Goal: Information Seeking & Learning: Learn about a topic

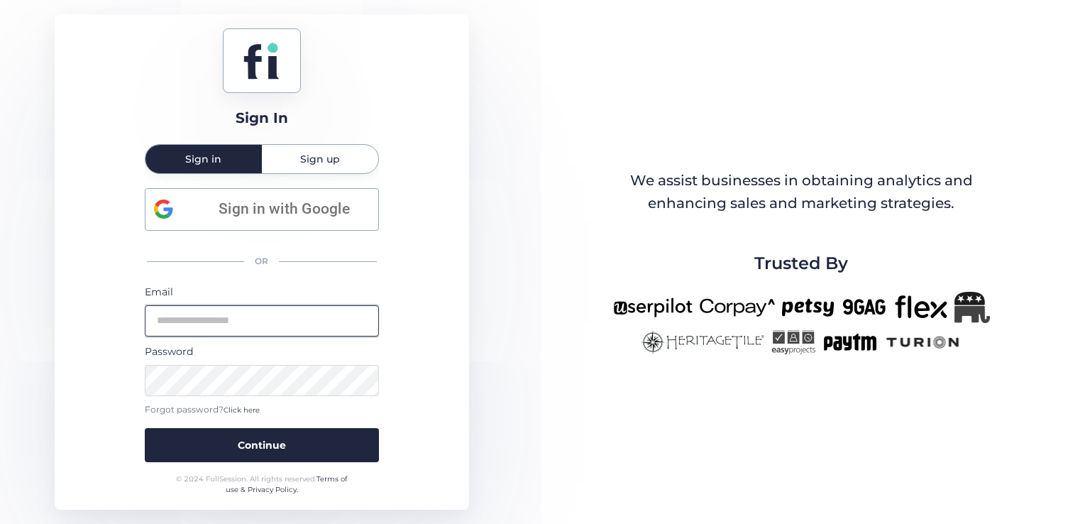
click at [294, 328] on input "email" at bounding box center [262, 320] width 234 height 31
type input "**********"
click at [145, 428] on button "Continue" at bounding box center [262, 445] width 234 height 34
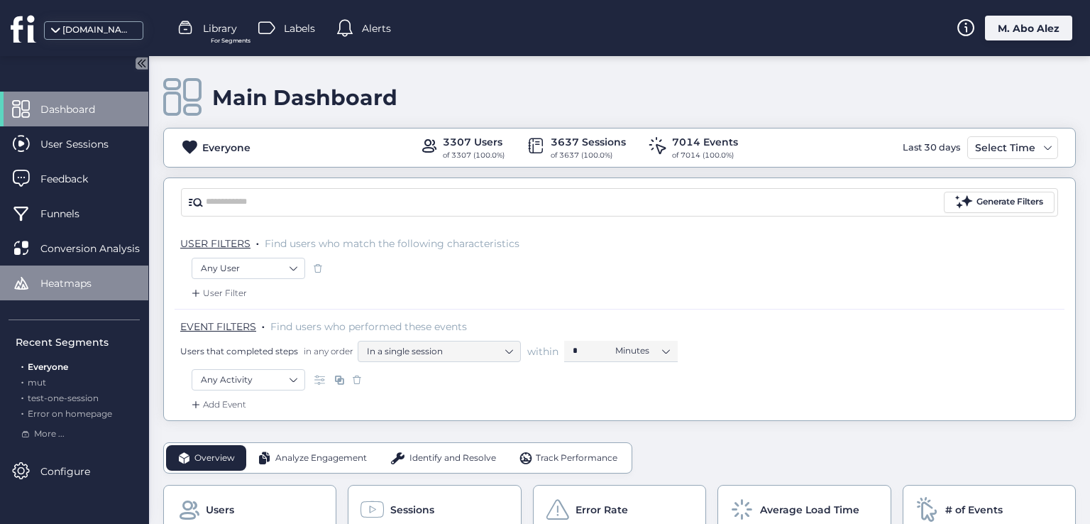
click at [91, 276] on span "Heatmaps" at bounding box center [76, 283] width 72 height 16
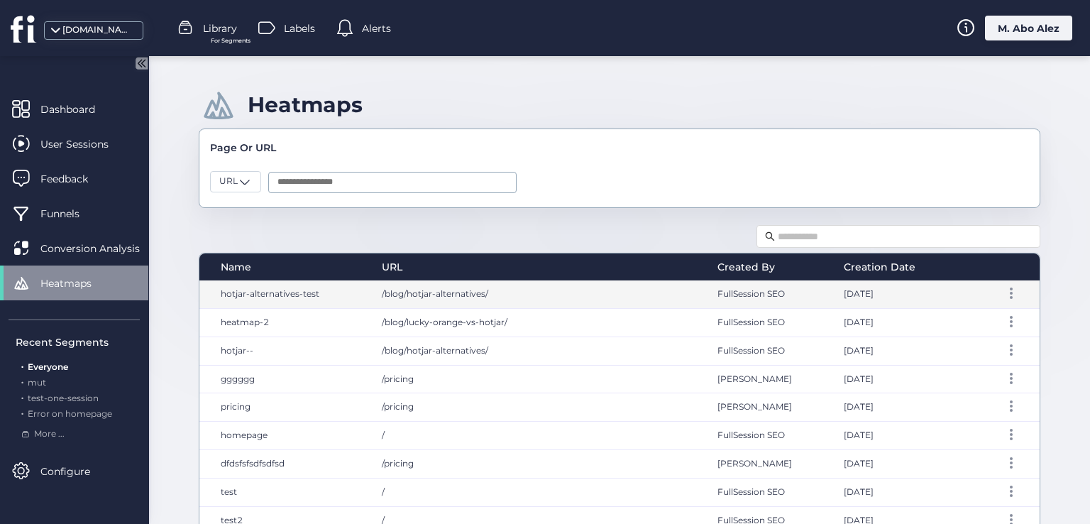
click at [573, 296] on div "/blog/hotjar-alternatives/" at bounding box center [535, 294] width 336 height 28
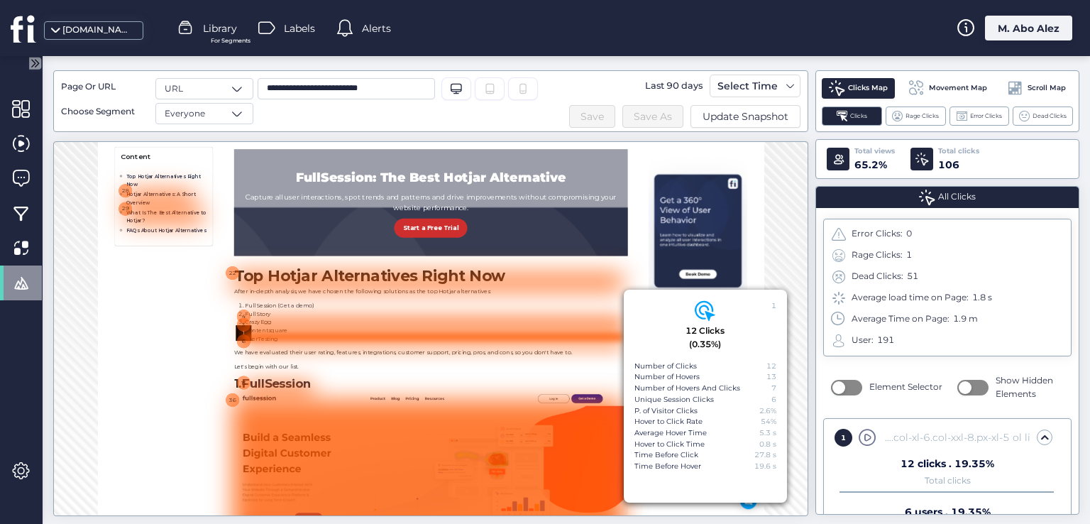
scroll to position [827, 0]
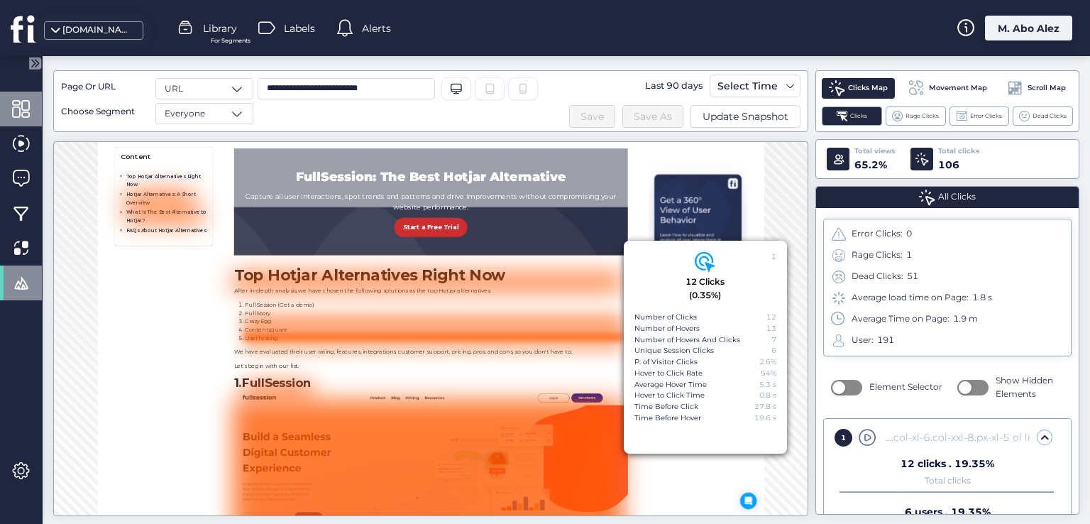
click at [20, 109] on span at bounding box center [21, 109] width 18 height 18
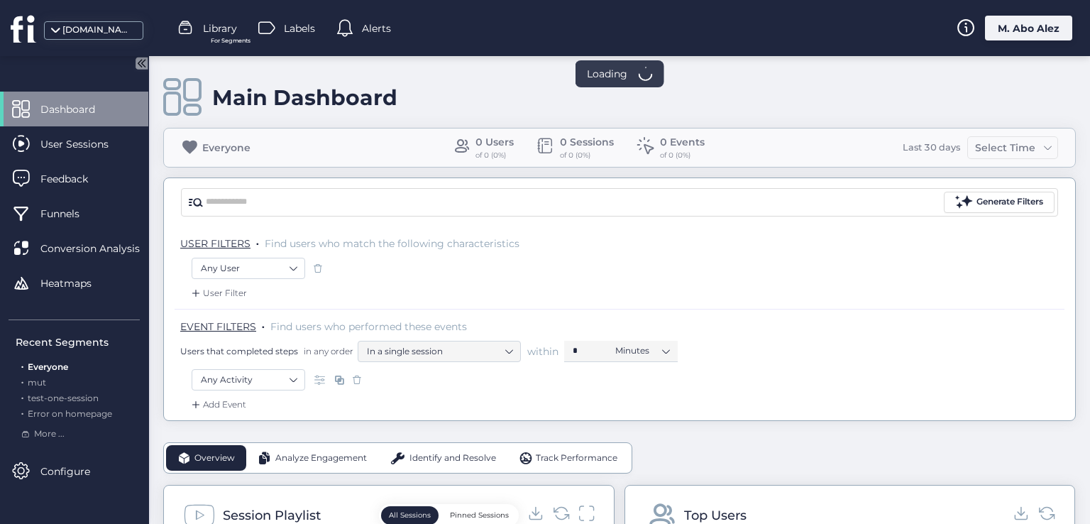
click at [451, 268] on div "Any User" at bounding box center [620, 270] width 856 height 24
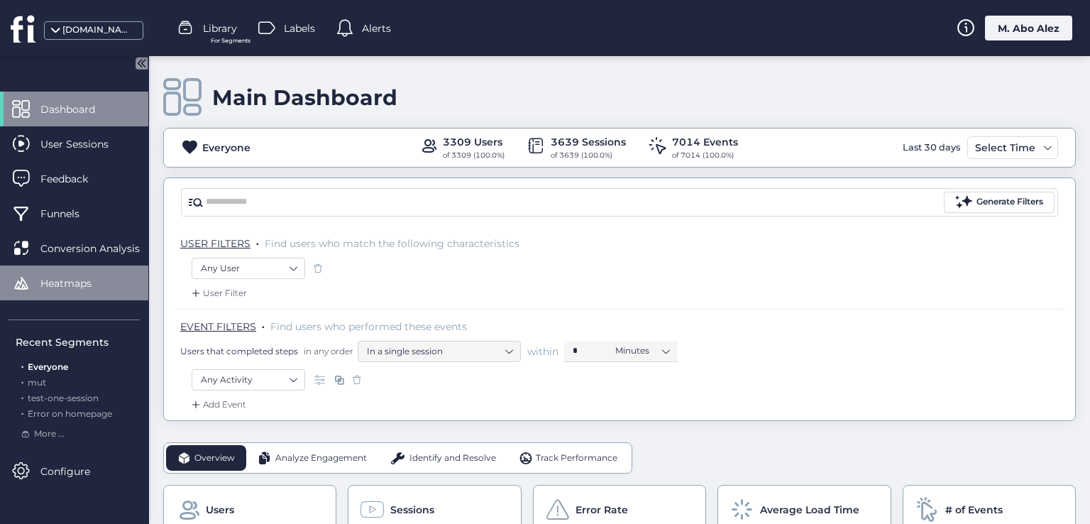
click at [72, 275] on span "Heatmaps" at bounding box center [76, 283] width 72 height 16
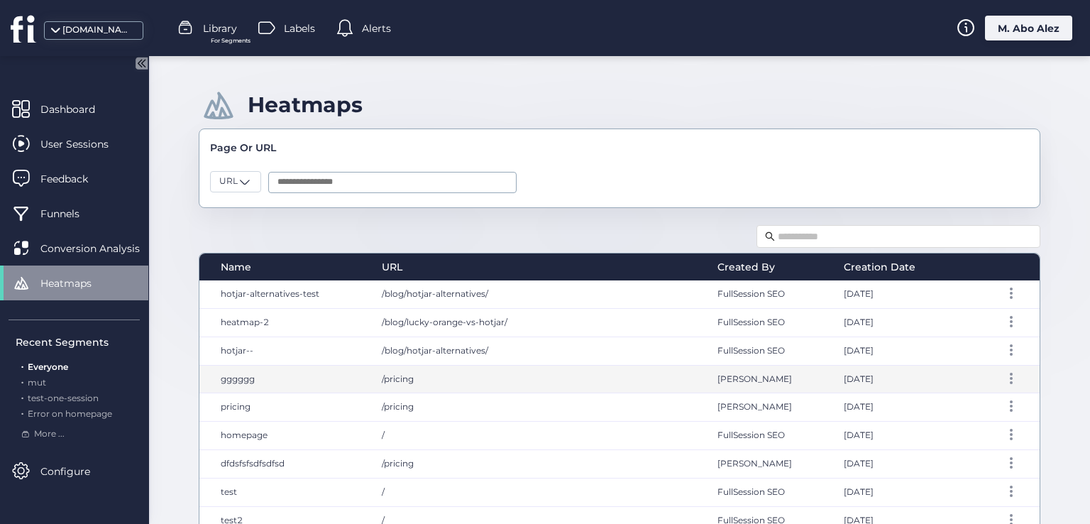
click at [573, 367] on div "/pricing" at bounding box center [535, 379] width 336 height 28
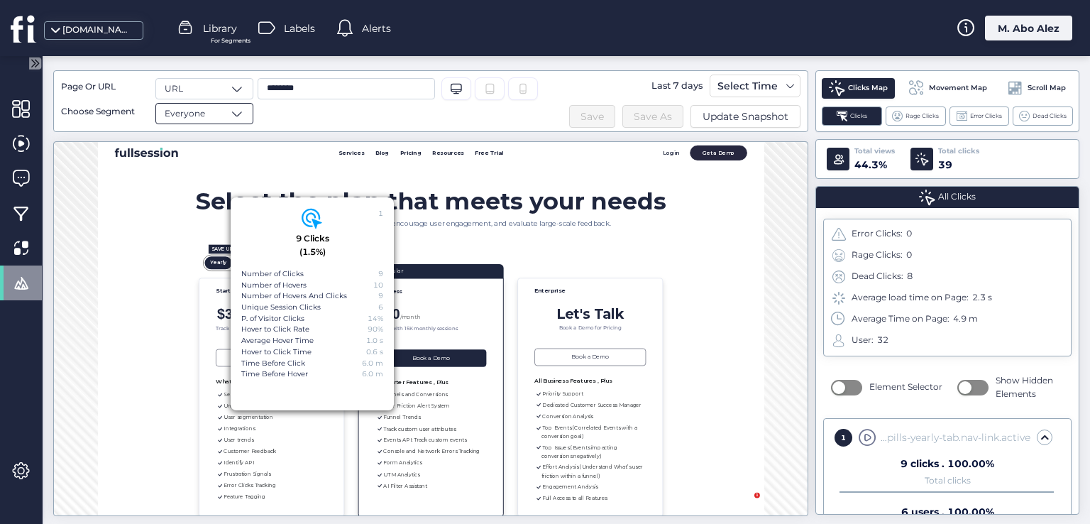
click at [209, 120] on div "Everyone" at bounding box center [204, 113] width 98 height 21
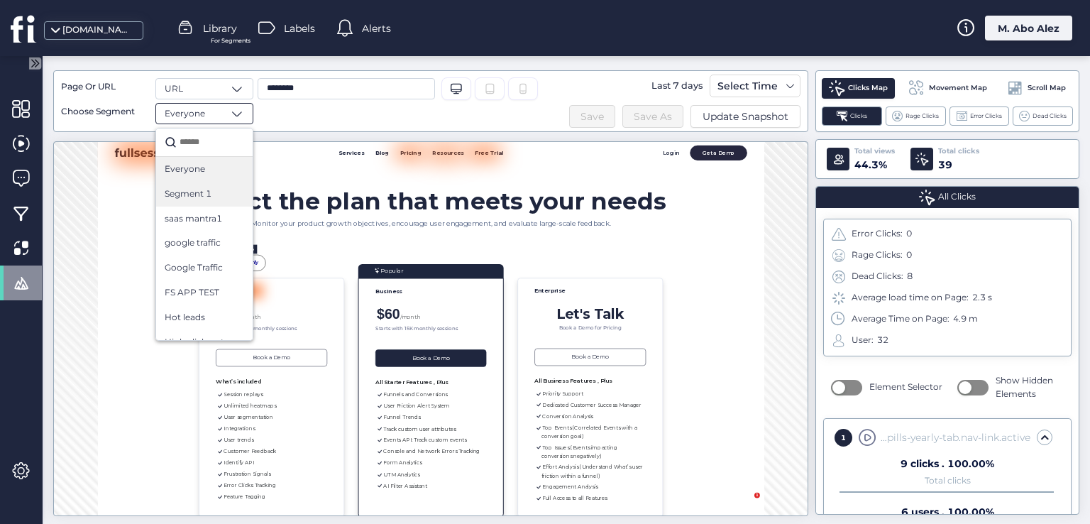
click at [215, 196] on div "Segment 1" at bounding box center [204, 193] width 79 height 13
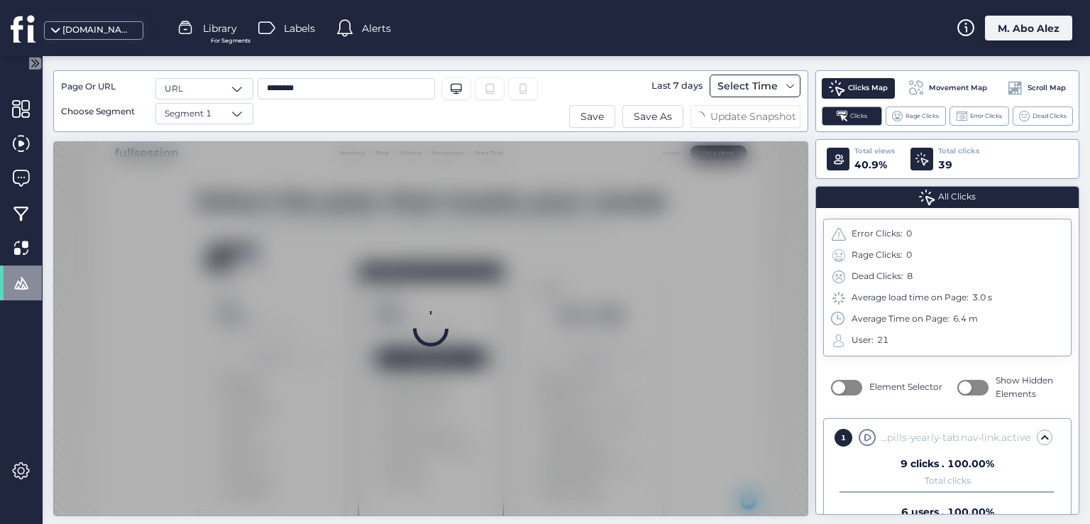
click at [766, 84] on div "Select Time" at bounding box center [747, 85] width 67 height 17
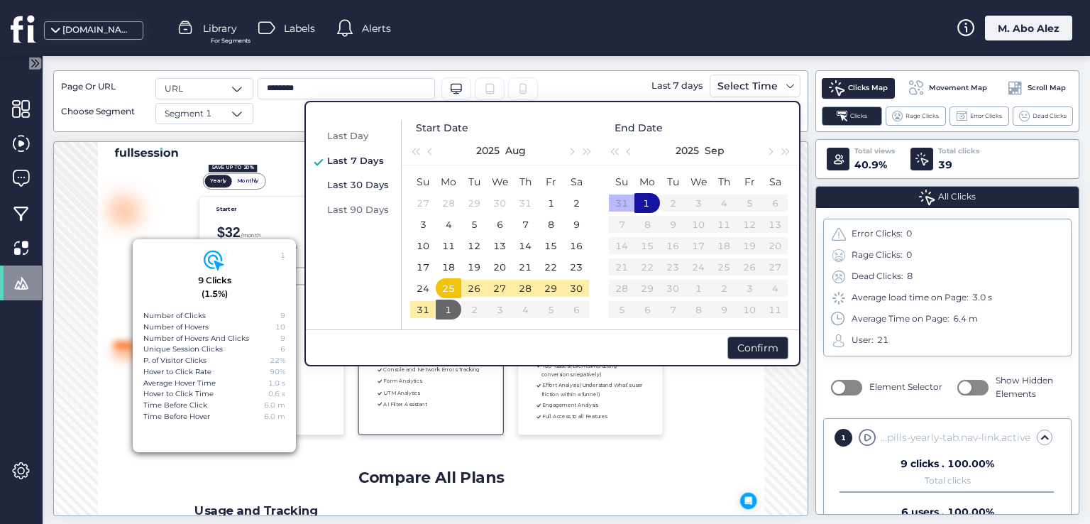
scroll to position [148, 0]
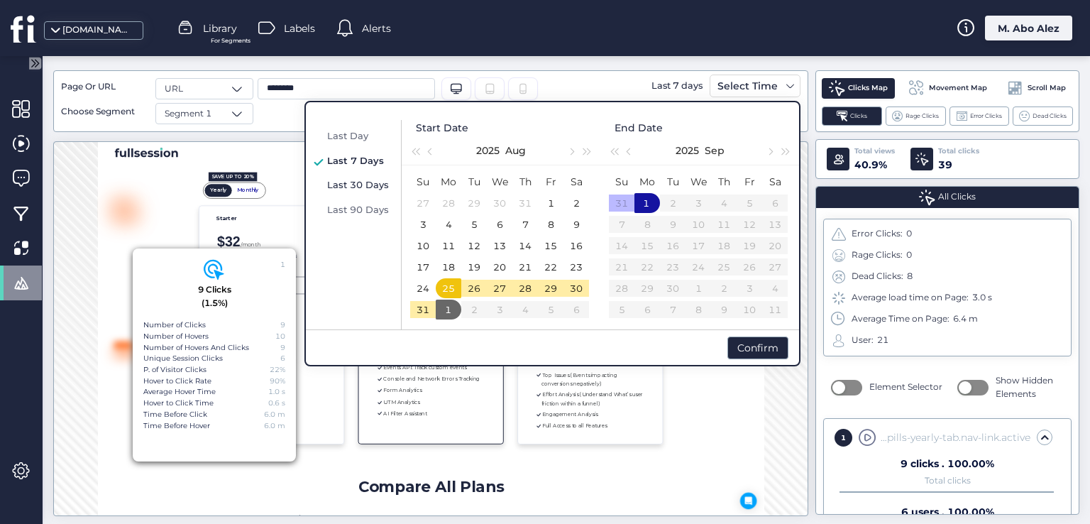
click at [369, 188] on span "Last 30 Days" at bounding box center [358, 184] width 62 height 11
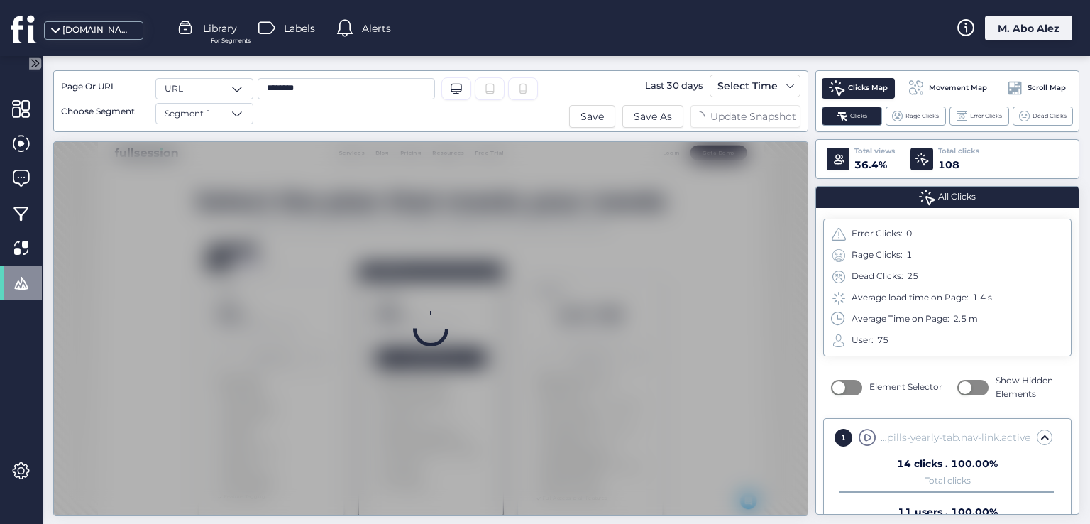
scroll to position [0, 0]
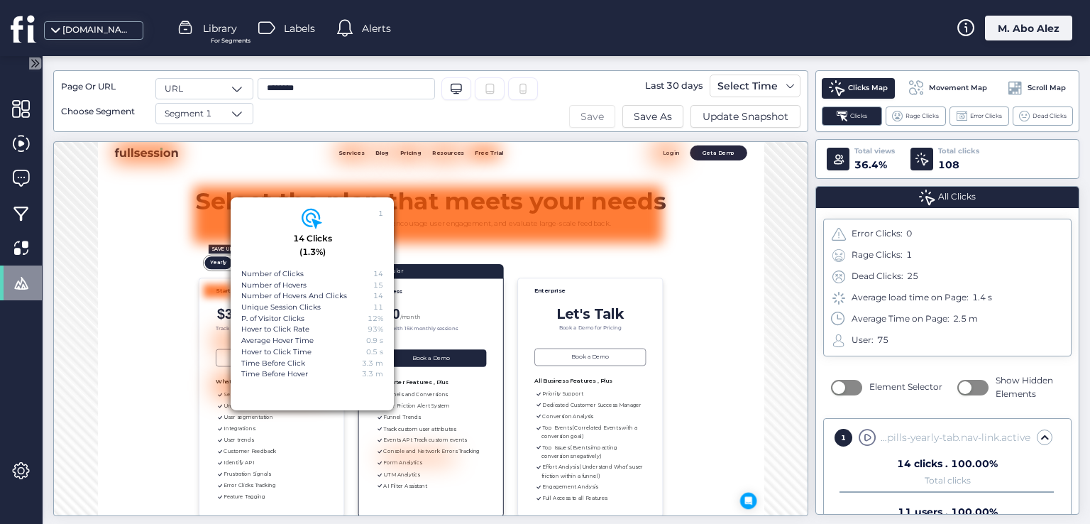
click at [592, 117] on span "Save" at bounding box center [591, 117] width 23 height 16
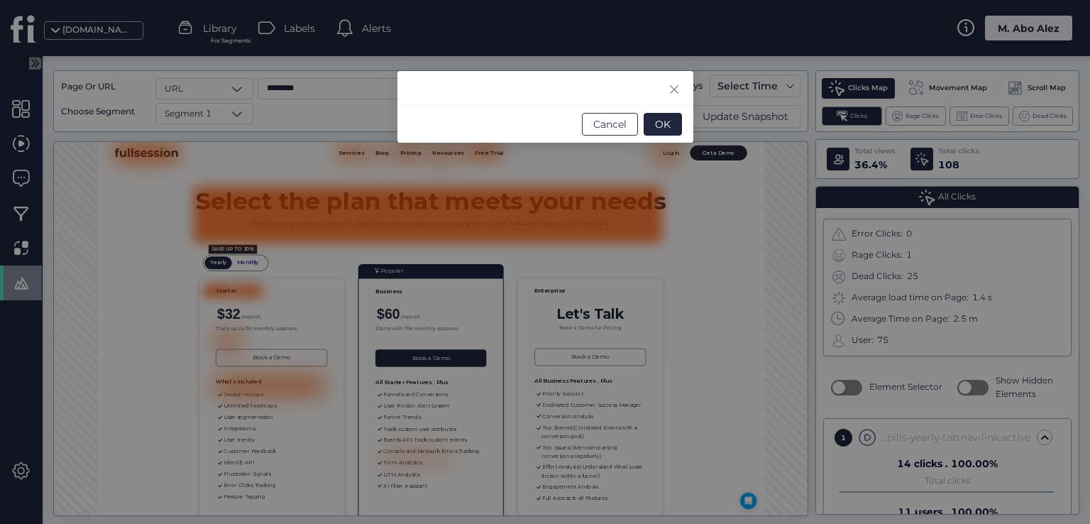
click at [607, 119] on span "Cancel" at bounding box center [609, 124] width 33 height 16
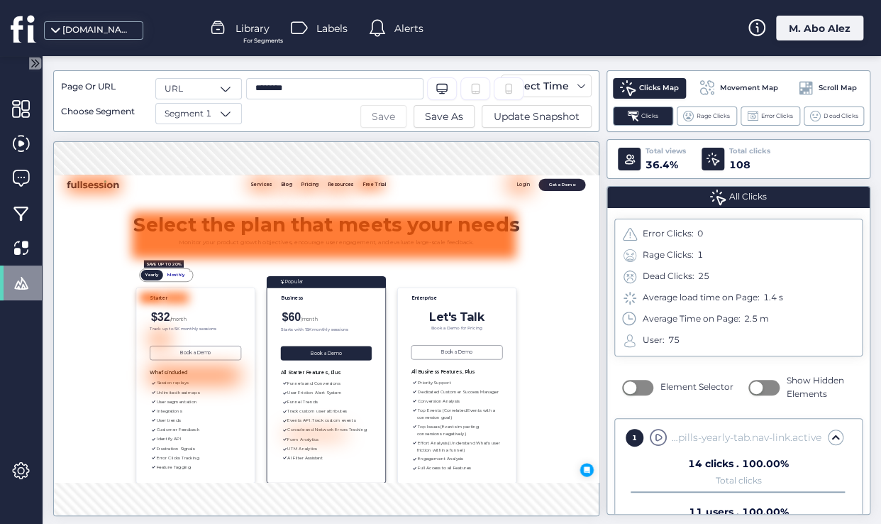
click at [377, 111] on span "Save" at bounding box center [383, 117] width 23 height 16
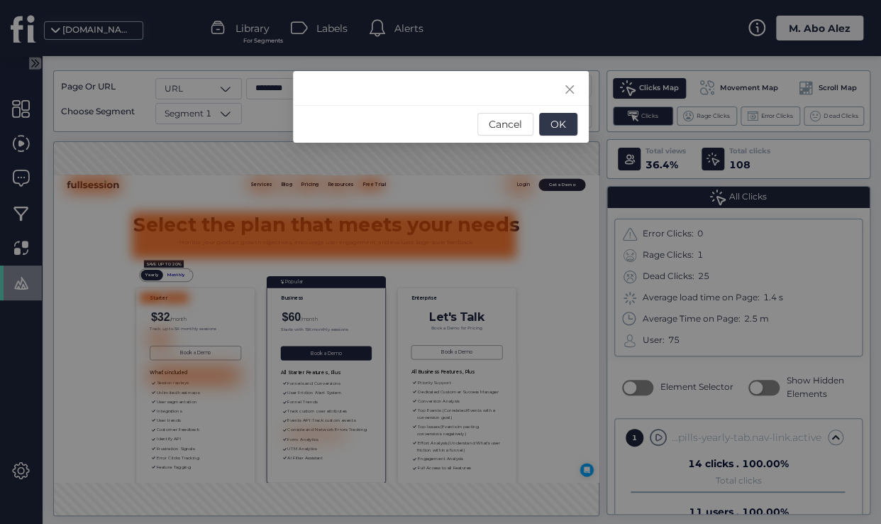
click at [562, 126] on span "OK" at bounding box center [559, 124] width 16 height 16
click at [564, 126] on span "OK" at bounding box center [559, 124] width 16 height 16
click at [494, 129] on span "Cancel" at bounding box center [505, 124] width 33 height 16
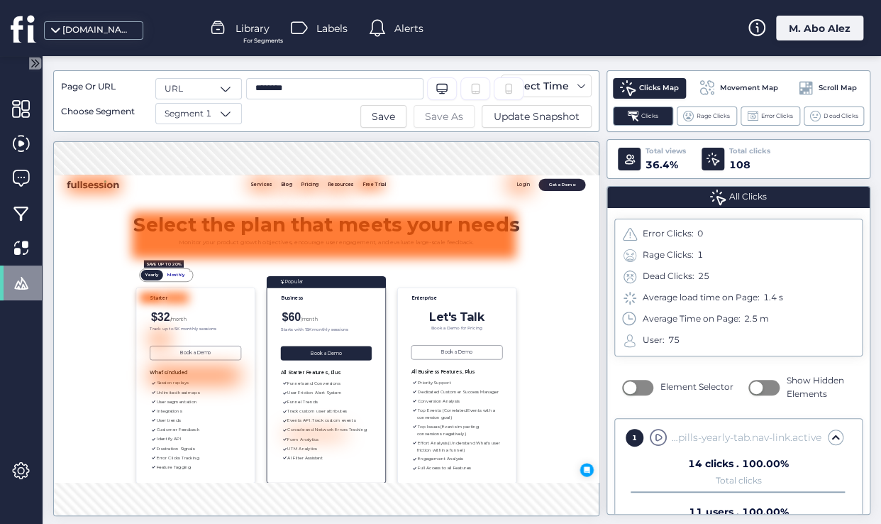
click at [459, 117] on span "Save As" at bounding box center [444, 117] width 38 height 16
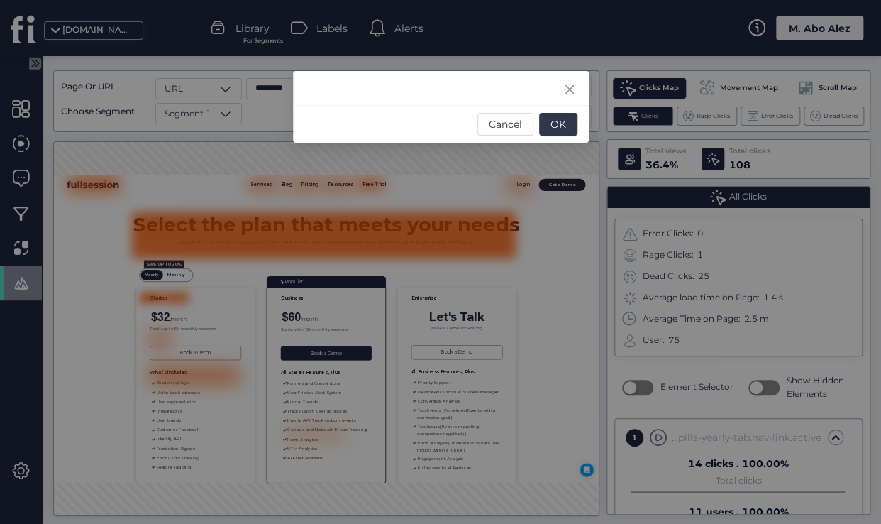
click at [565, 123] on span "OK" at bounding box center [559, 124] width 16 height 16
click at [559, 123] on span "OK" at bounding box center [559, 124] width 16 height 16
click at [570, 87] on icon "Close" at bounding box center [569, 89] width 9 height 9
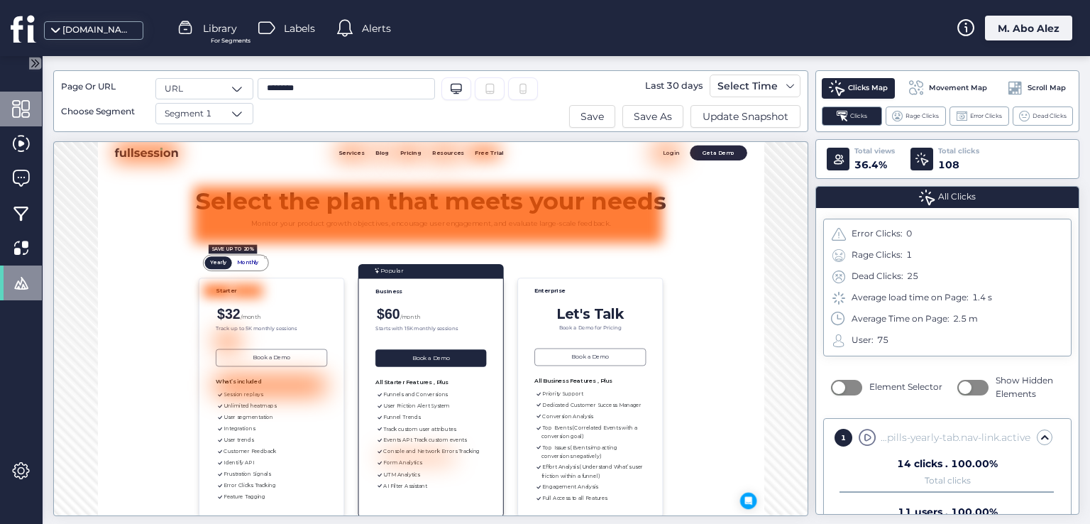
click at [23, 108] on span at bounding box center [21, 109] width 18 height 18
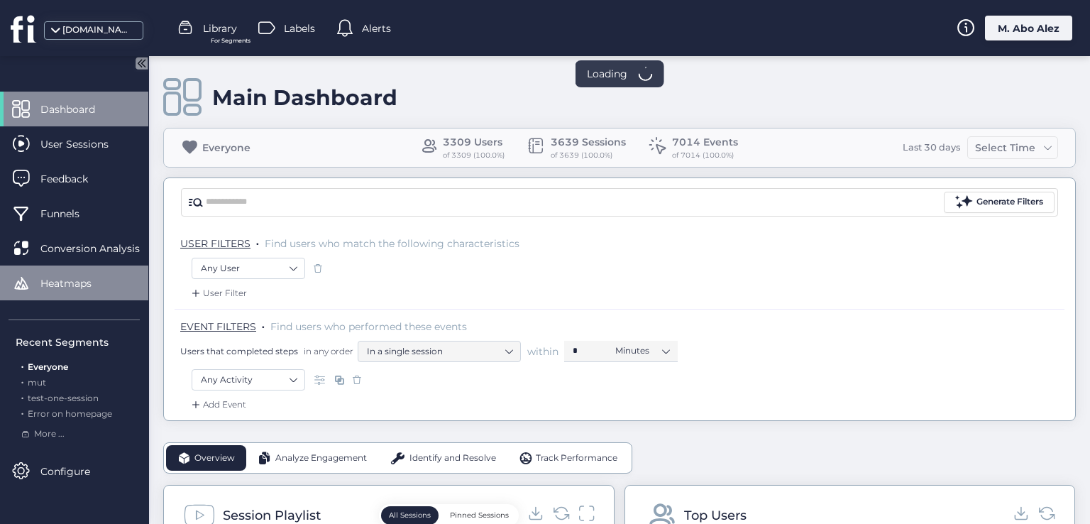
click at [45, 276] on span "Heatmaps" at bounding box center [76, 283] width 72 height 16
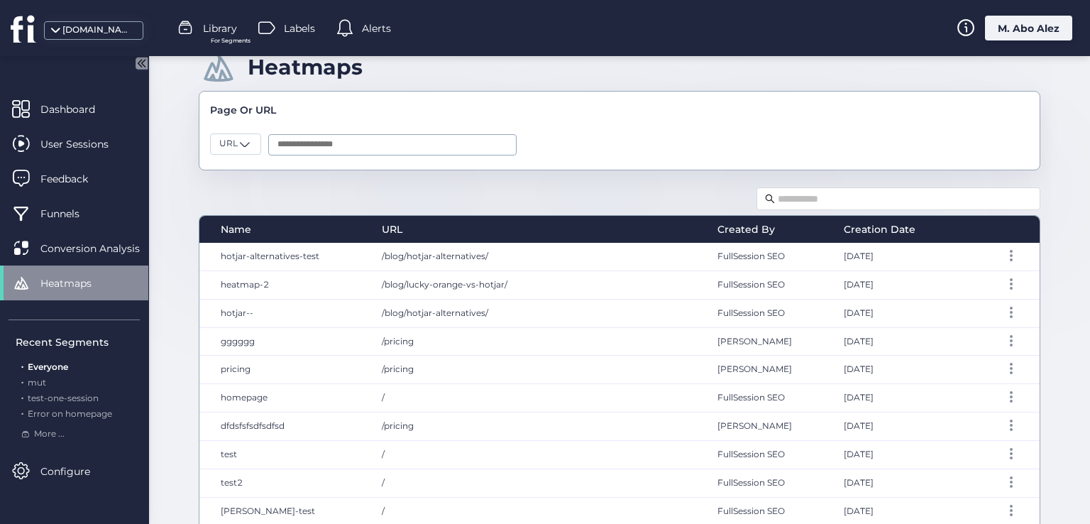
scroll to position [71, 0]
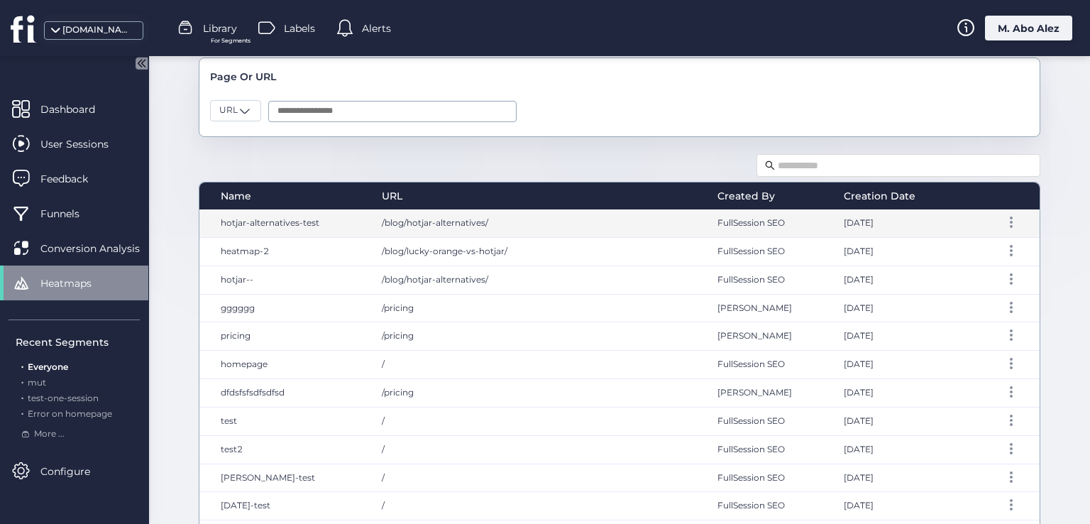
click at [442, 219] on span "/blog/hotjar-alternatives/" at bounding box center [435, 222] width 106 height 11
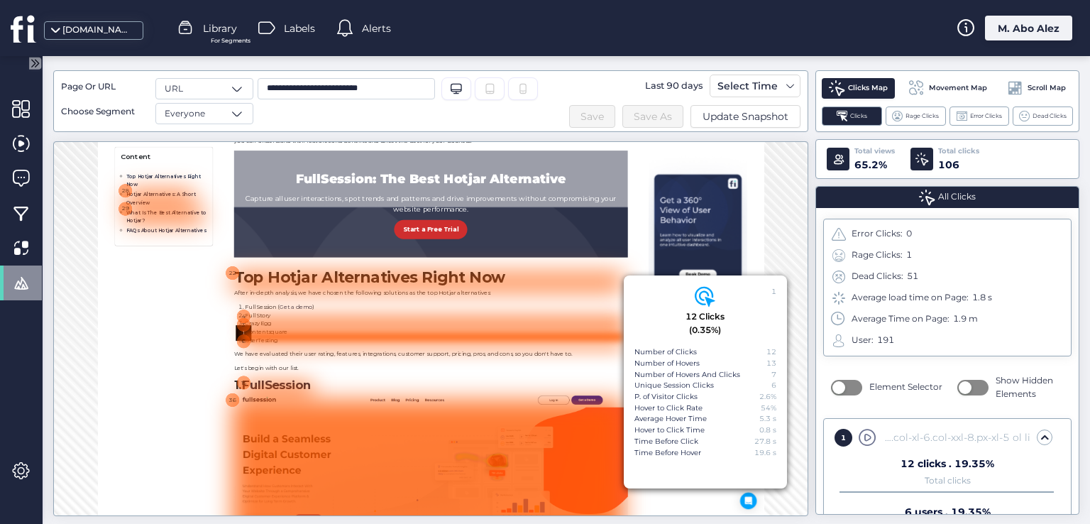
scroll to position [826, 0]
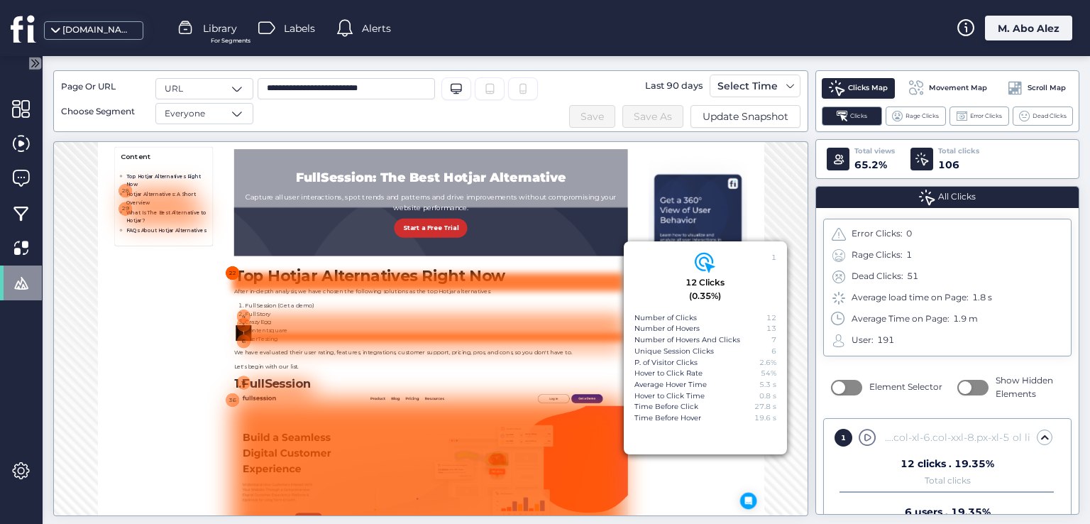
click at [377, 407] on div "22" at bounding box center [373, 410] width 32 height 32
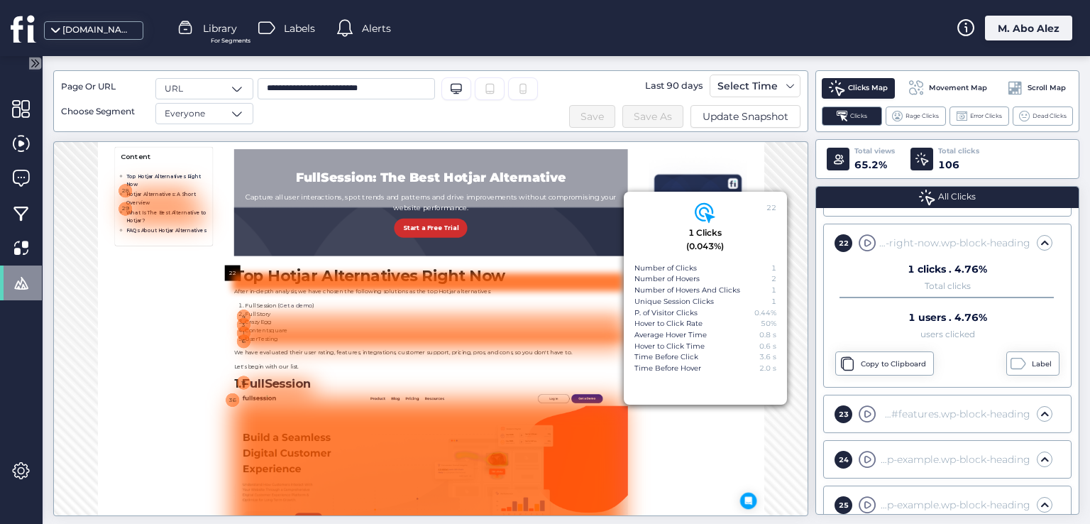
scroll to position [1013, 0]
click at [837, 408] on div "23" at bounding box center [843, 413] width 18 height 18
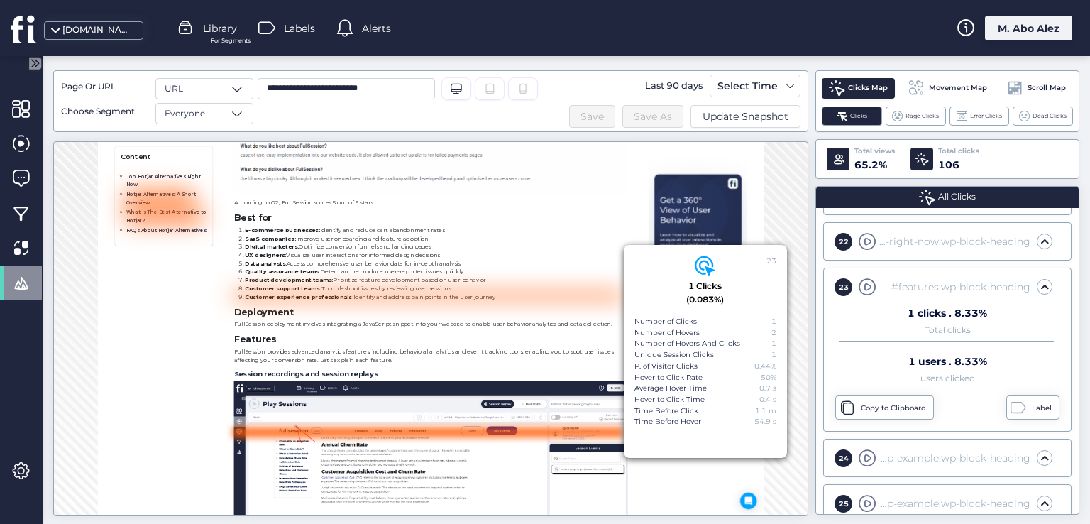
scroll to position [2445, 0]
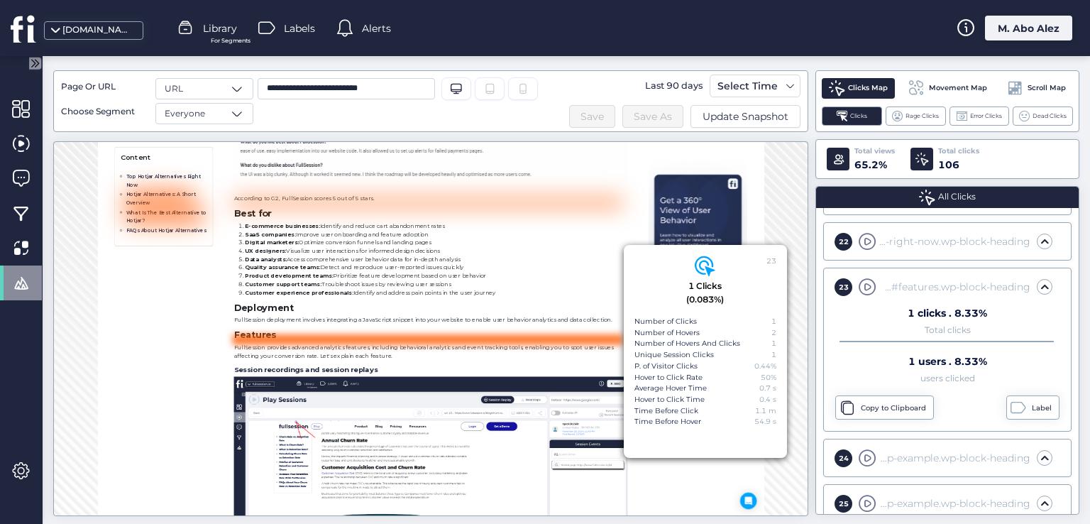
click at [846, 449] on div "24" at bounding box center [843, 458] width 18 height 18
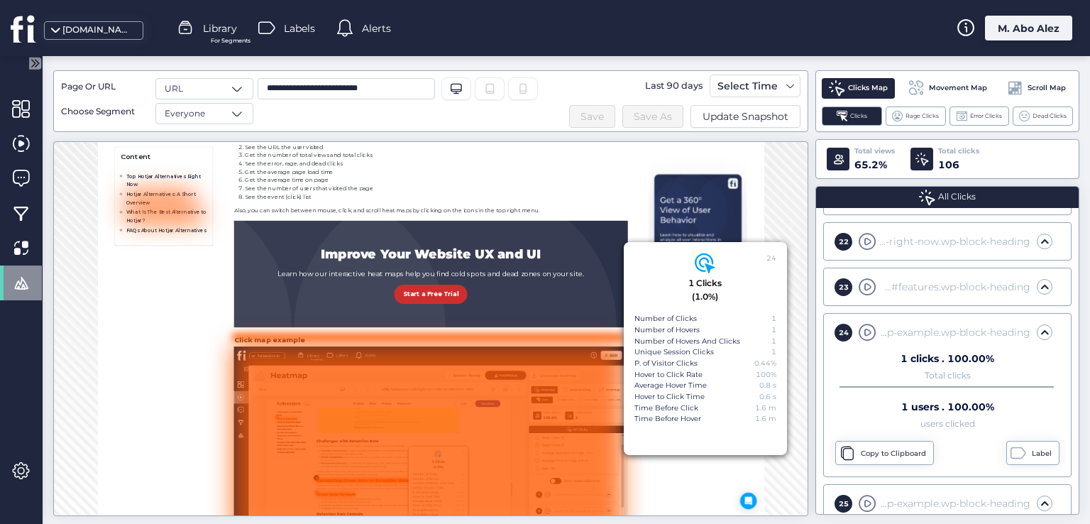
scroll to position [4833, 0]
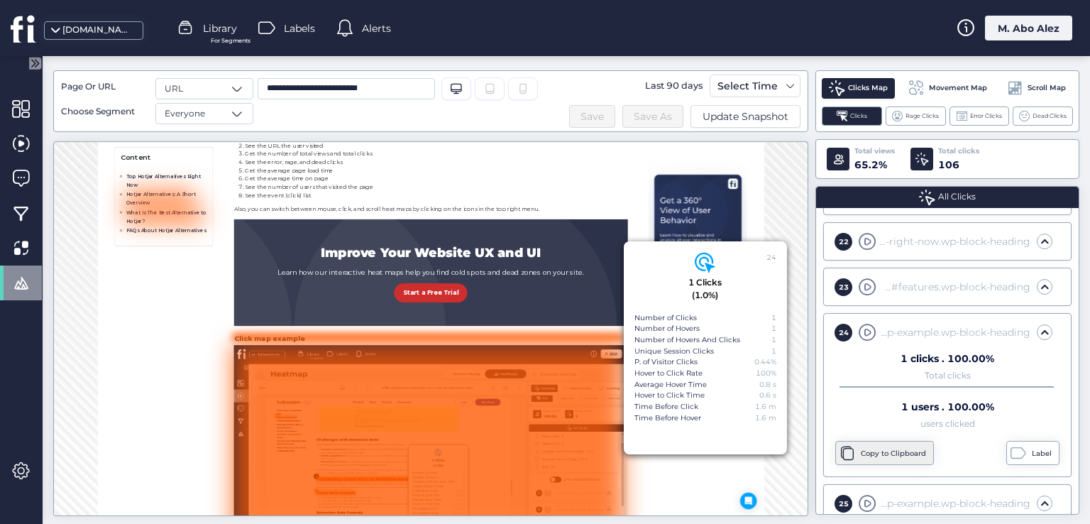
click at [870, 448] on div "Copy to Clipboard" at bounding box center [895, 453] width 69 height 11
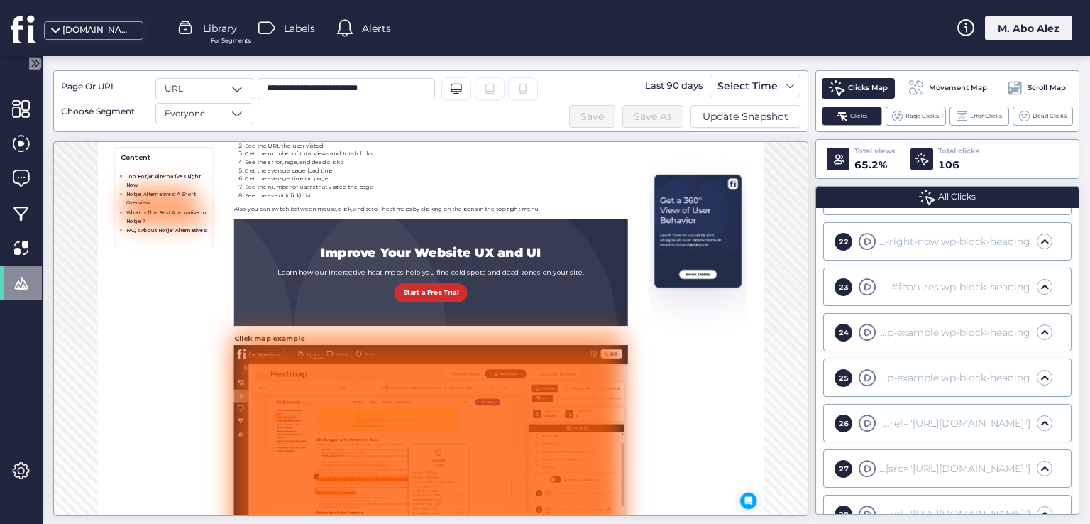
click at [839, 371] on div "25" at bounding box center [843, 378] width 18 height 18
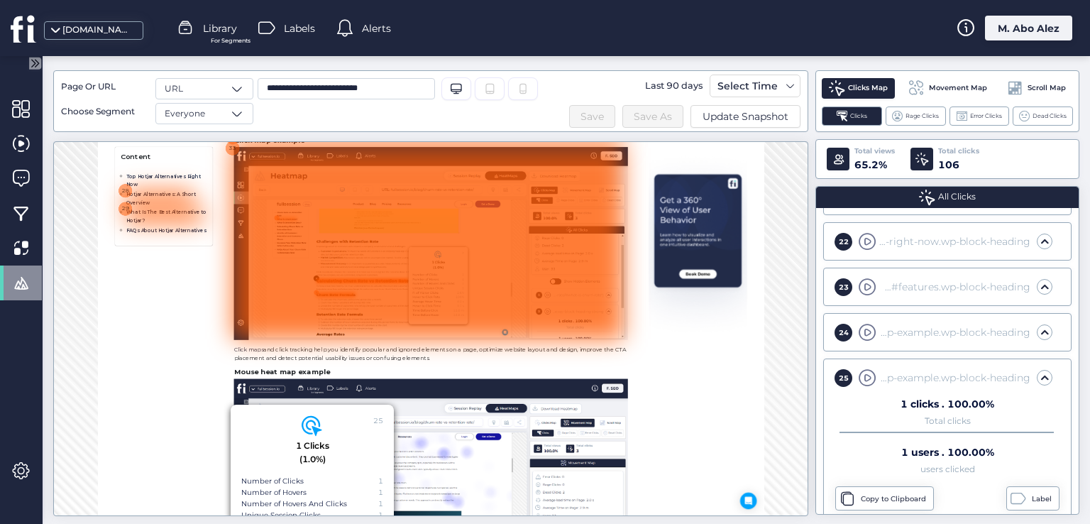
scroll to position [5024, 0]
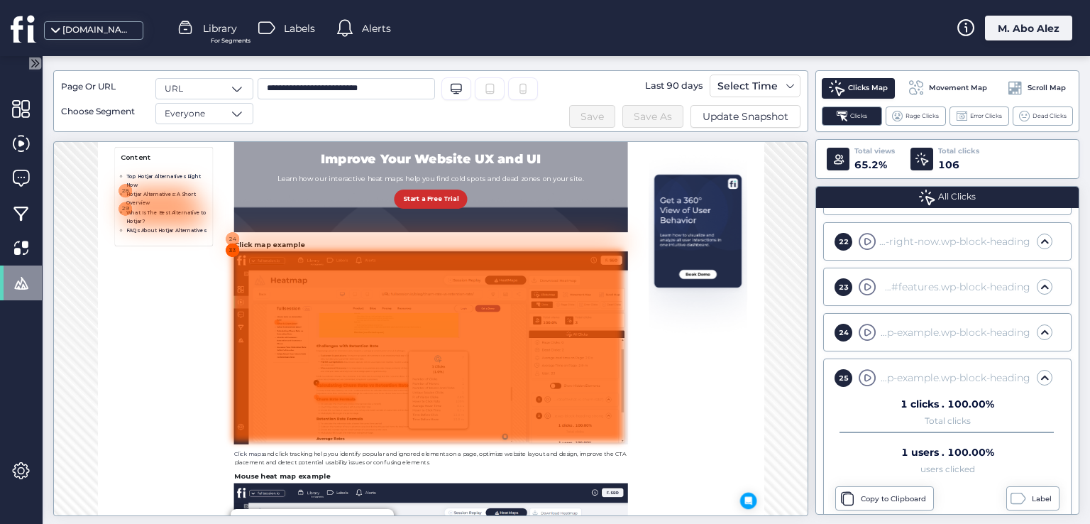
click at [375, 360] on div "33" at bounding box center [373, 364] width 32 height 32
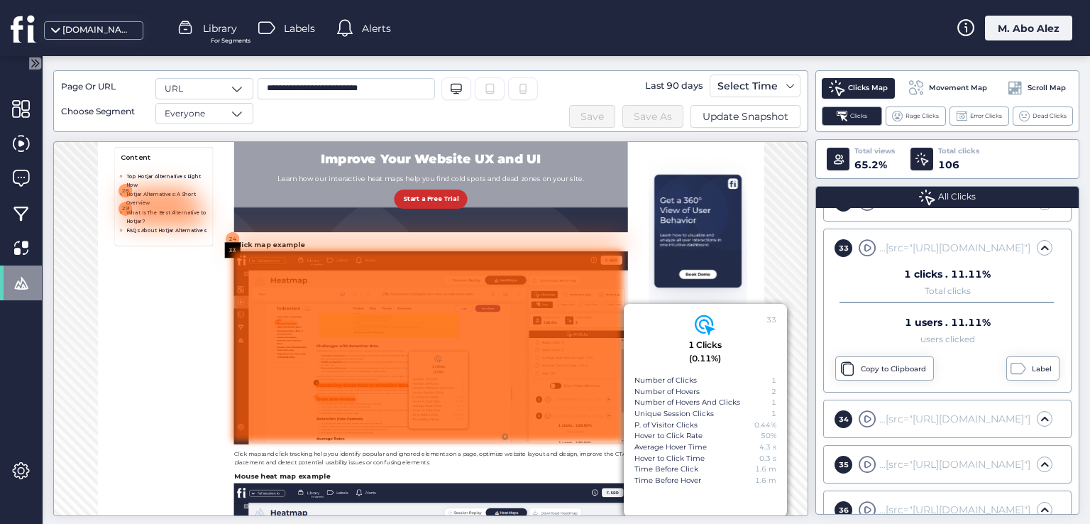
scroll to position [1509, 0]
click at [868, 360] on div "Copy to Clipboard" at bounding box center [895, 365] width 69 height 11
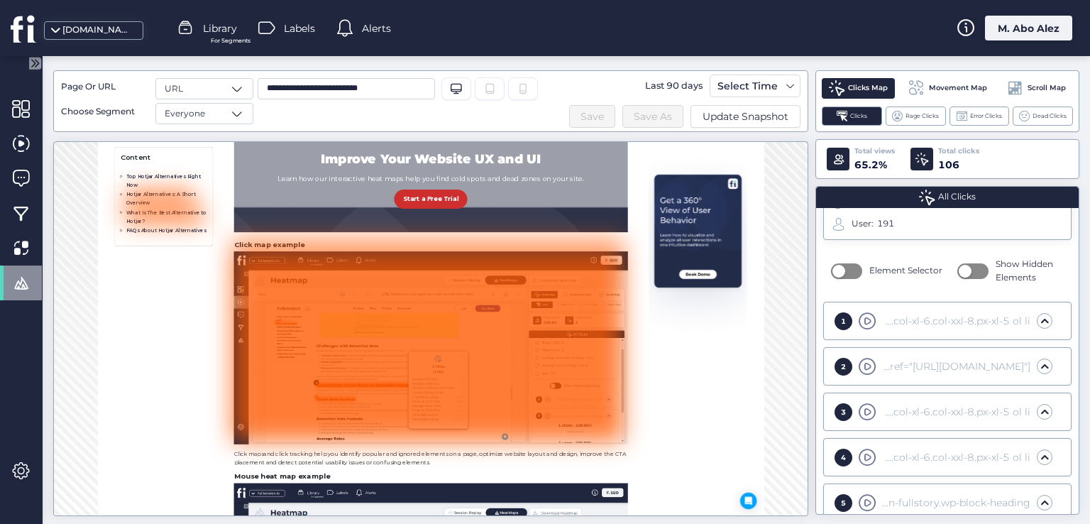
scroll to position [142, 0]
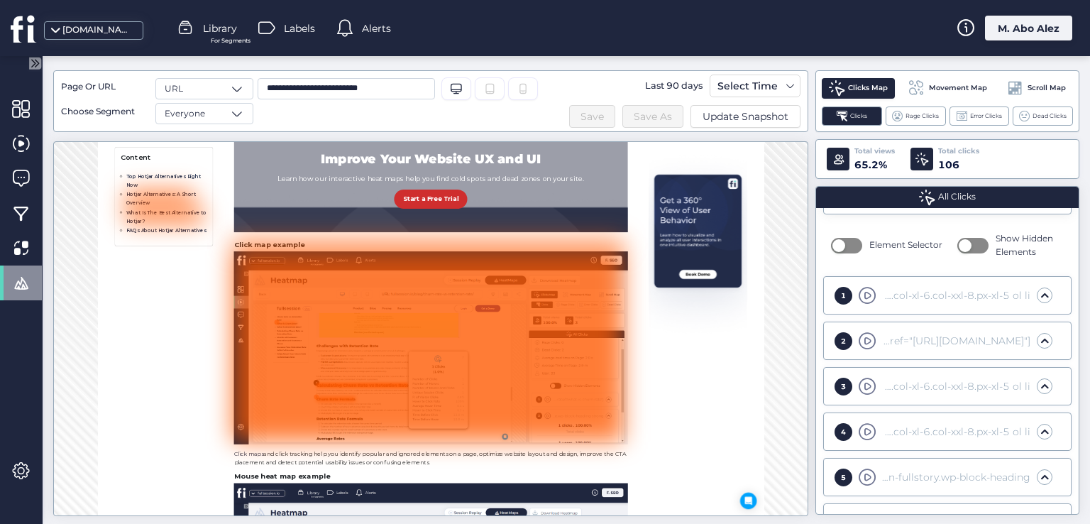
click at [897, 293] on div "section#page-content.mt-5.container-fluid.px-0 div.row.mt-5 div#page-body.col-1…" at bounding box center [954, 295] width 151 height 16
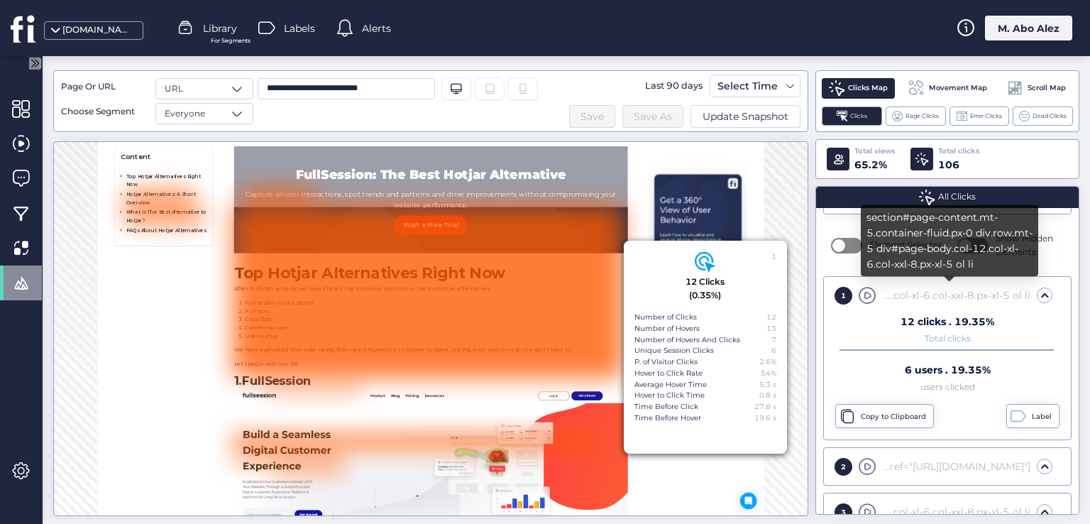
scroll to position [827, 0]
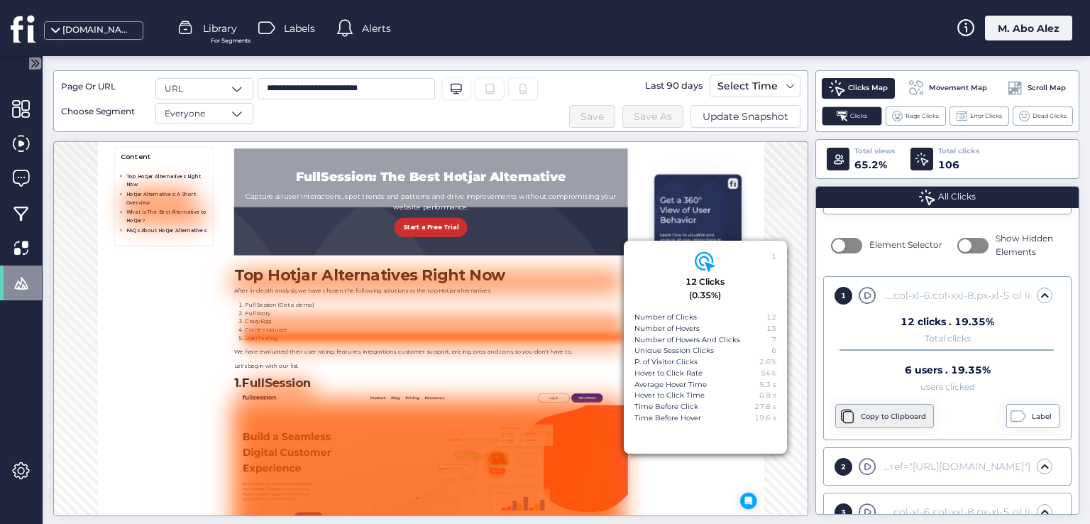
click at [891, 417] on div "Copy to Clipboard" at bounding box center [895, 416] width 69 height 11
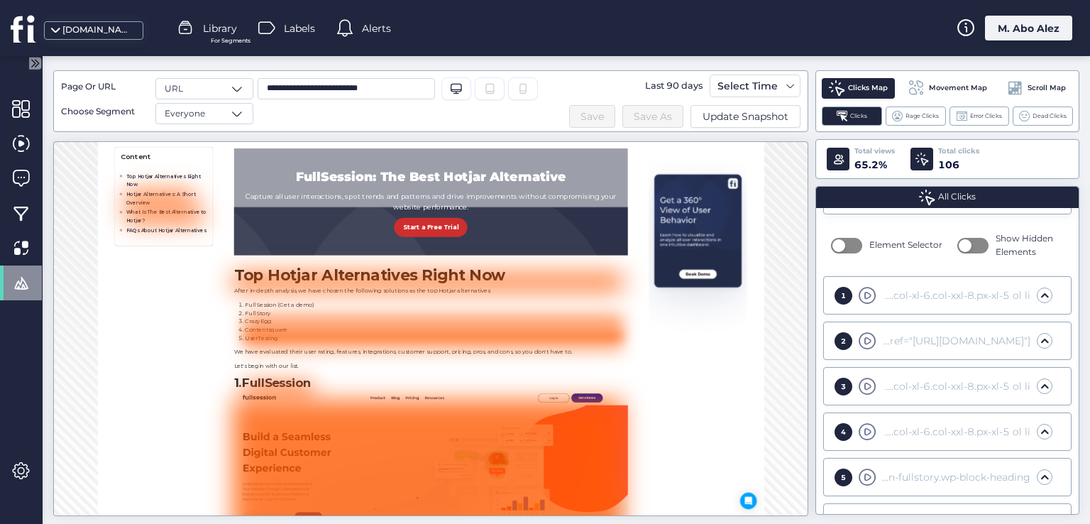
click at [891, 383] on div "section#page-content.mt-5.container-fluid.px-0 div.row.mt-5 div#page-body.col-1…" at bounding box center [954, 386] width 151 height 16
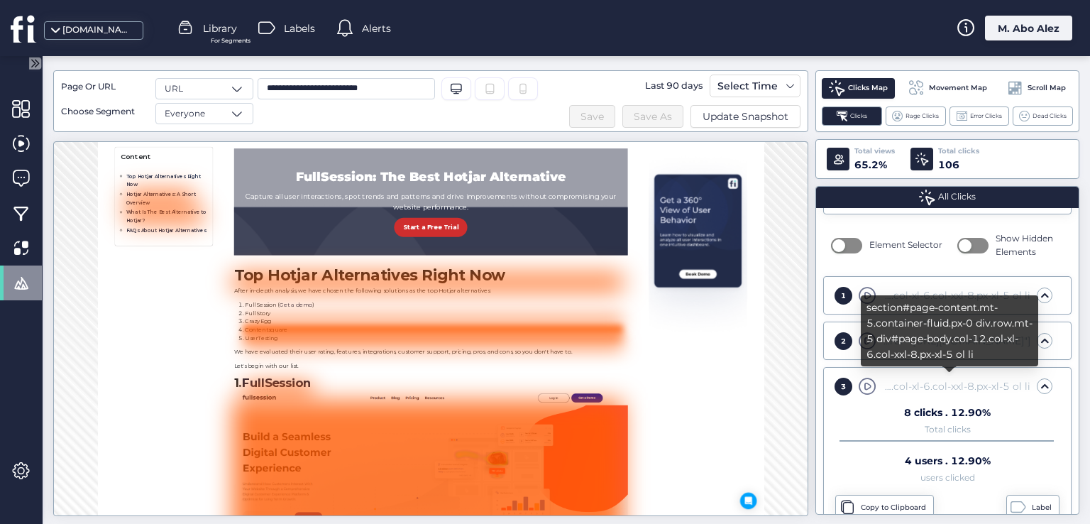
scroll to position [810, 0]
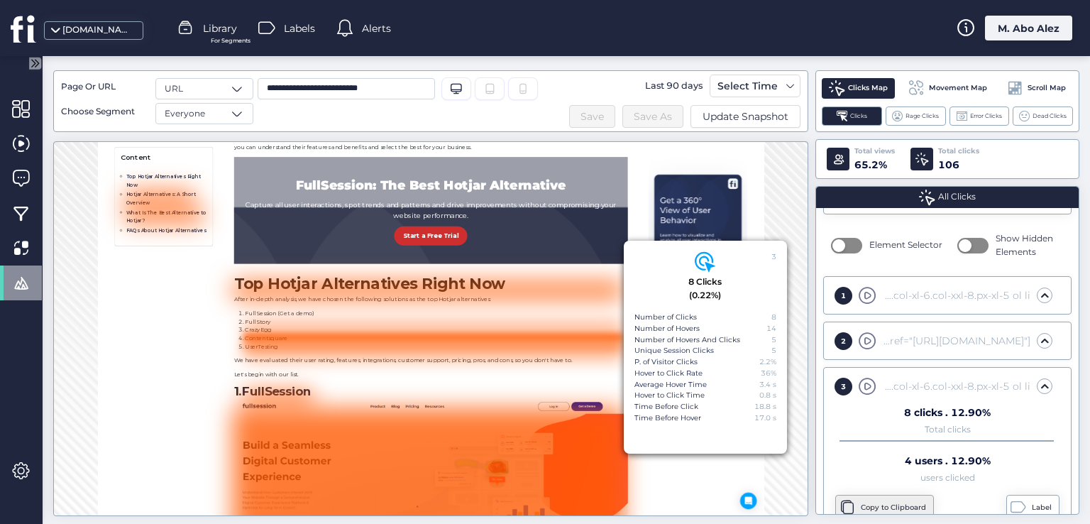
click at [888, 502] on div "Copy to Clipboard" at bounding box center [895, 507] width 69 height 11
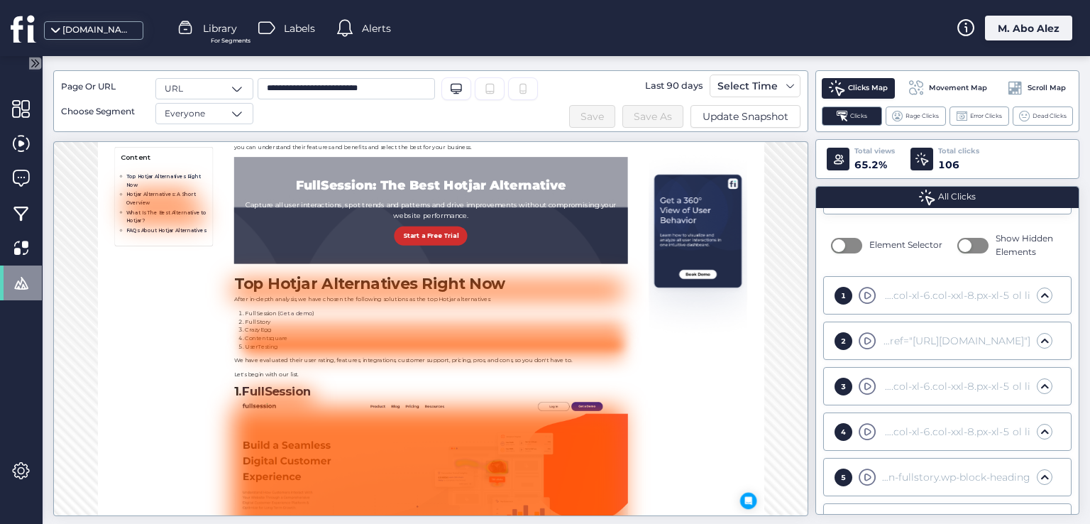
click at [879, 374] on div "3 section#page-content.mt-5.container-fluid.px-0 div.row.mt-5 div#page-body.col…" at bounding box center [947, 386] width 238 height 28
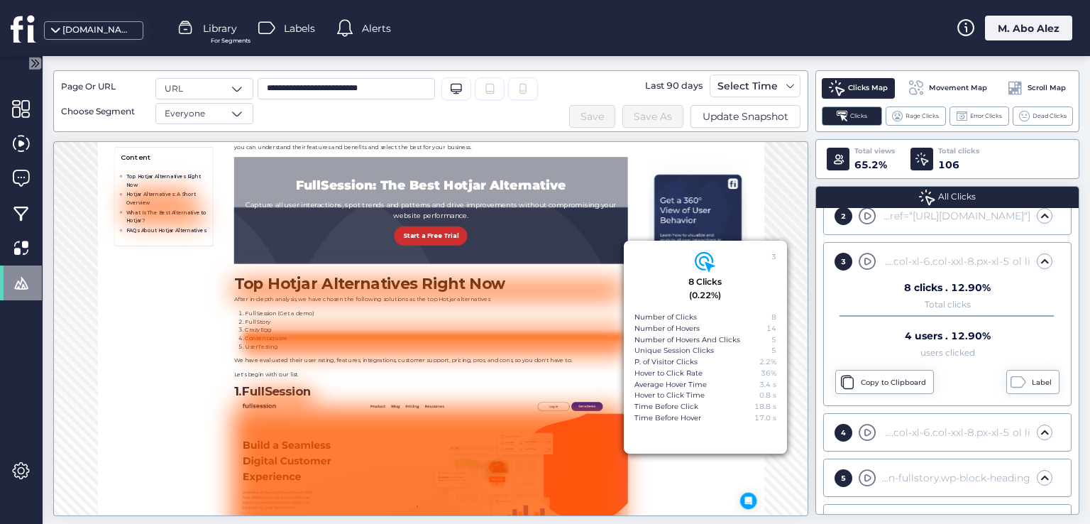
scroll to position [355, 0]
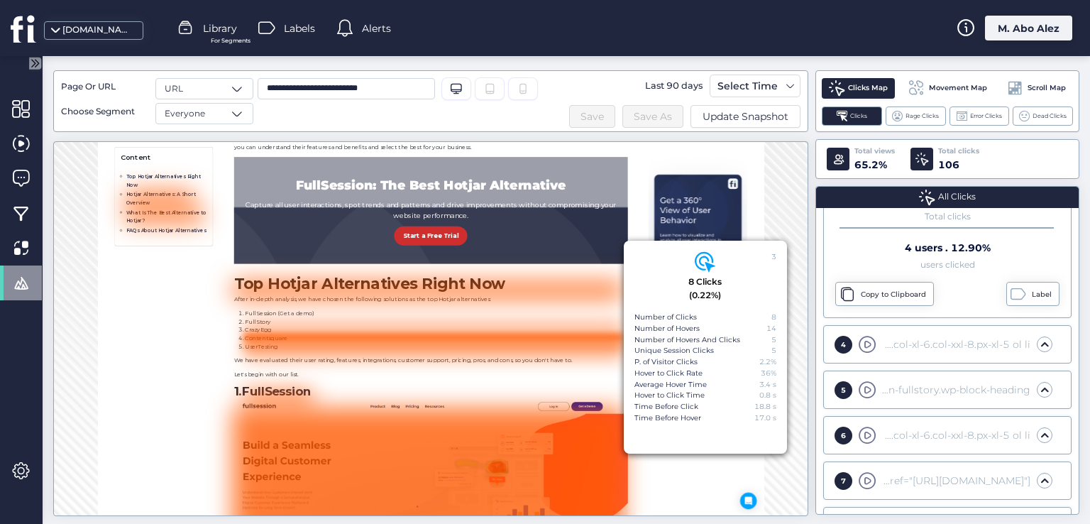
click at [884, 427] on div "section#page-content.mt-5.container-fluid.px-0 div.row.mt-5 div#page-body.col-1…" at bounding box center [954, 435] width 151 height 16
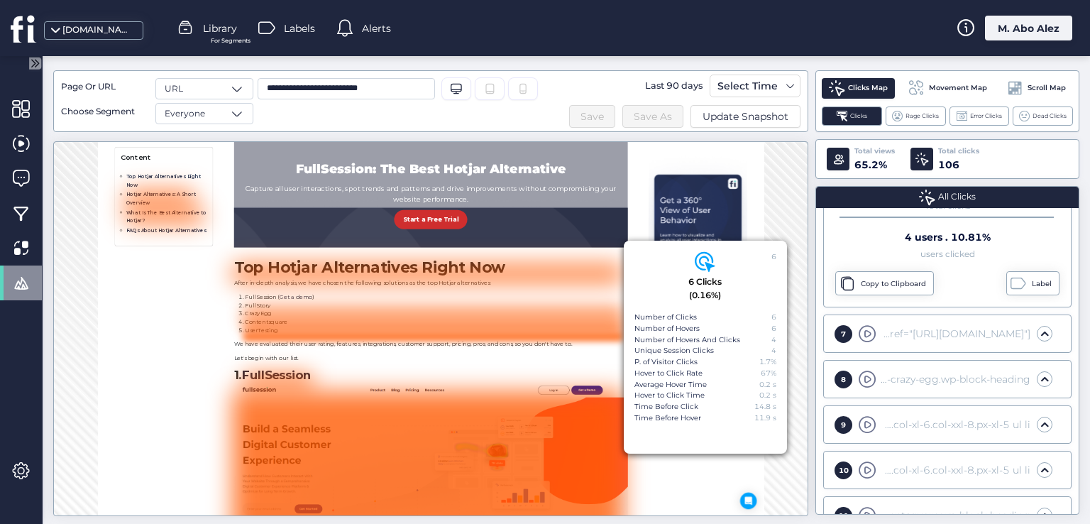
scroll to position [568, 0]
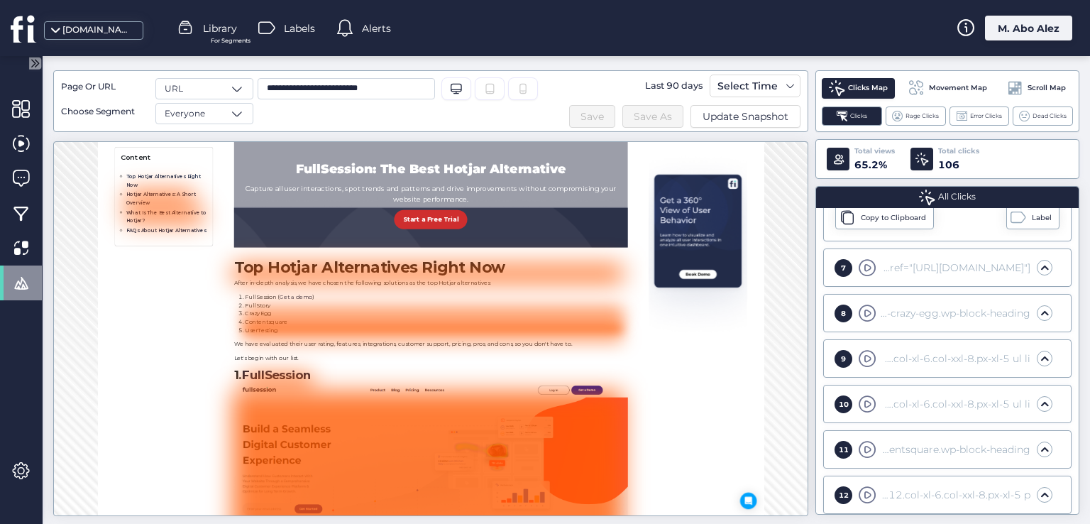
click at [898, 402] on div "section#page-content.mt-5.container-fluid.px-0 div.row.mt-5 div#page-body.col-1…" at bounding box center [954, 404] width 151 height 16
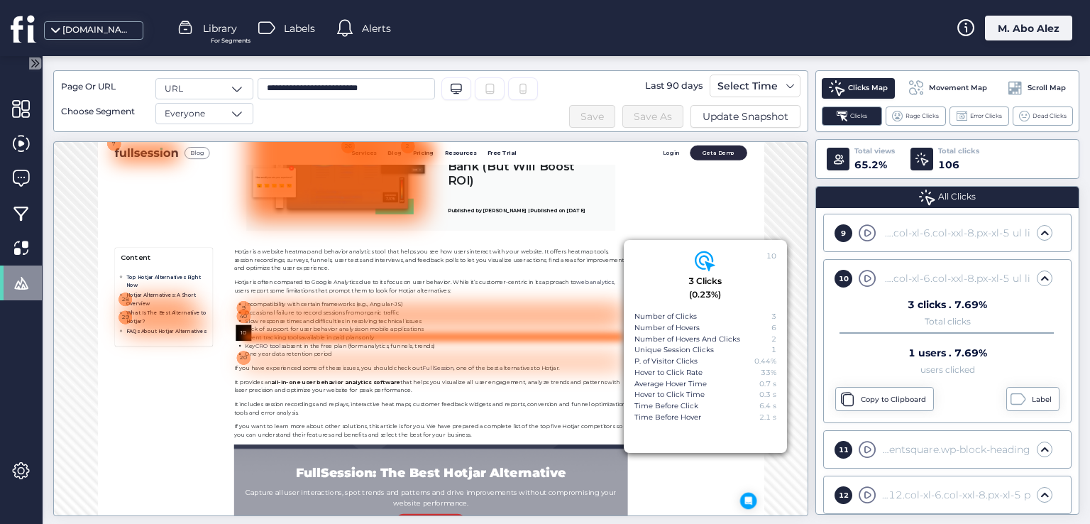
scroll to position [221, 0]
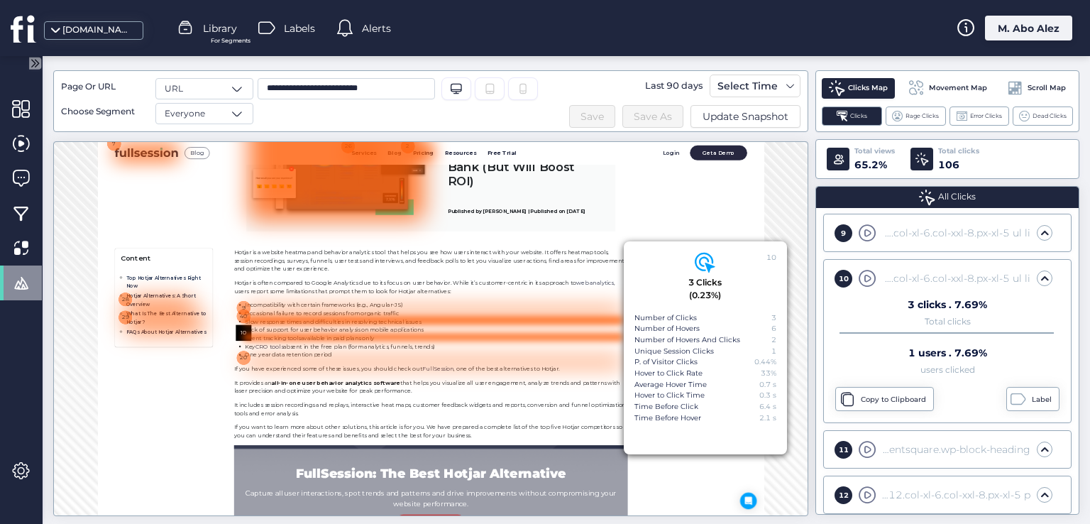
click at [395, 509] on div at bounding box center [783, 507] width 776 height 17
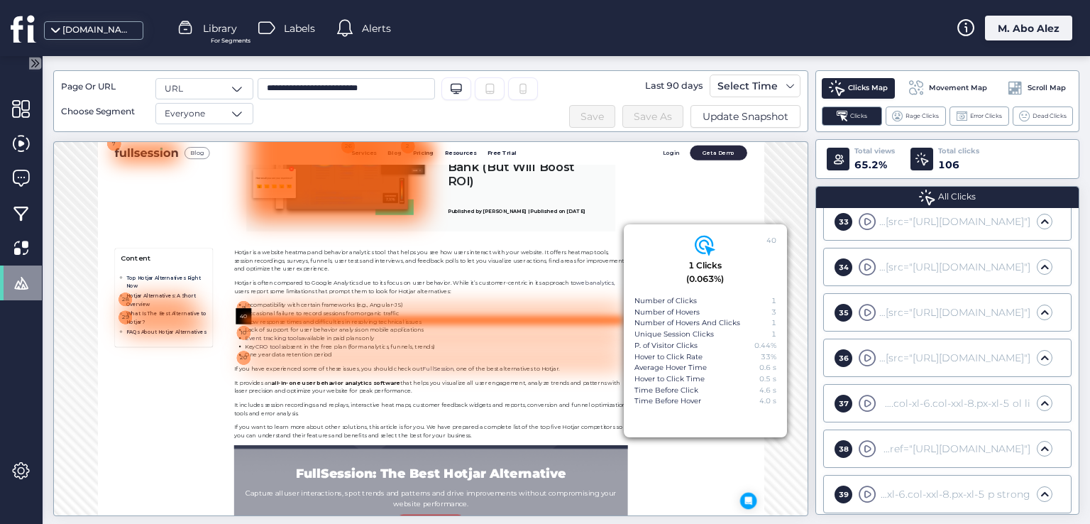
scroll to position [1825, 0]
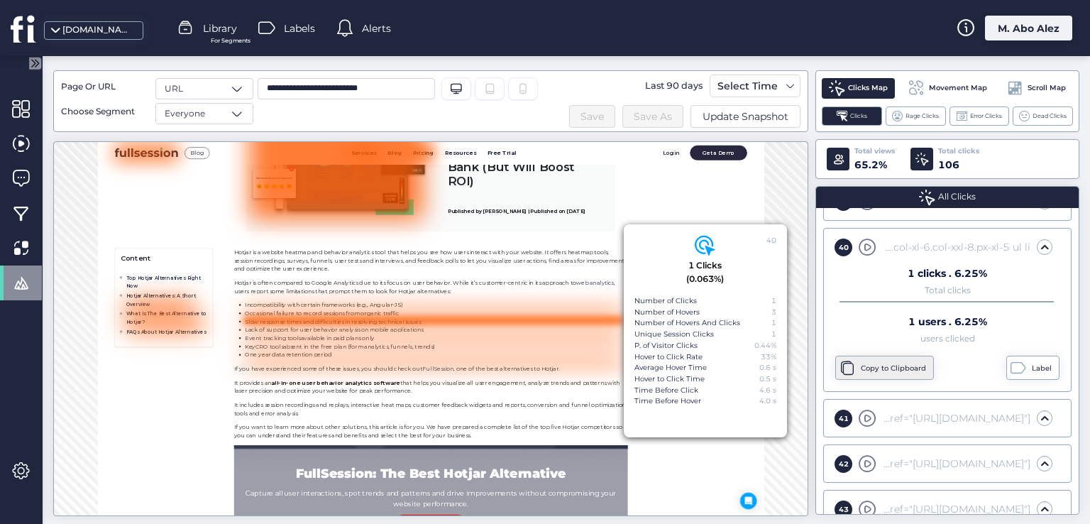
click at [872, 361] on div "Copy to Clipboard" at bounding box center [884, 367] width 99 height 24
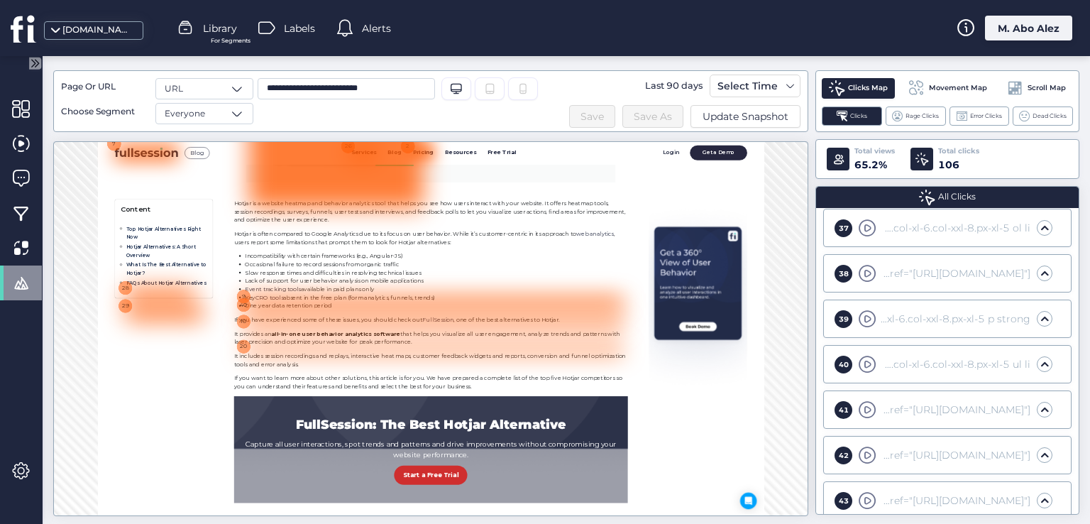
scroll to position [433, 0]
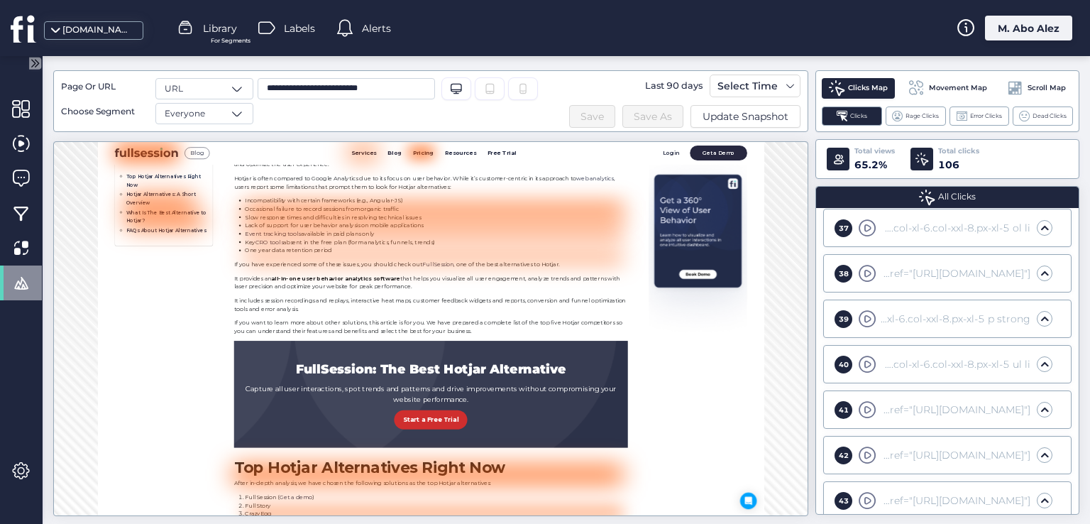
click at [895, 358] on div "section#page-content.mt-5.container-fluid.px-0 div.row.mt-5 div#page-body.col-1…" at bounding box center [954, 364] width 151 height 16
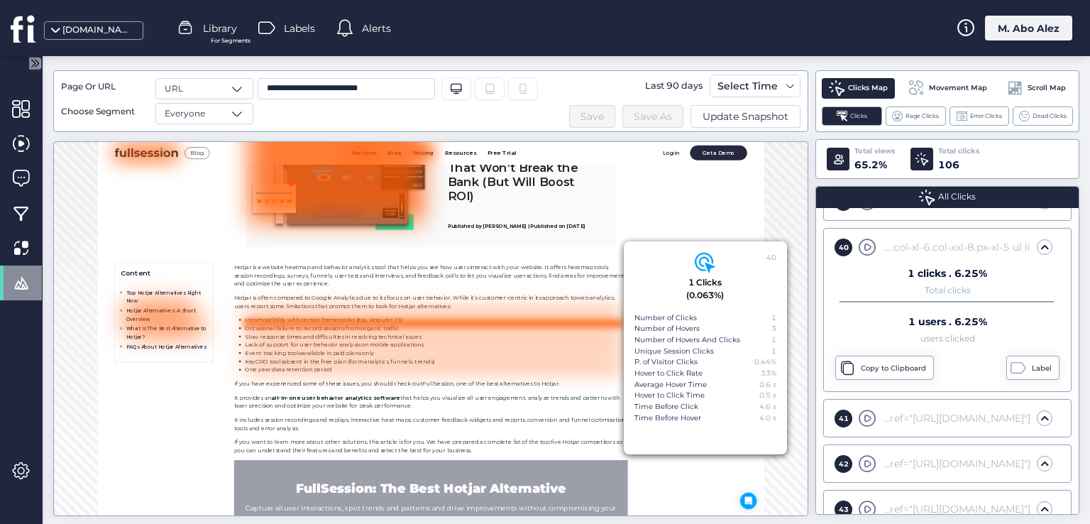
scroll to position [187, 0]
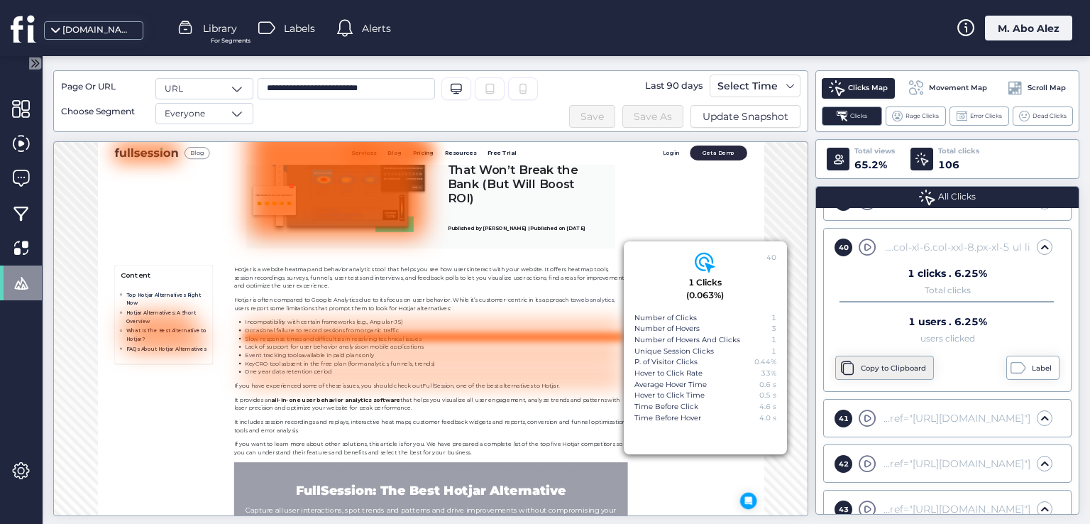
click at [887, 363] on div "Copy to Clipboard" at bounding box center [895, 368] width 69 height 11
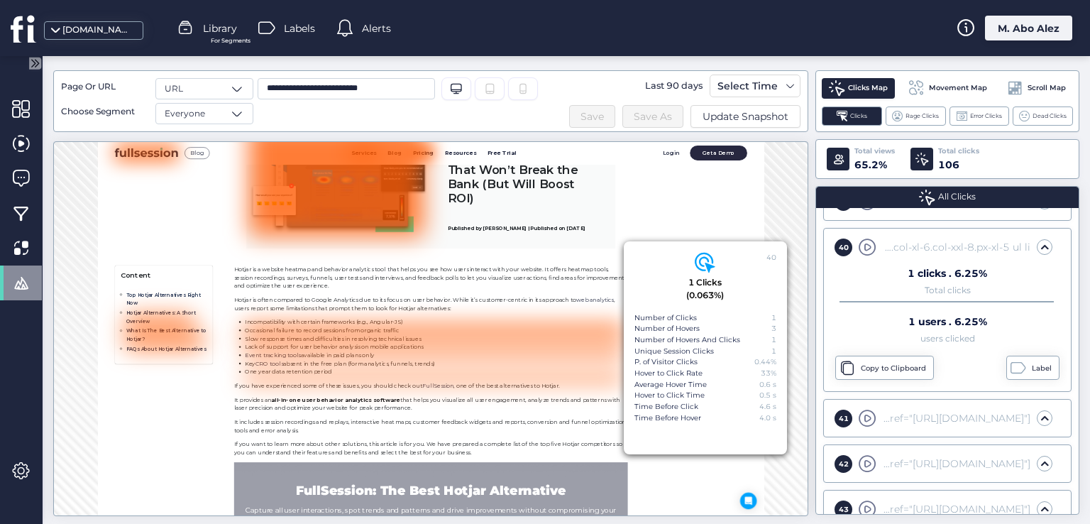
scroll to position [1708, 0]
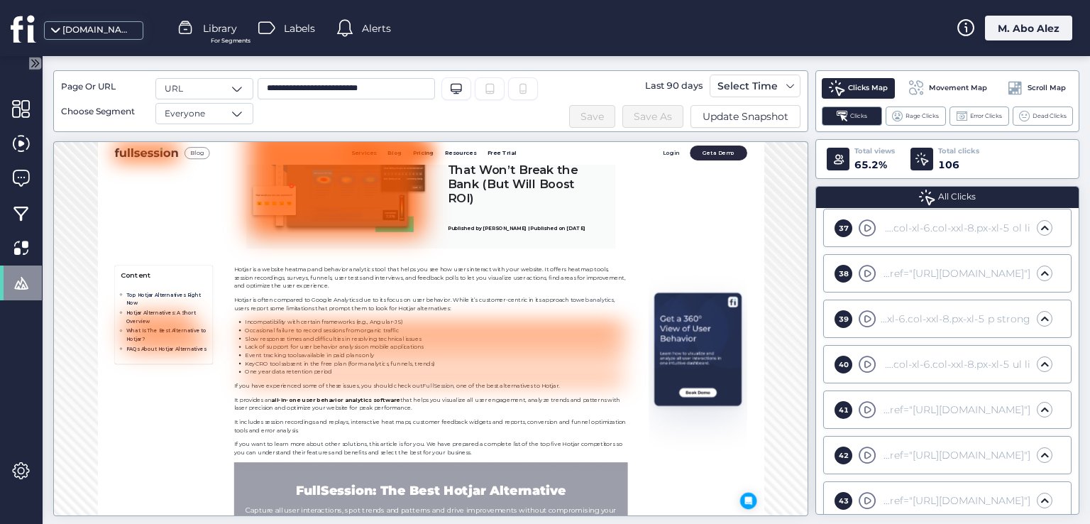
click at [1037, 402] on span at bounding box center [1044, 409] width 14 height 14
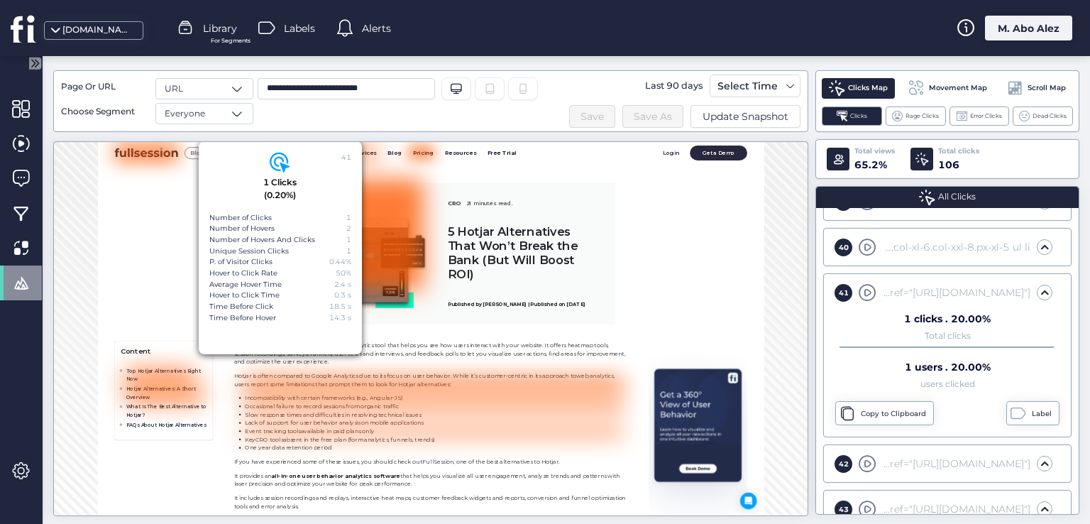
scroll to position [0, 0]
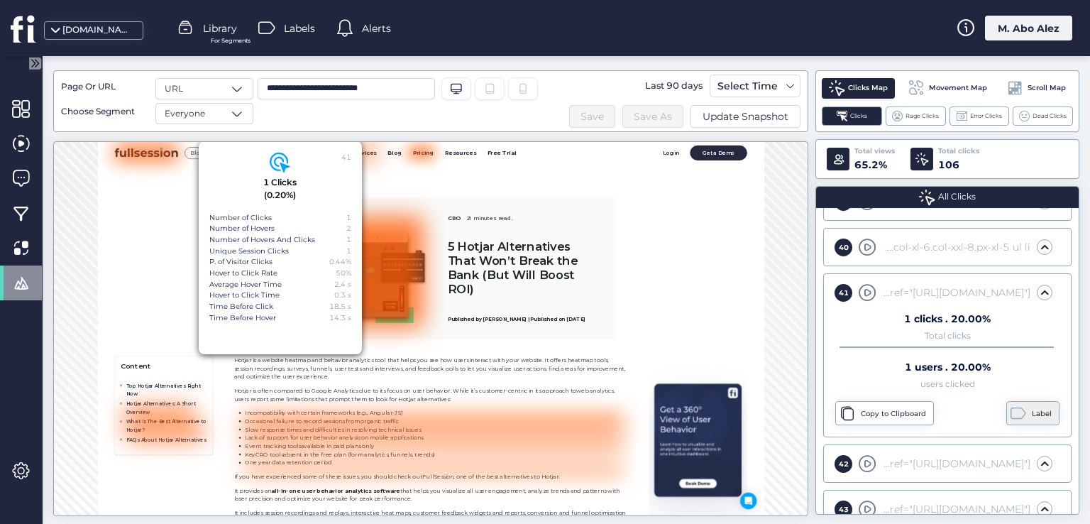
click at [1032, 408] on div "Label" at bounding box center [1043, 413] width 23 height 11
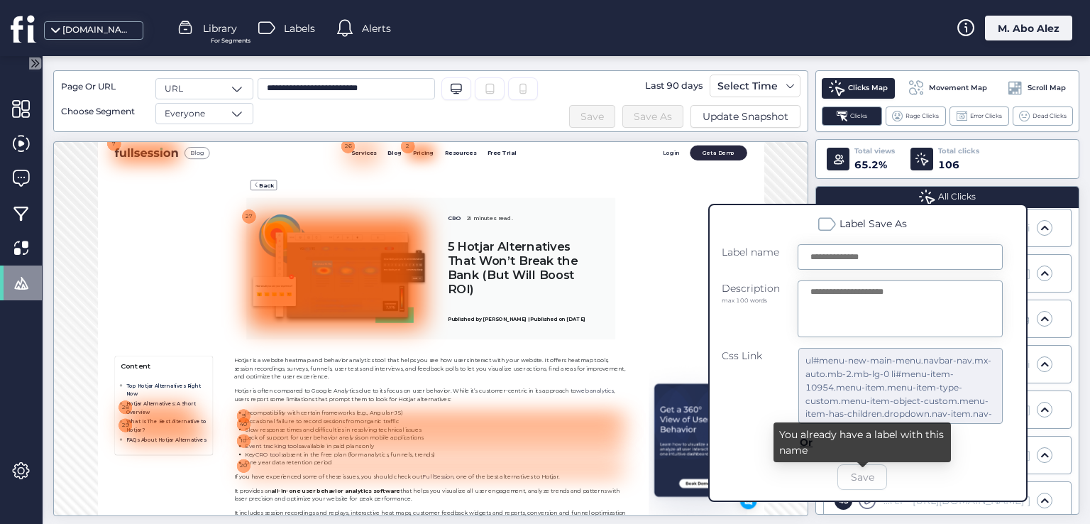
click at [804, 460] on div "You already have a label with this name" at bounding box center [861, 442] width 177 height 40
click at [783, 443] on div "You already have a label with this name" at bounding box center [861, 442] width 177 height 40
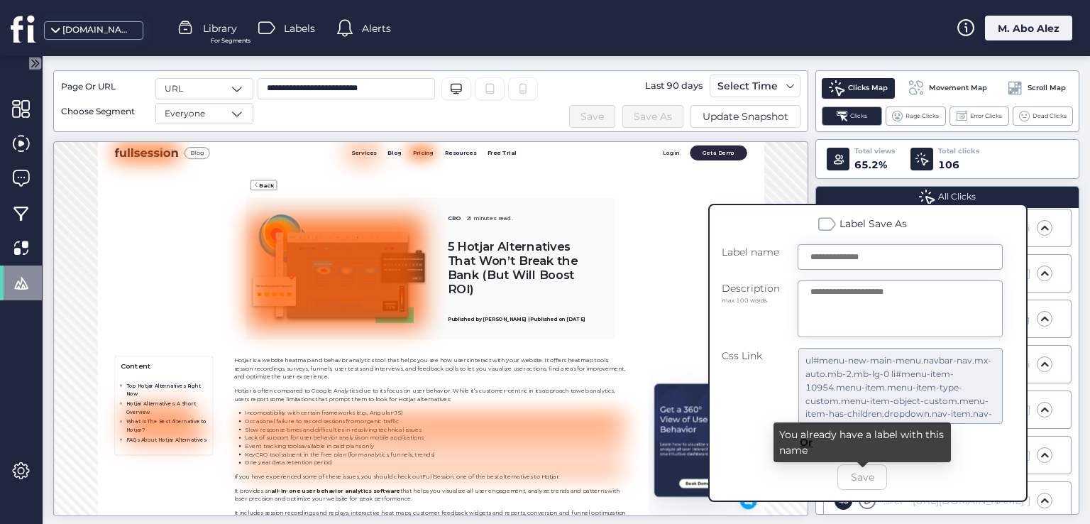
click at [771, 453] on form "Label name Description max 100 words Css Link ul#menu-new-main-menu.navbar-nav.…" at bounding box center [861, 366] width 281 height 245
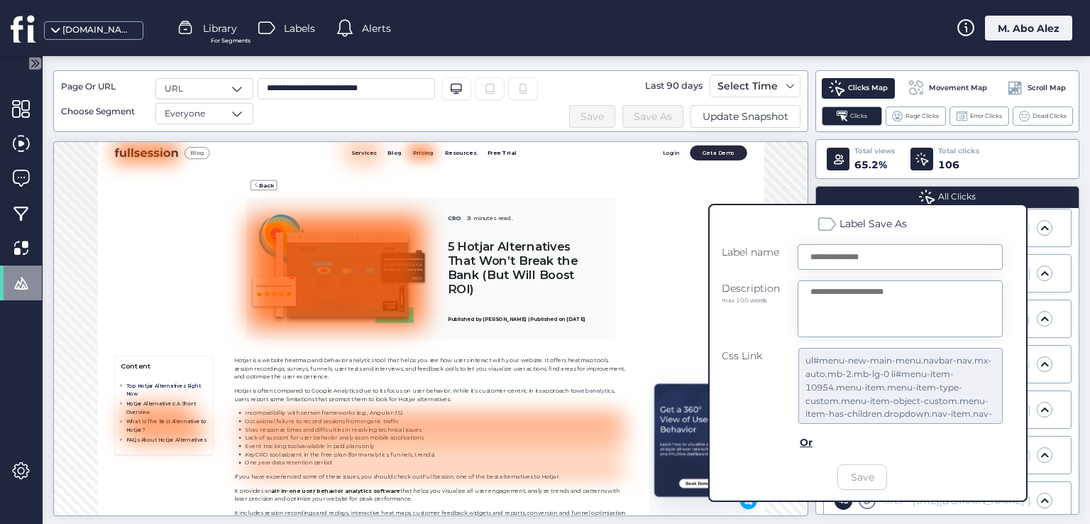
click at [755, 483] on form "Label name Description max 100 words Css Link ul#menu-new-main-menu.navbar-nav.…" at bounding box center [861, 366] width 281 height 245
click at [808, 446] on div "Or" at bounding box center [807, 442] width 14 height 16
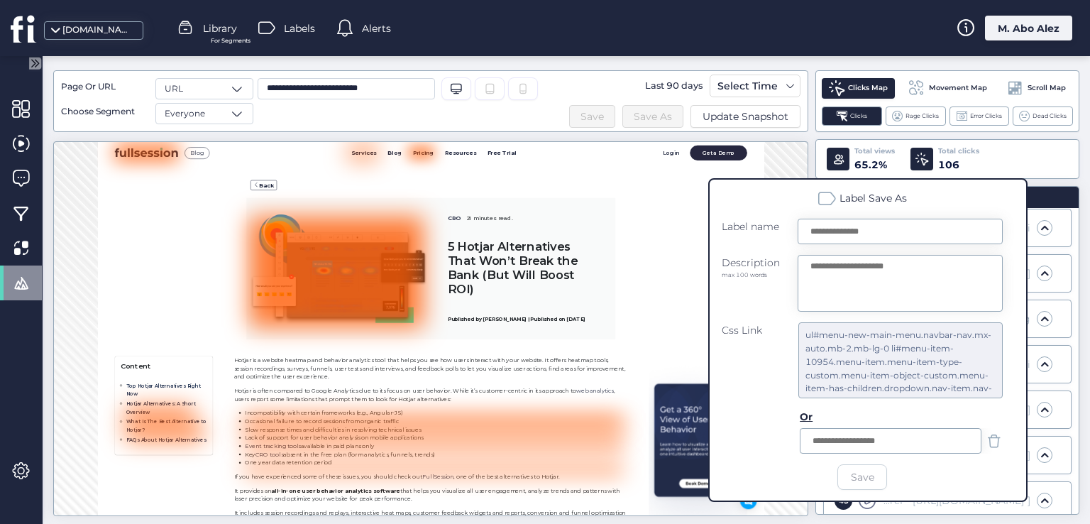
click at [999, 441] on span at bounding box center [994, 441] width 18 height 18
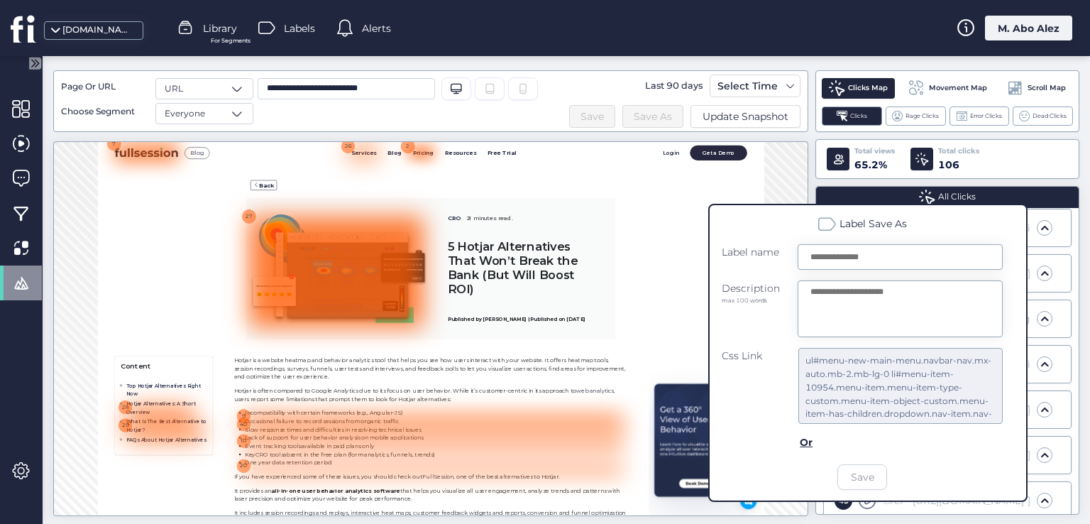
click at [1089, 514] on div "Back CRO 21 minutes read. 5 Hotjar Alternatives That Won’t Break the Bank (But …" at bounding box center [778, 368] width 1294 height 358
click at [1050, 175] on div "Total views 65.2% Total clicks 106" at bounding box center [947, 159] width 264 height 40
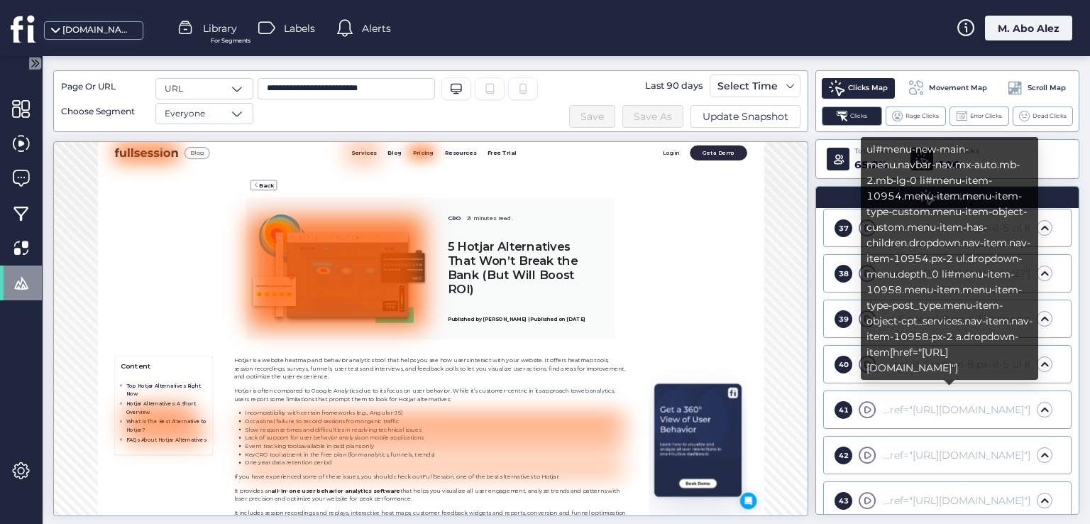
click at [889, 402] on div "ul#menu-new-main-menu.navbar-nav.mx-auto.mb-2.mb-lg-0 li#menu-item-10954.menu-i…" at bounding box center [954, 410] width 151 height 16
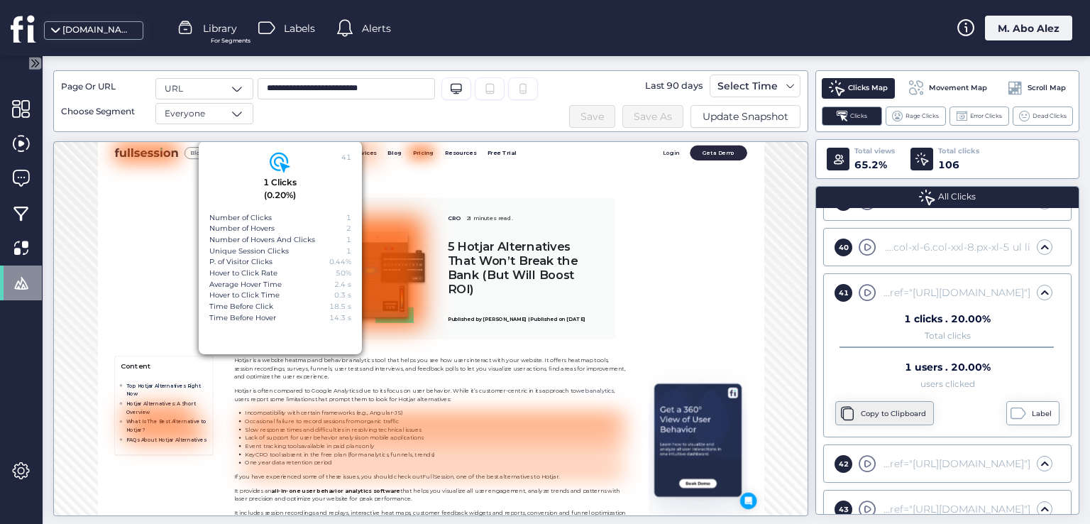
click at [903, 408] on div "Copy to Clipboard" at bounding box center [895, 413] width 69 height 11
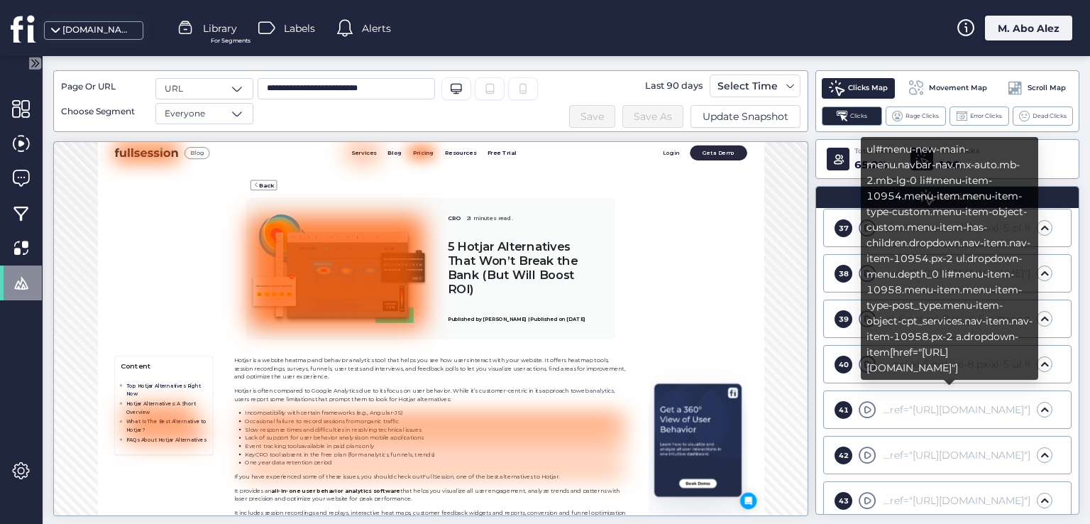
click at [908, 387] on div "ul#menu-new-main-menu.navbar-nav.mx-auto.mb-2.mb-lg-0 li#menu-item-10954.menu-i…" at bounding box center [949, 263] width 177 height 253
click at [888, 402] on div "ul#menu-new-main-menu.navbar-nav.mx-auto.mb-2.mb-lg-0 li#menu-item-10954.menu-i…" at bounding box center [954, 410] width 151 height 16
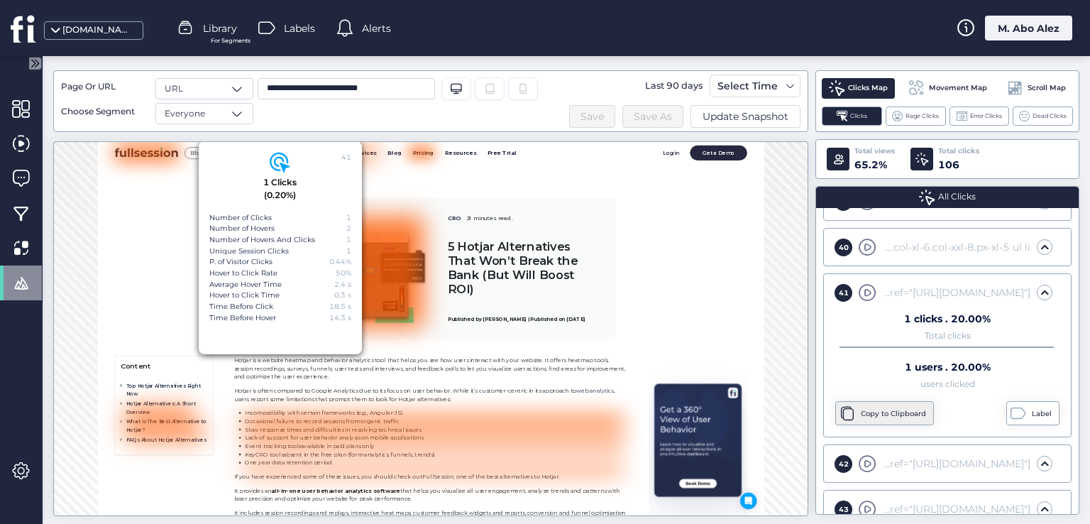
click at [892, 408] on div "Copy to Clipboard" at bounding box center [895, 413] width 69 height 11
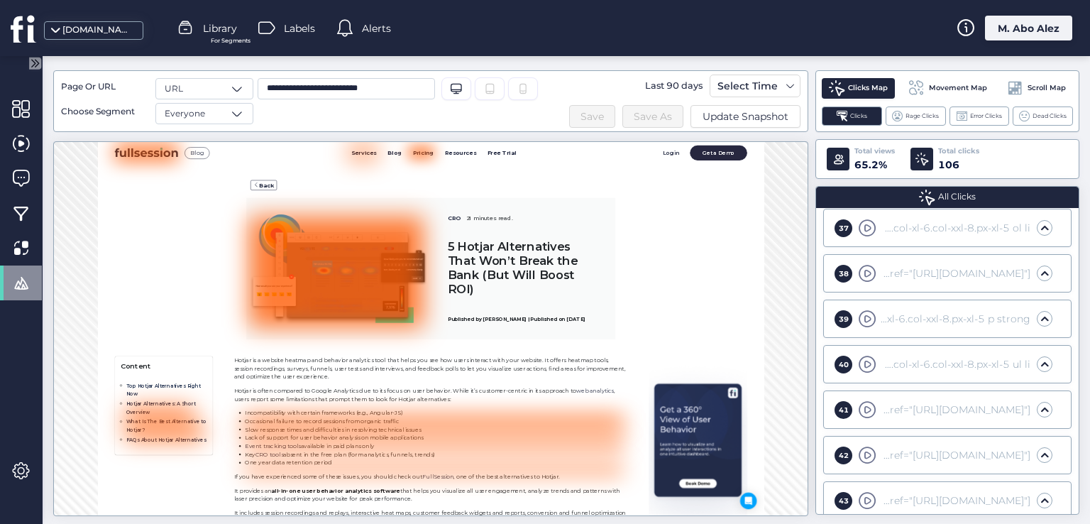
click at [874, 401] on span at bounding box center [867, 410] width 18 height 18
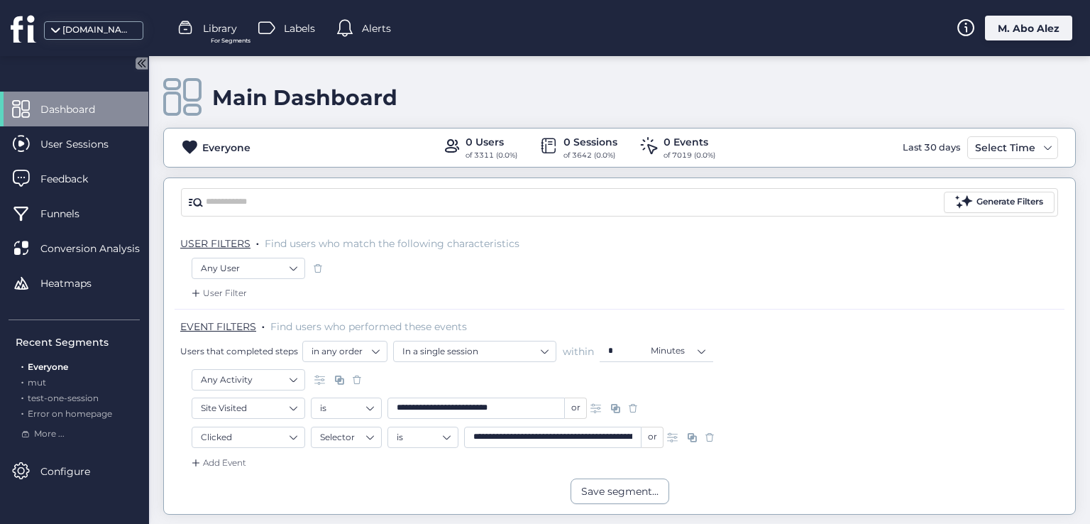
click at [57, 366] on span "Everyone" at bounding box center [48, 366] width 40 height 11
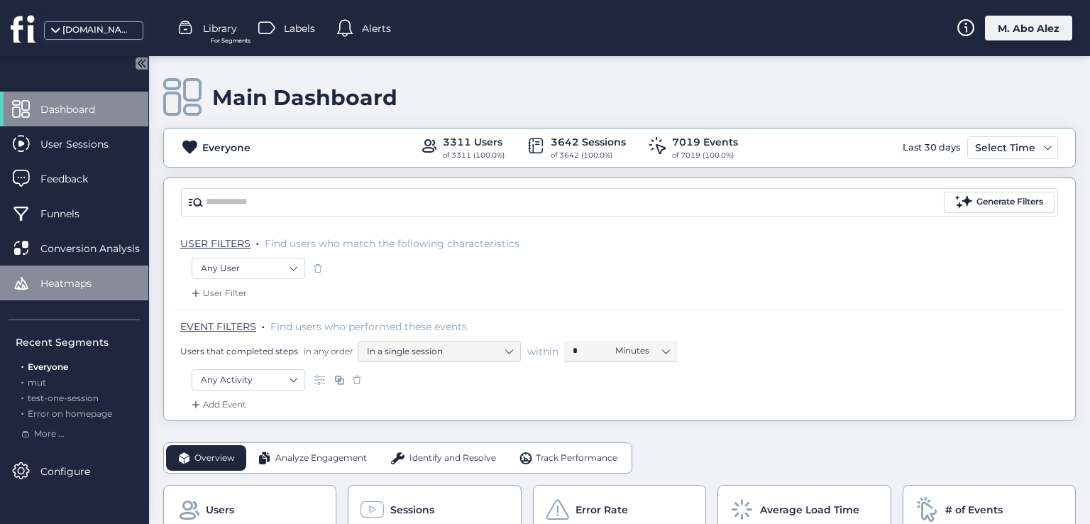
click at [77, 283] on span "Heatmaps" at bounding box center [76, 283] width 72 height 16
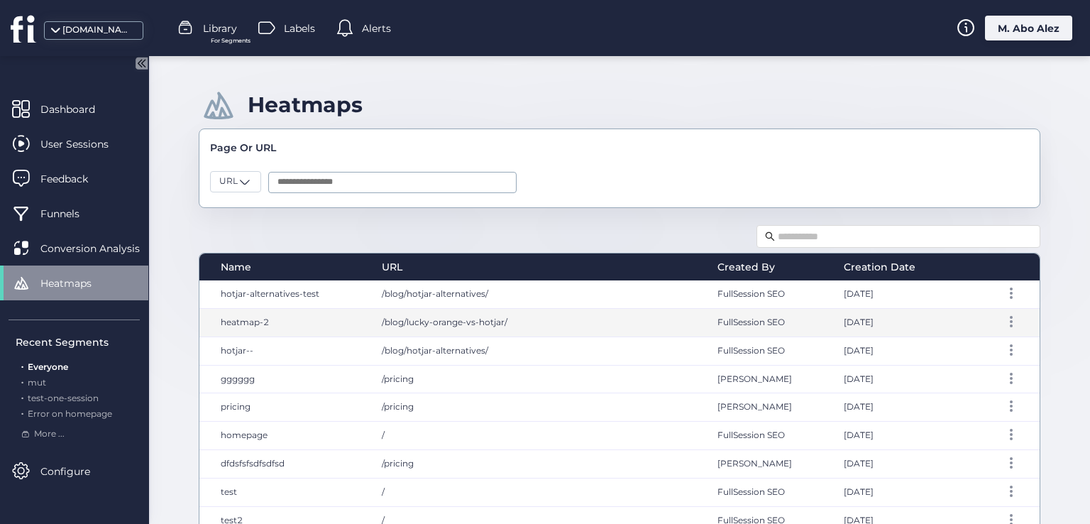
click at [559, 316] on div "/blog/lucky-orange-vs-hotjar/" at bounding box center [535, 323] width 336 height 28
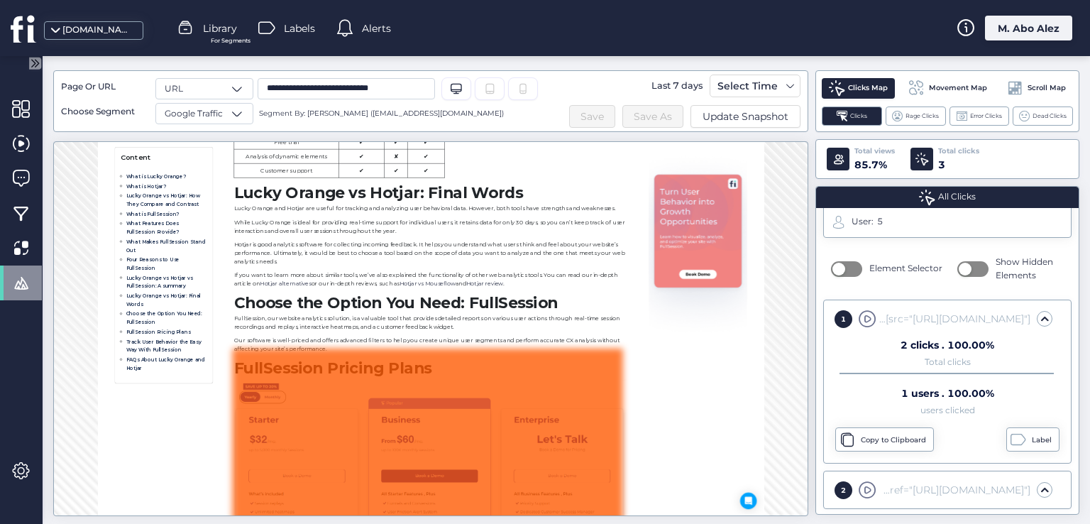
scroll to position [14750, 0]
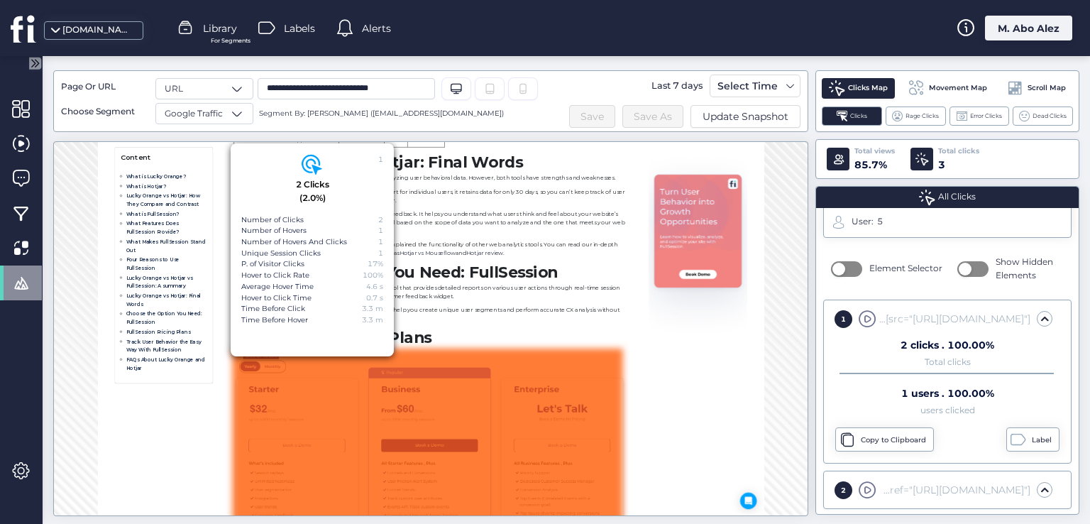
click at [892, 333] on div "2 clicks . 100.00% Total clicks 1 users . 100.00% users clicked" at bounding box center [947, 373] width 238 height 80
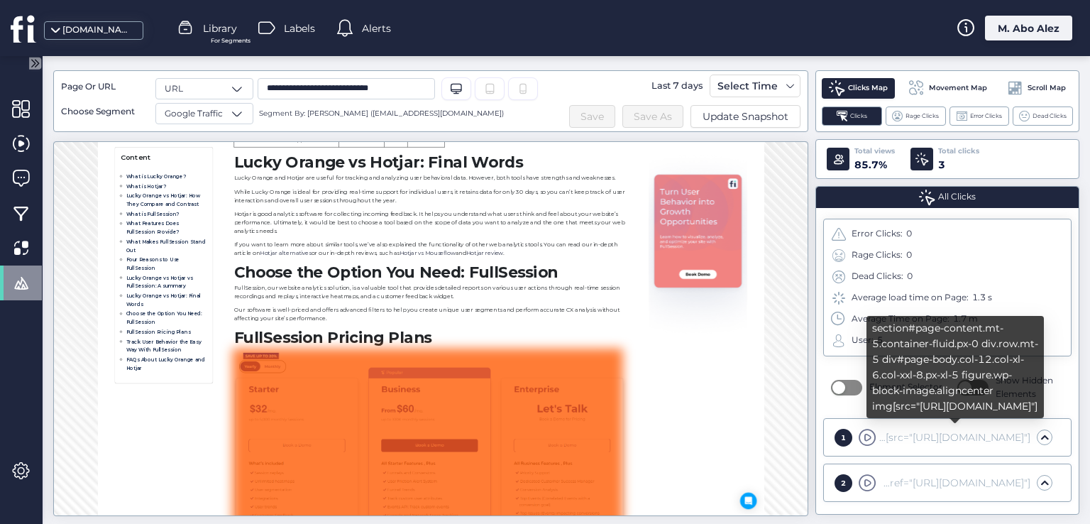
click at [885, 429] on div "section#page-content.mt-5.container-fluid.px-0 div.row.mt-5 div#page-body.col-1…" at bounding box center [954, 437] width 151 height 16
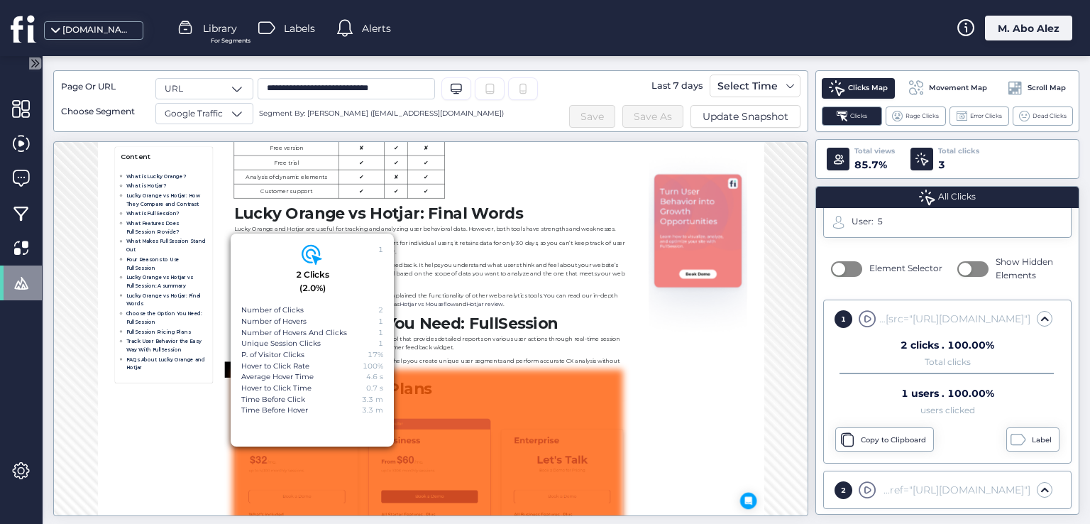
scroll to position [14707, 0]
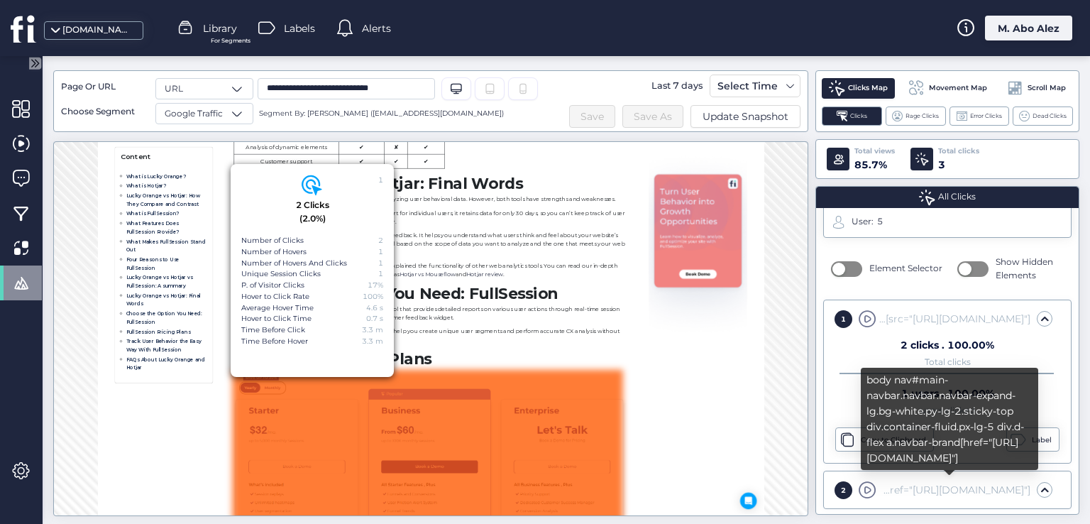
click at [881, 471] on div "body nav#main-navbar.navbar.navbar-expand-lg.bg-white.py-lg-2.sticky-top div.co…" at bounding box center [949, 423] width 177 height 112
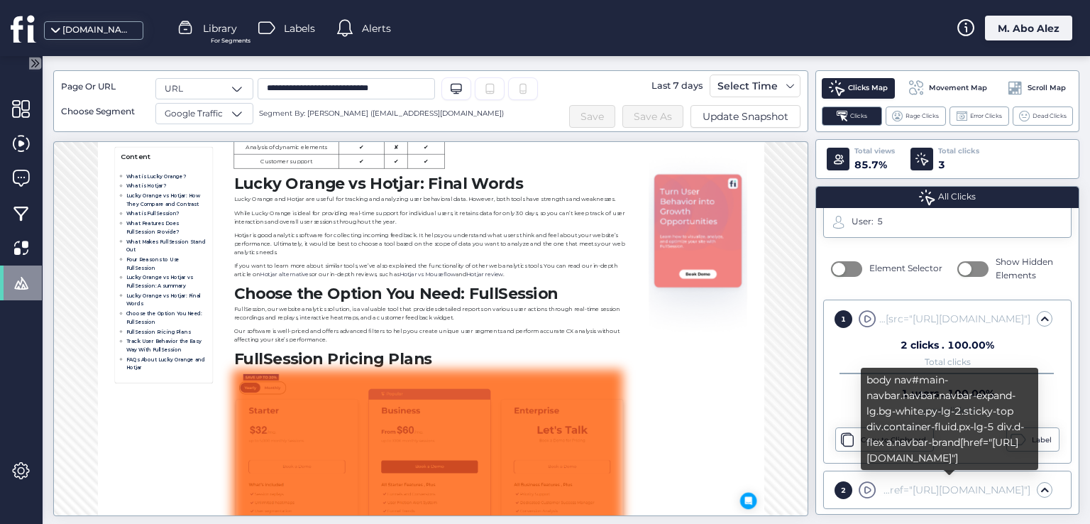
click at [836, 475] on div "2 body nav#main-navbar.navbar.navbar-expand-lg.bg-white.py-lg-2.sticky-top div.…" at bounding box center [947, 489] width 238 height 28
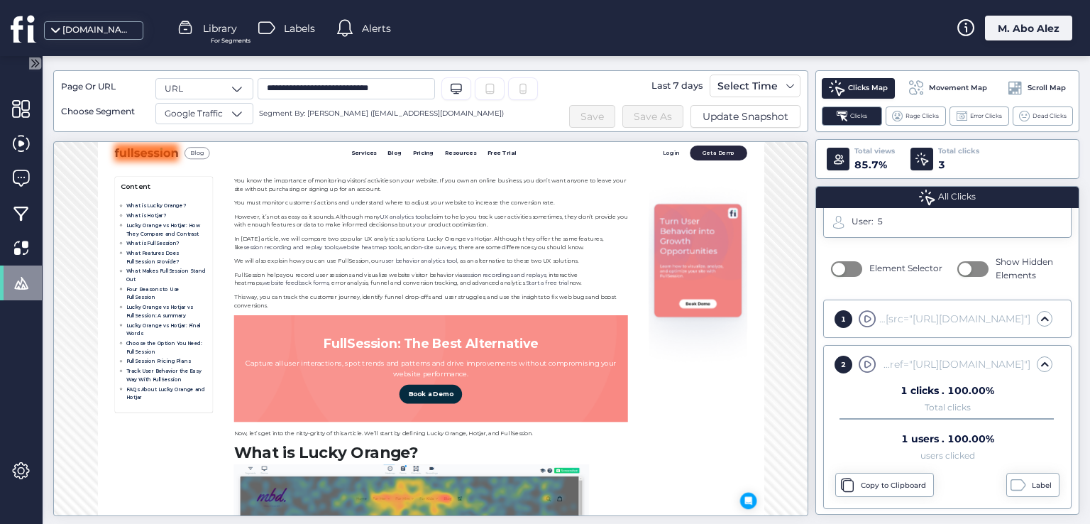
scroll to position [323, 0]
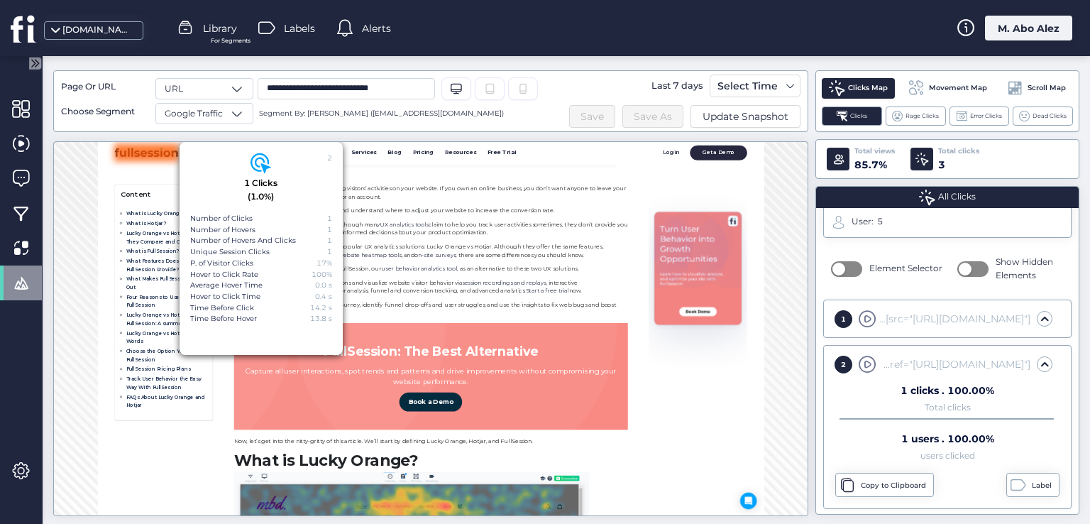
click at [875, 304] on div "1 section#page-content.mt-5.container-fluid.px-0 div.row.mt-5 div#page-body.col…" at bounding box center [947, 318] width 238 height 28
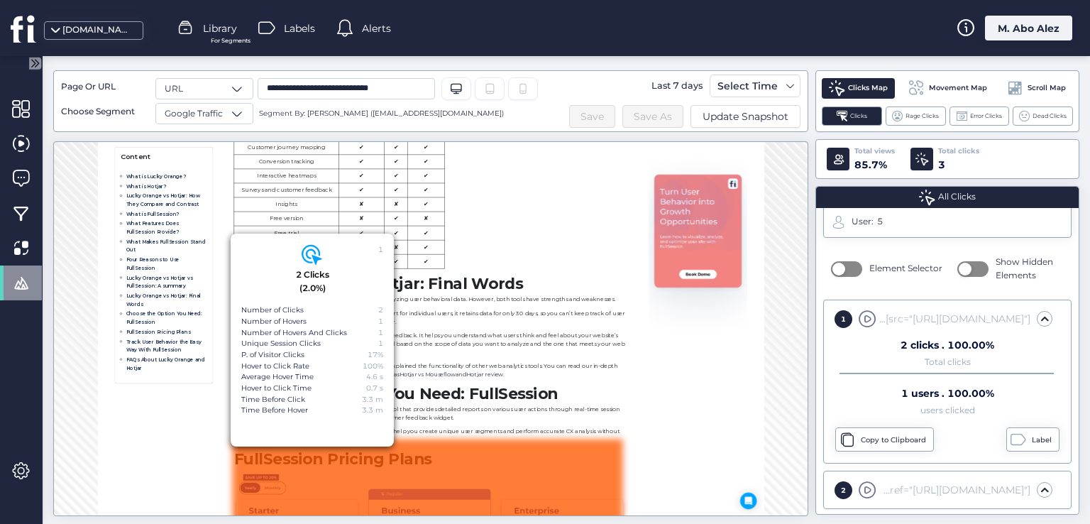
scroll to position [14565, 0]
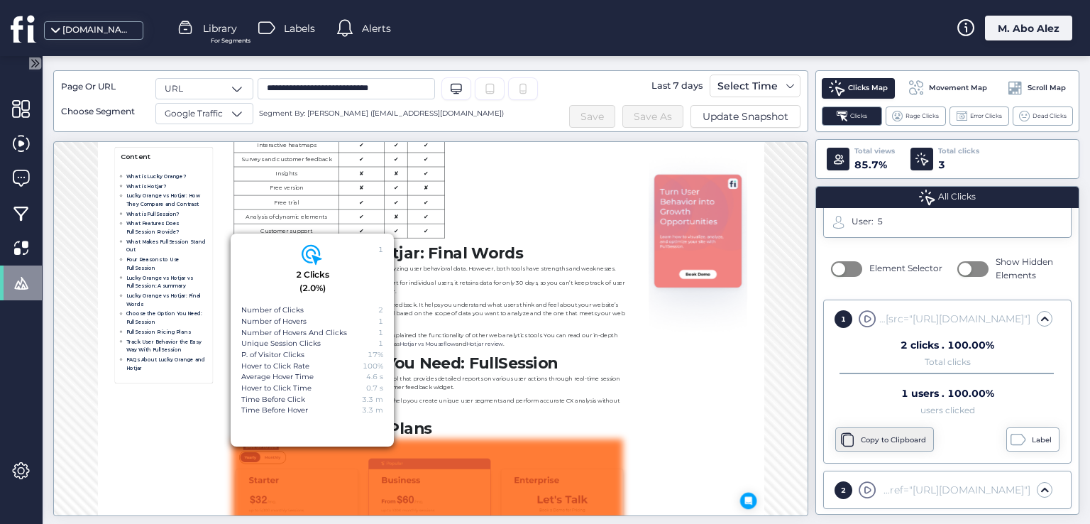
click at [890, 443] on div "Copy to Clipboard" at bounding box center [895, 439] width 69 height 11
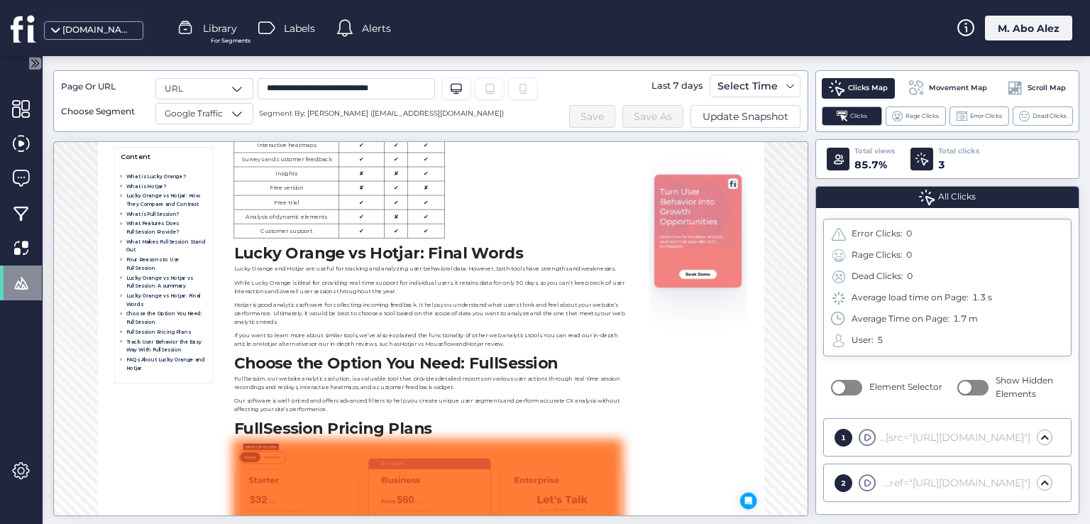
click at [878, 424] on div "1 section#page-content.mt-5.container-fluid.px-0 div.row.mt-5 div#page-body.col…" at bounding box center [947, 437] width 238 height 28
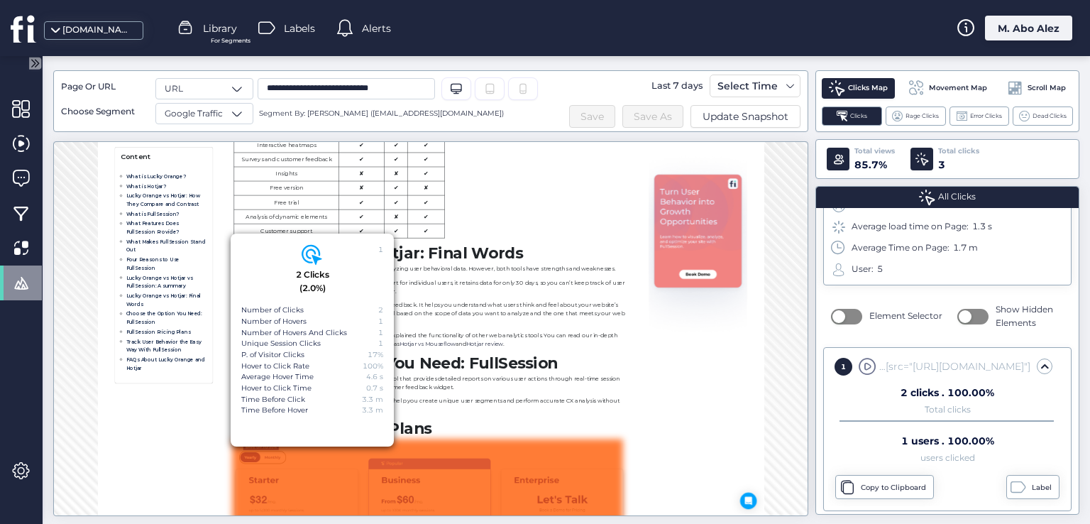
scroll to position [118, 0]
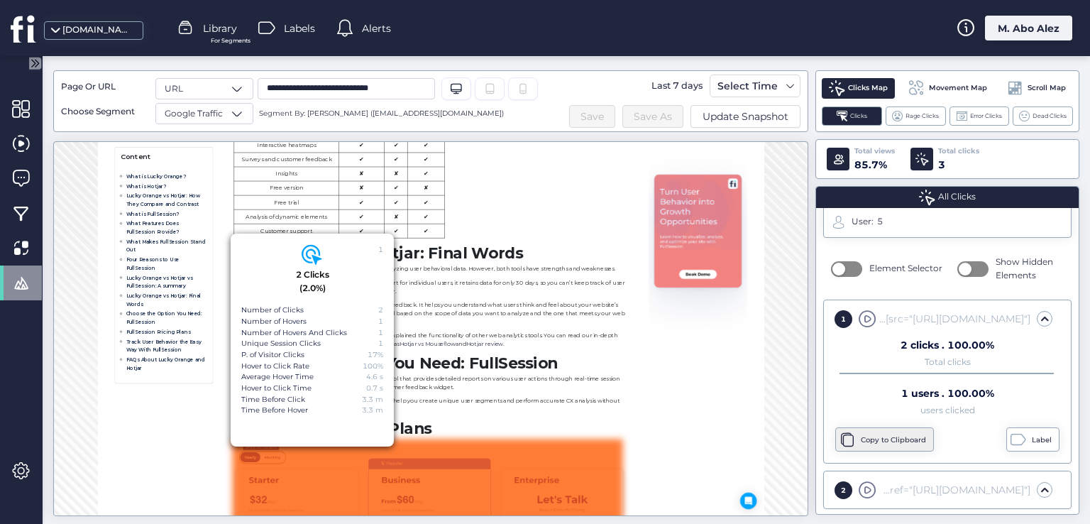
click at [900, 438] on div "Copy to Clipboard" at bounding box center [895, 439] width 69 height 11
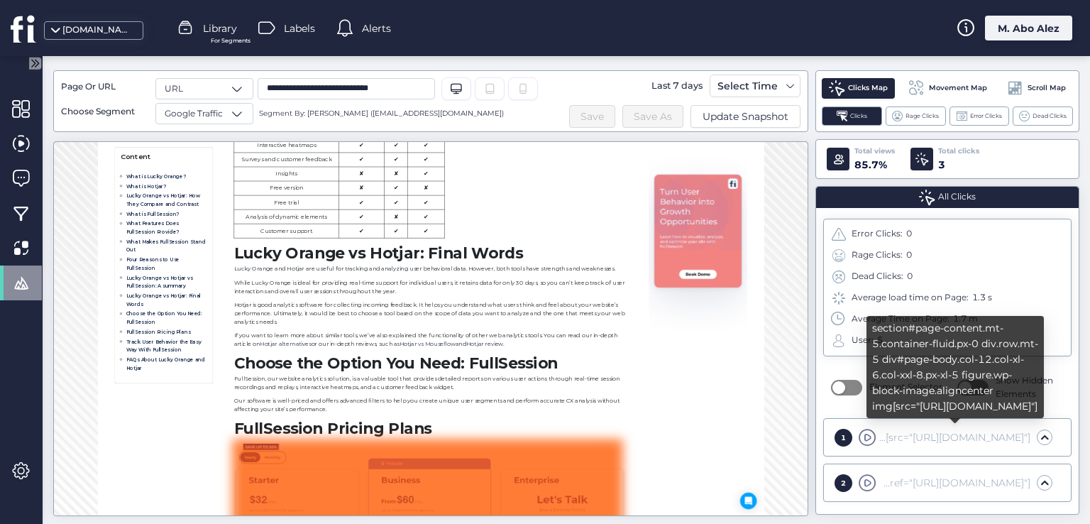
click at [878, 425] on div "section#page-content.mt-5.container-fluid.px-0 div.row.mt-5 div#page-body.col-1…" at bounding box center [954, 372] width 177 height 112
click at [854, 423] on div "1 section#page-content.mt-5.container-fluid.px-0 div.row.mt-5 div#page-body.col…" at bounding box center [947, 437] width 238 height 28
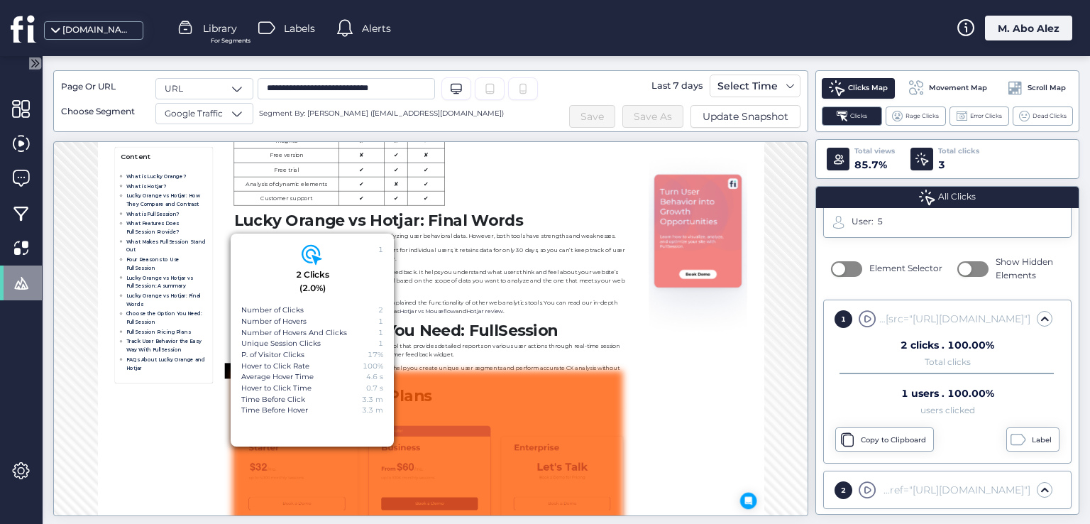
scroll to position [14707, 0]
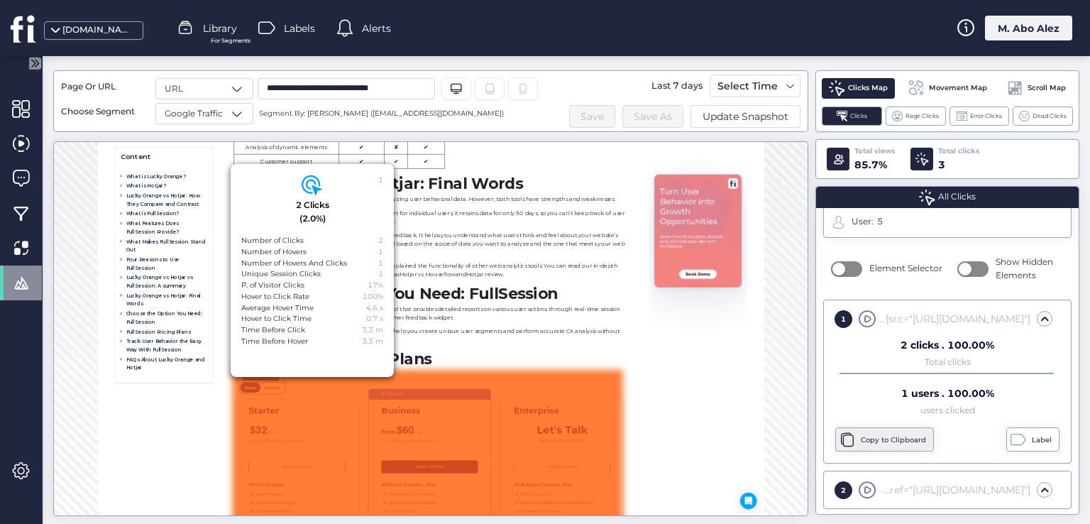
click at [890, 436] on div "Copy to Clipboard" at bounding box center [895, 439] width 69 height 11
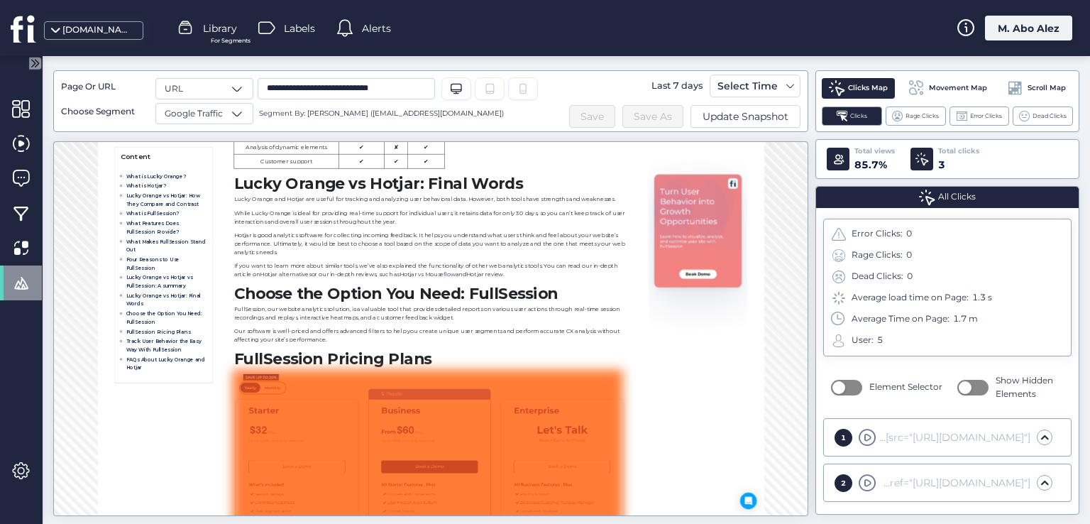
click at [852, 429] on div "1 section#page-content.mt-5.container-fluid.px-0 div.row.mt-5 div#page-body.col…" at bounding box center [940, 438] width 224 height 18
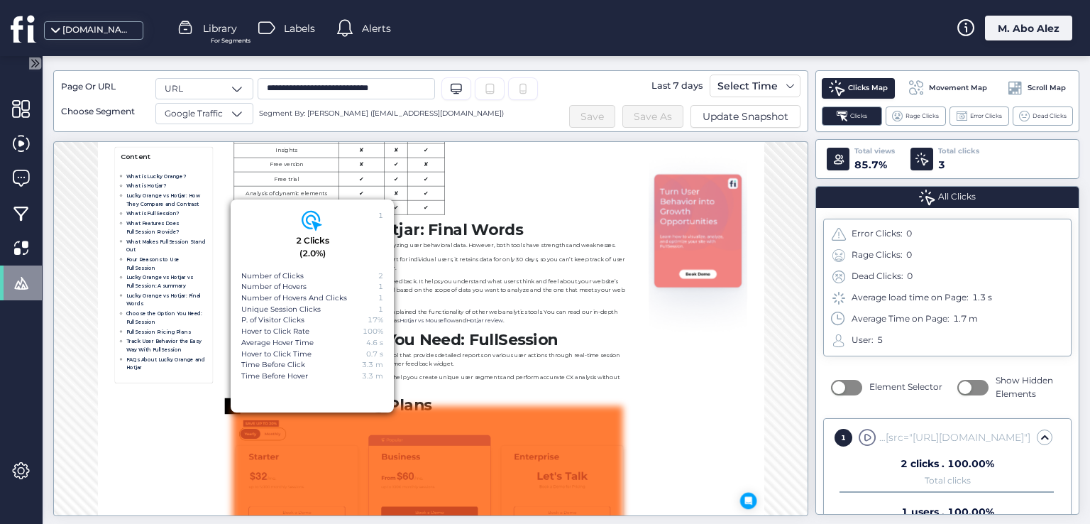
scroll to position [14636, 0]
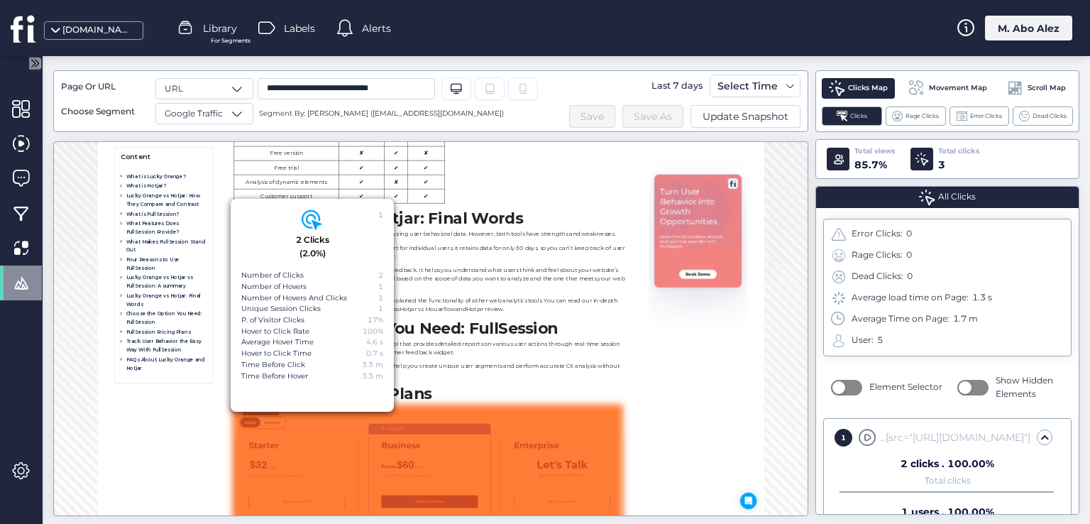
click at [846, 441] on div "1" at bounding box center [843, 438] width 18 height 18
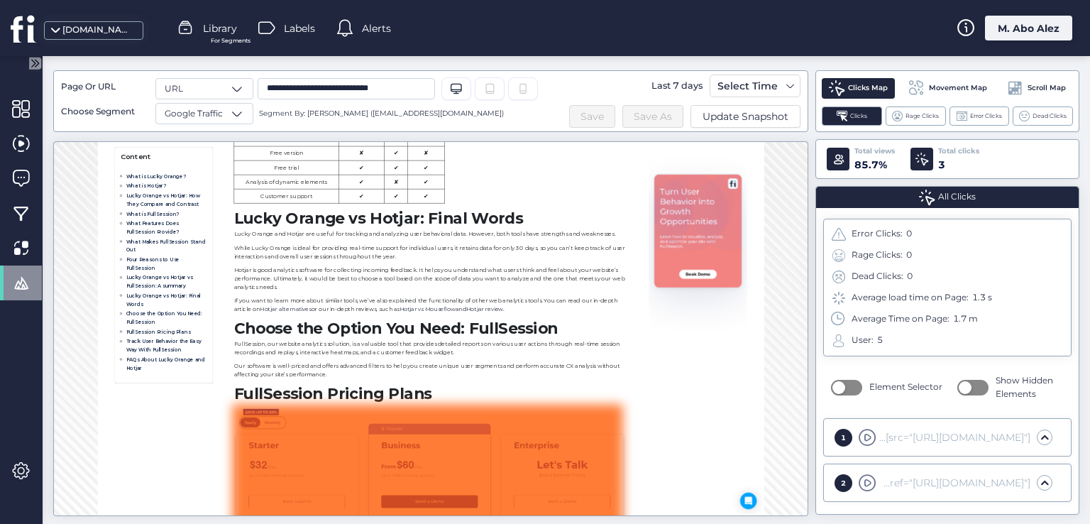
click at [846, 441] on div "1" at bounding box center [843, 438] width 18 height 18
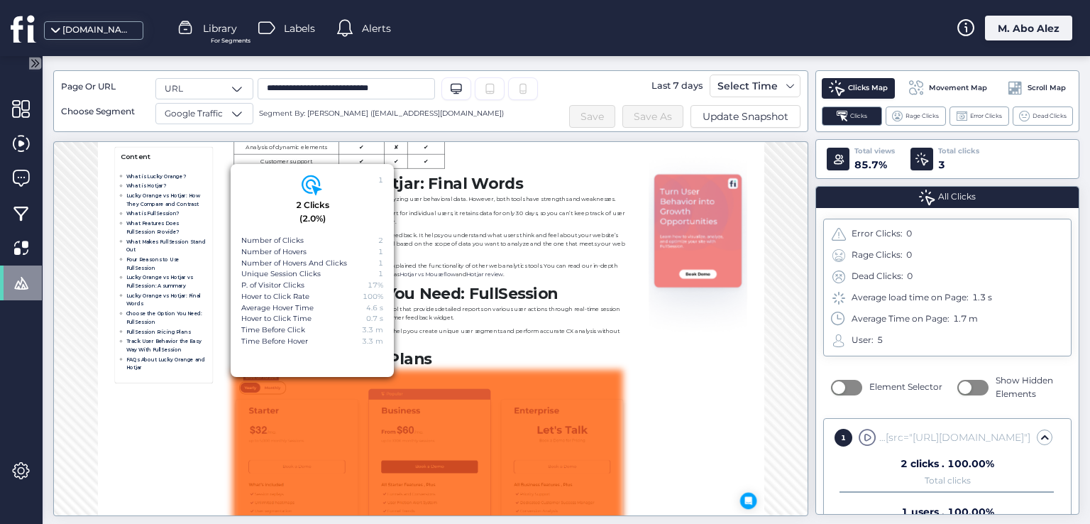
scroll to position [118, 0]
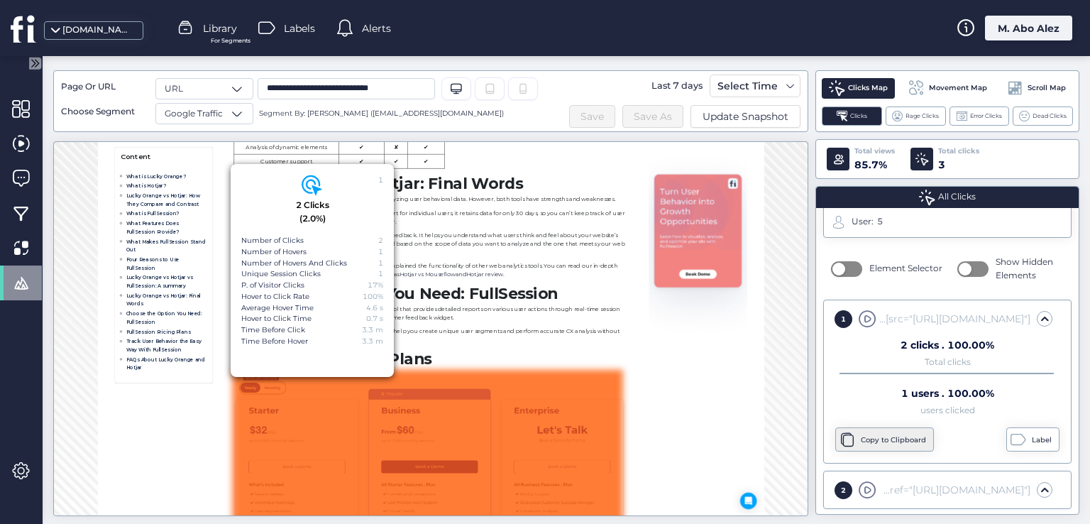
click at [892, 442] on div "Copy to Clipboard" at bounding box center [895, 439] width 69 height 11
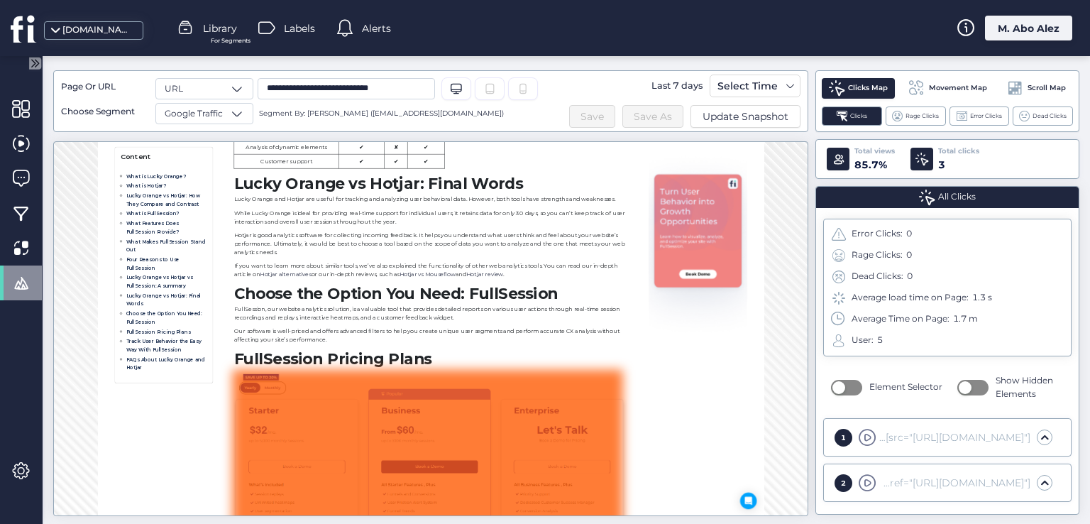
scroll to position [0, 0]
click at [848, 438] on div "1" at bounding box center [843, 438] width 18 height 18
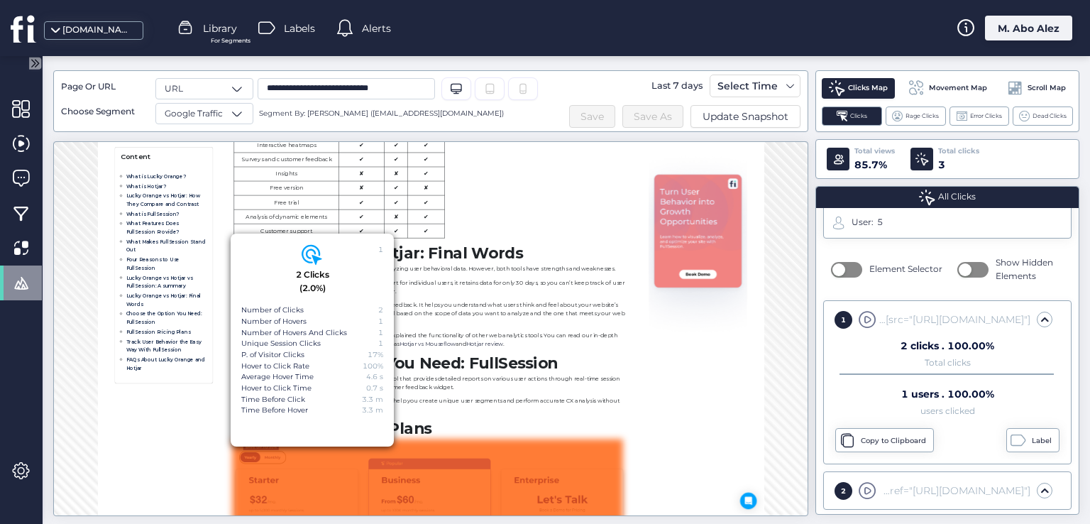
scroll to position [118, 0]
click at [1018, 438] on div "Label" at bounding box center [1032, 439] width 53 height 24
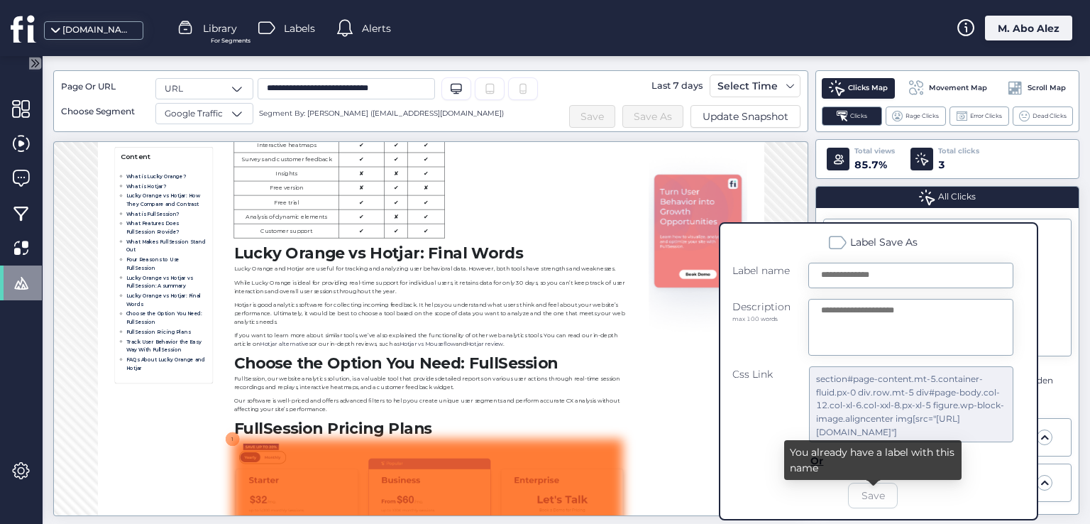
click at [1066, 353] on div "Error Clicks: 0 Rage Clicks: 0 Dead Clicks: 0 Average load time on Page: 1.3 s …" at bounding box center [947, 288] width 248 height 138
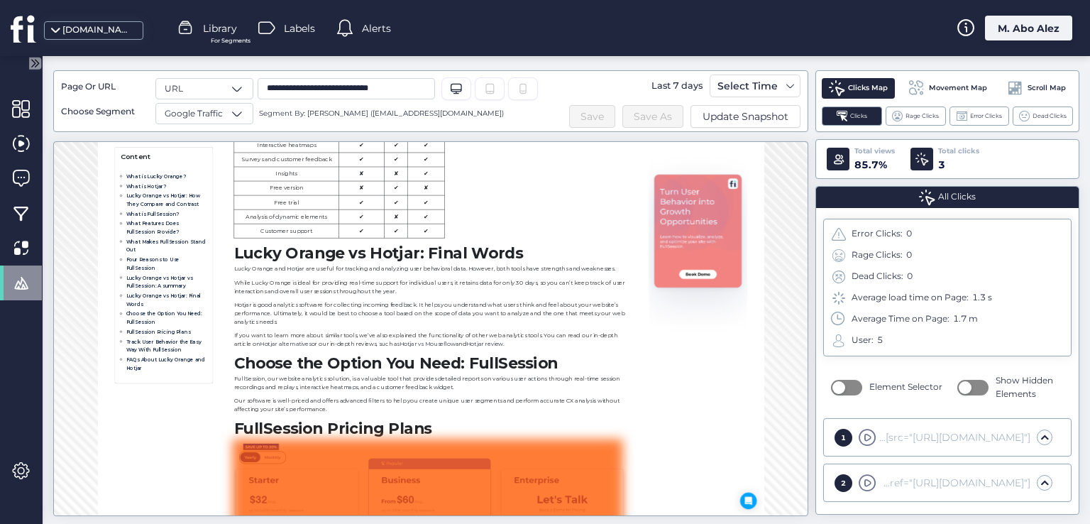
click at [838, 438] on div "1" at bounding box center [843, 438] width 18 height 18
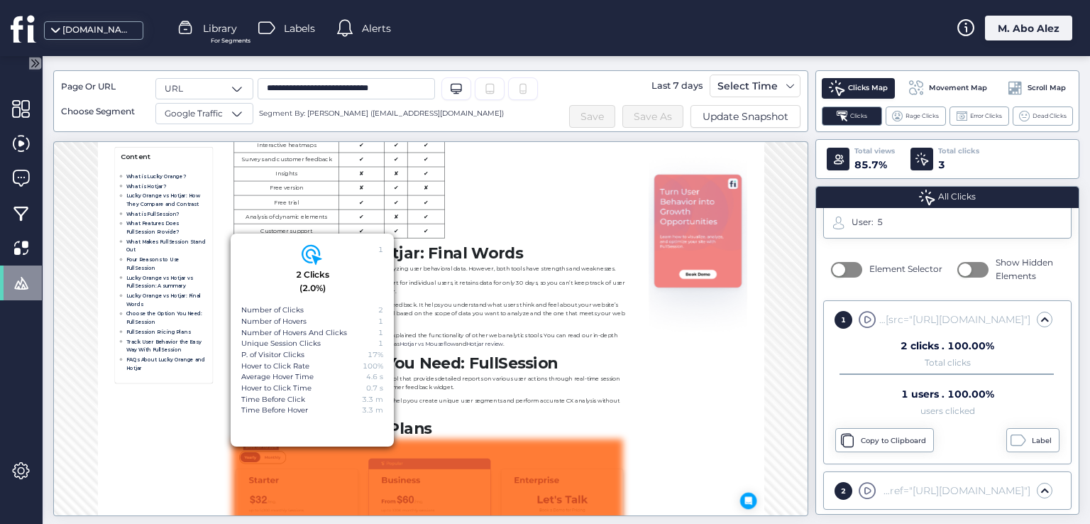
scroll to position [118, 0]
click at [1032, 437] on div "Label" at bounding box center [1043, 439] width 23 height 11
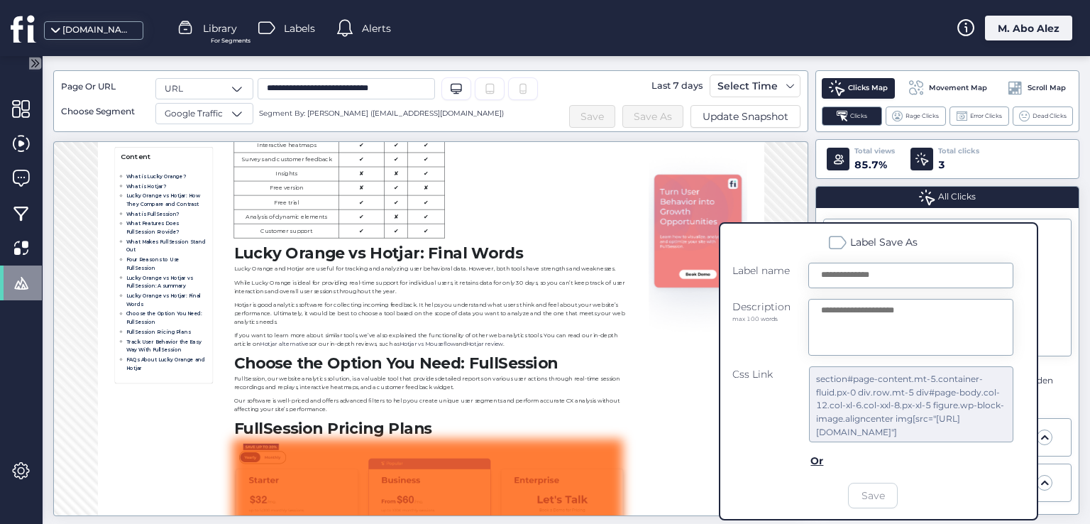
click at [1064, 411] on selector-statistics "Element Selector Show Hidden Elements 1 section#page-content.mt-5.container-flu…" at bounding box center [947, 432] width 262 height 139
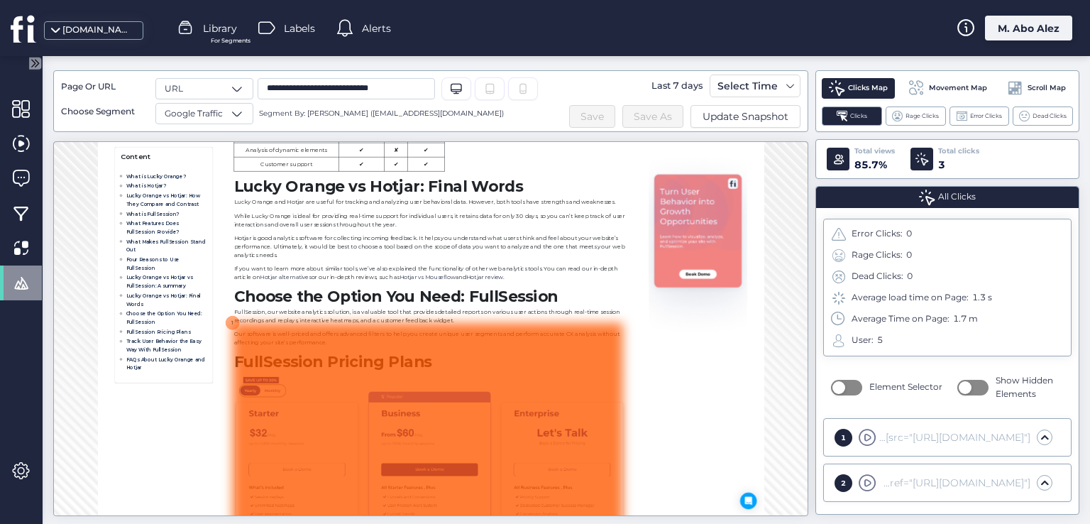
scroll to position [14849, 0]
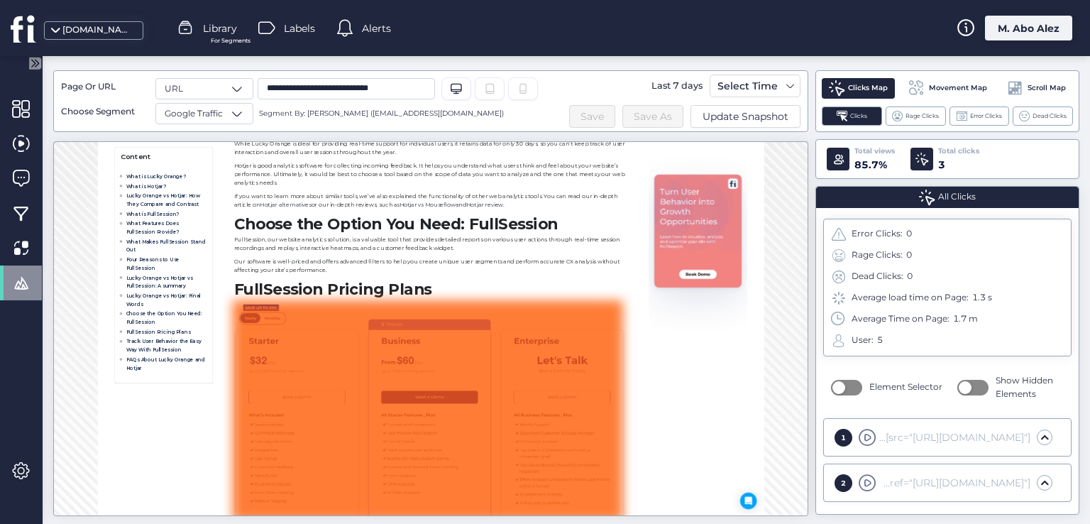
click at [966, 408] on div "Element Selector Show Hidden Elements" at bounding box center [947, 387] width 262 height 48
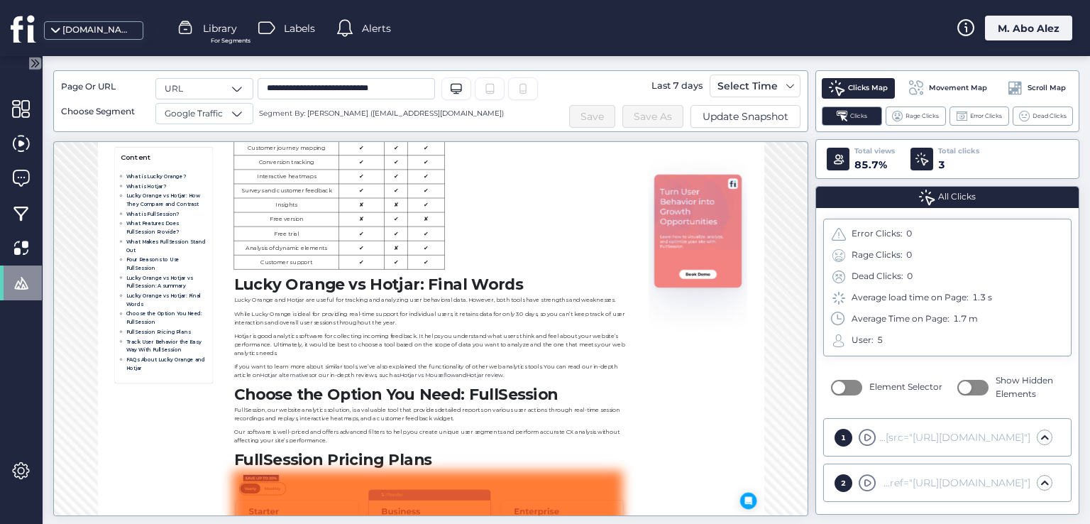
scroll to position [14423, 0]
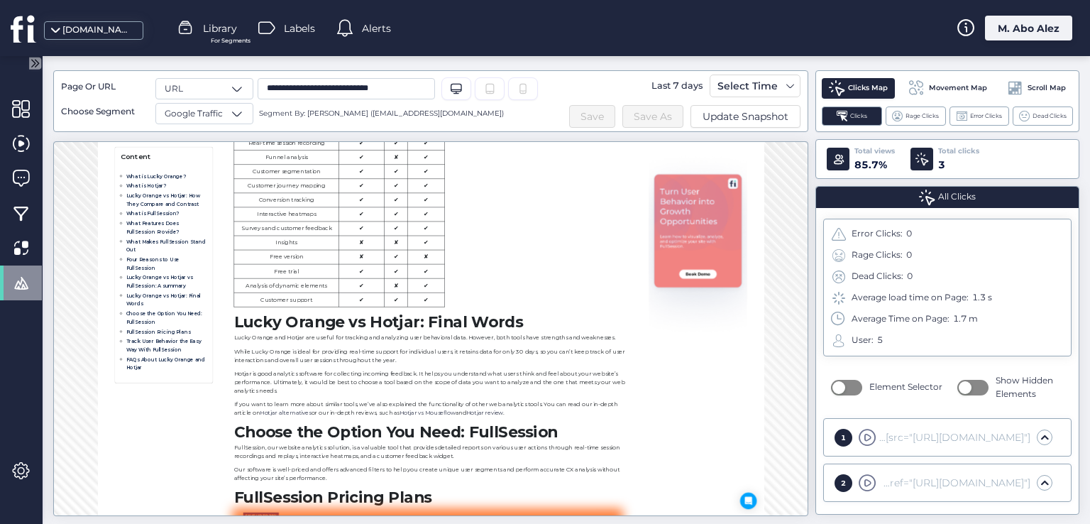
click at [863, 477] on span at bounding box center [867, 483] width 18 height 18
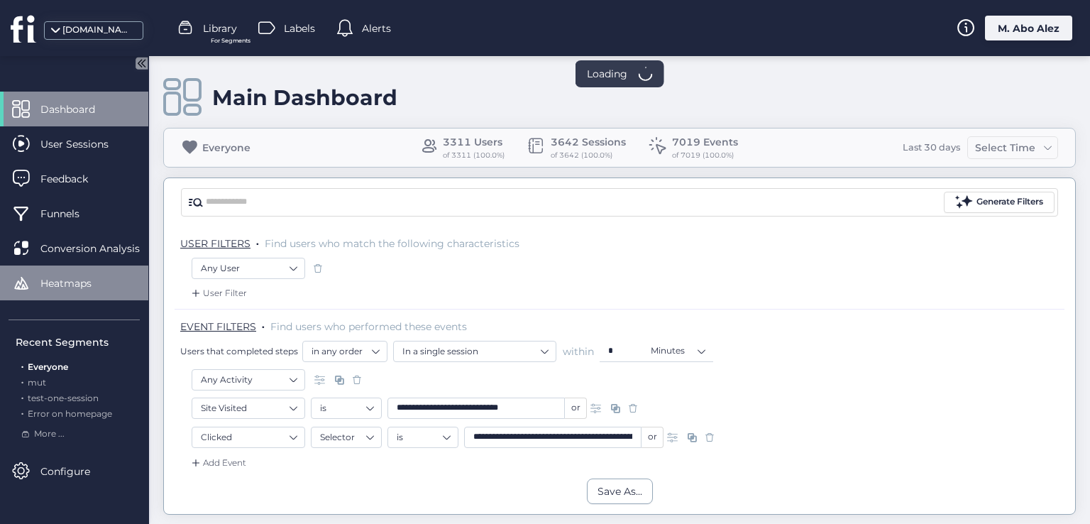
click at [102, 277] on span "Heatmaps" at bounding box center [76, 283] width 72 height 16
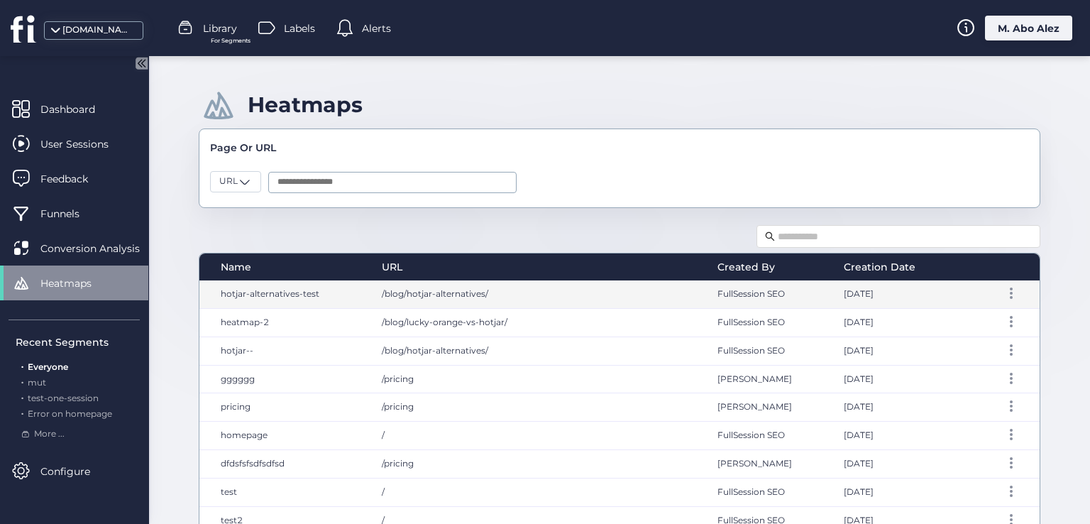
click at [623, 296] on div "/blog/hotjar-alternatives/" at bounding box center [535, 294] width 336 height 28
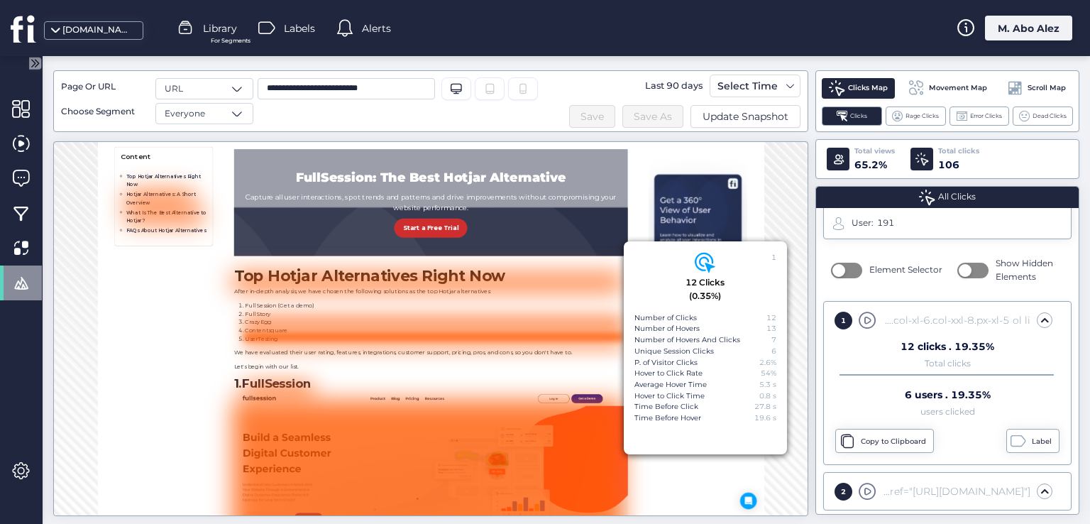
scroll to position [142, 0]
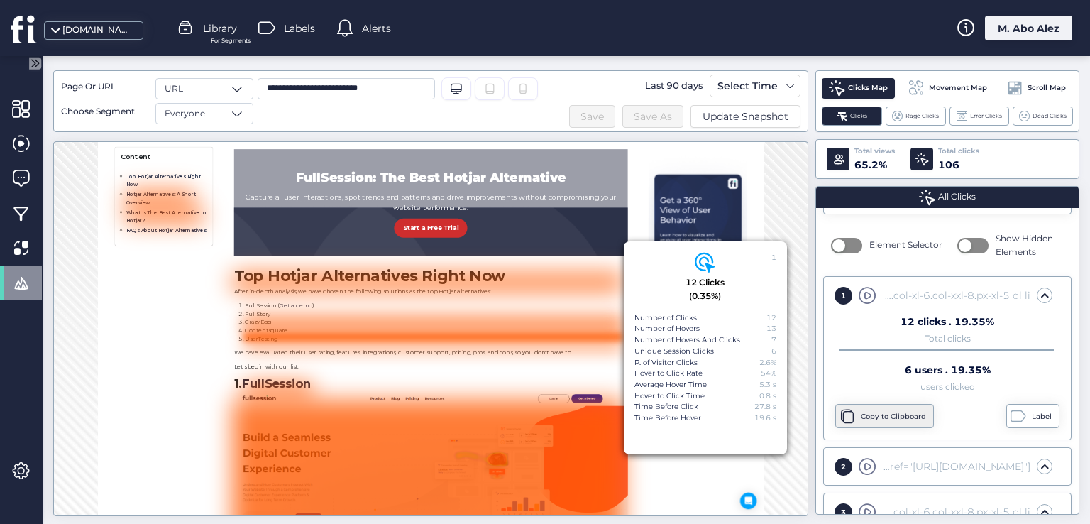
click at [874, 411] on div "Copy to Clipboard" at bounding box center [895, 416] width 69 height 11
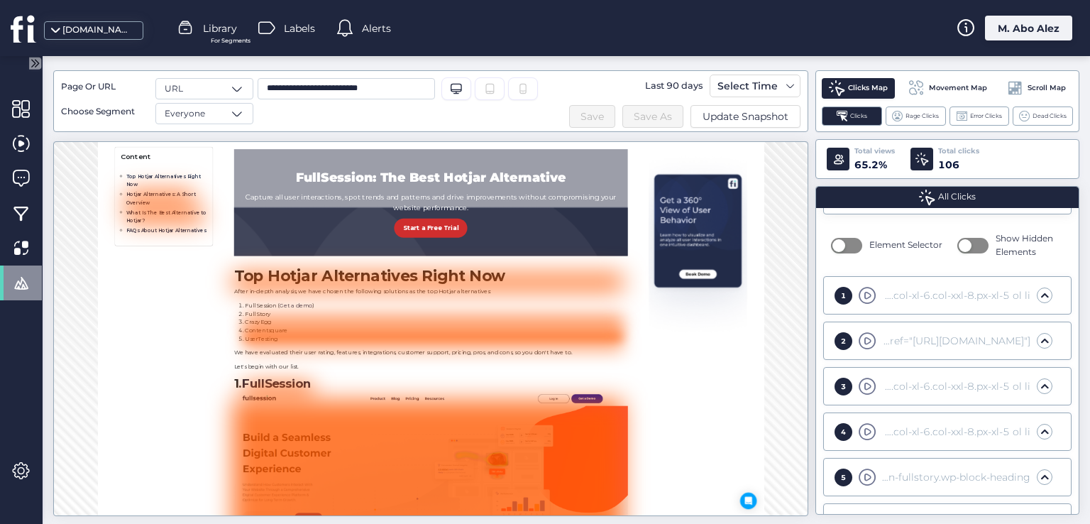
click at [841, 298] on div "1" at bounding box center [843, 296] width 18 height 18
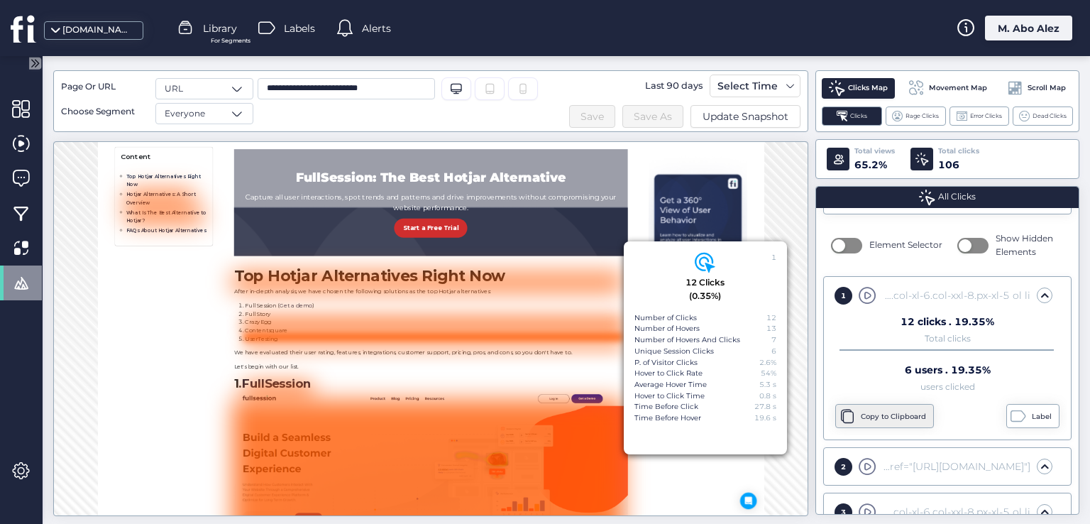
click at [880, 423] on div "Copy to Clipboard" at bounding box center [884, 416] width 99 height 24
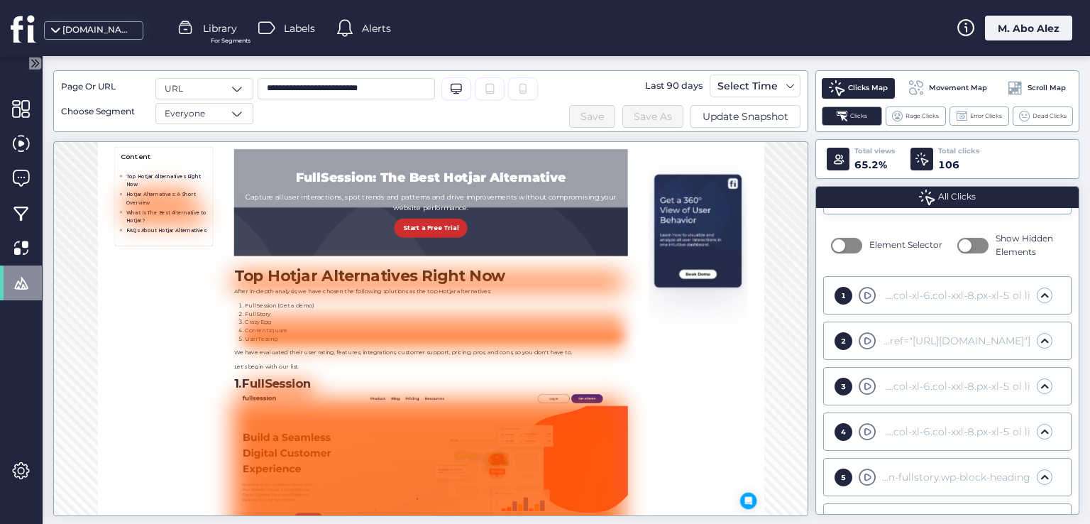
click at [842, 296] on div "1" at bounding box center [843, 296] width 18 height 18
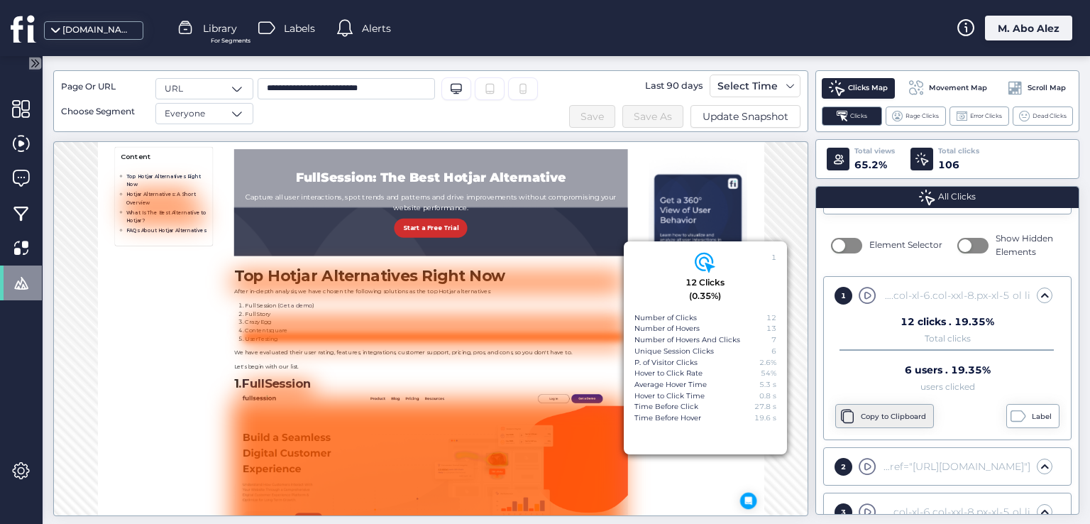
click at [888, 418] on div "Copy to Clipboard" at bounding box center [895, 416] width 69 height 11
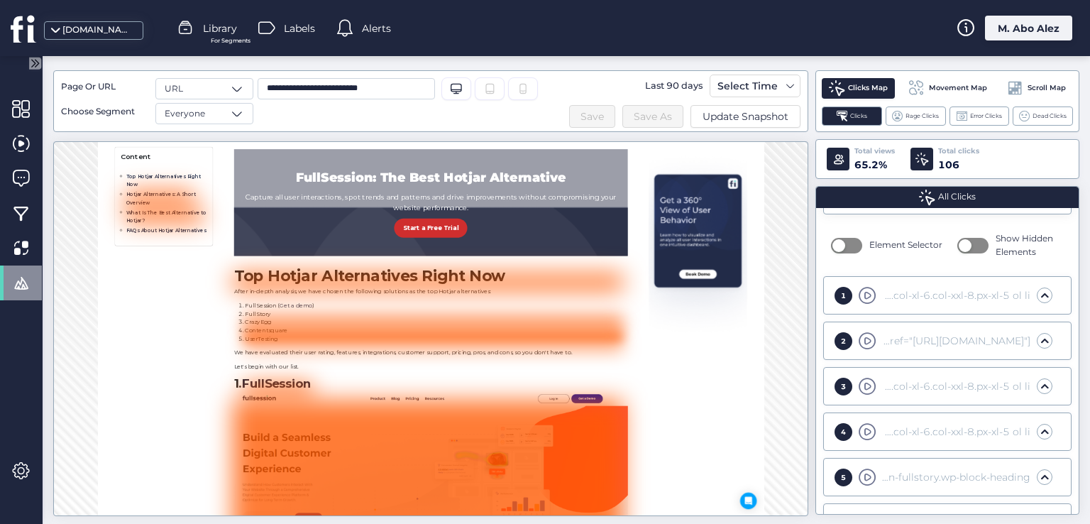
click at [844, 288] on div "1" at bounding box center [843, 296] width 18 height 18
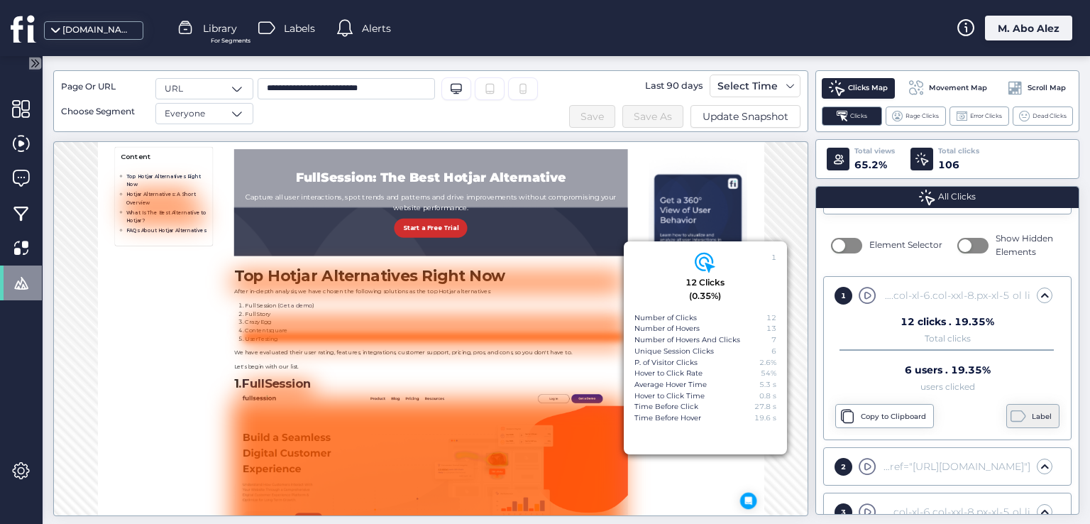
click at [1032, 411] on div "Label" at bounding box center [1043, 416] width 23 height 11
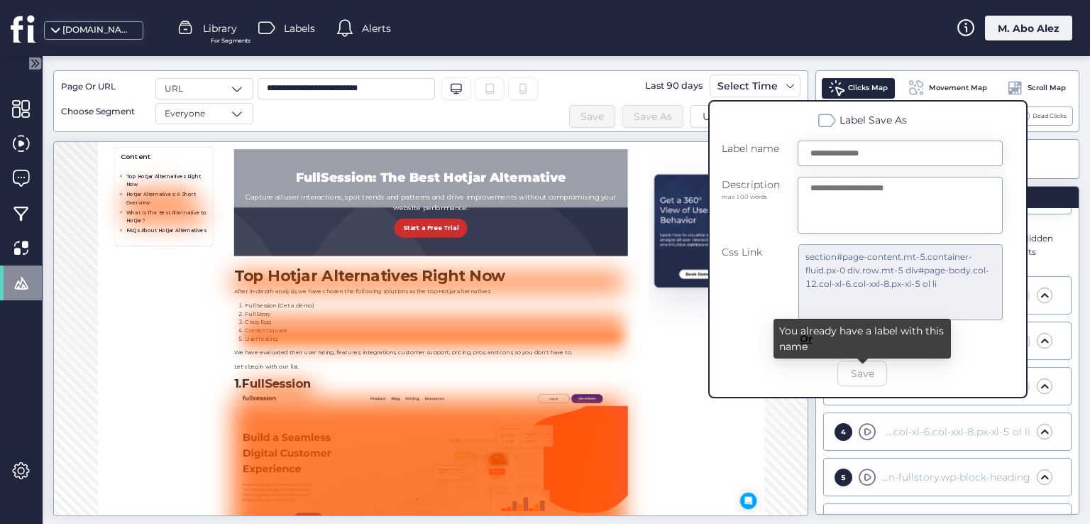
click at [812, 435] on div "**********" at bounding box center [566, 292] width 1026 height 444
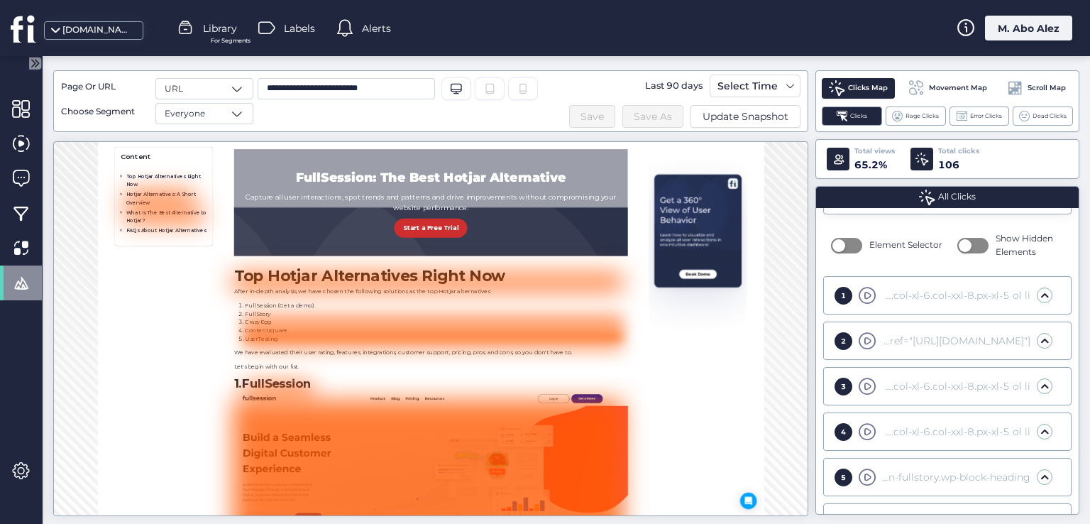
click at [834, 297] on div "1 section#page-content.mt-5.container-fluid.px-0 div.row.mt-5 div#page-body.col…" at bounding box center [940, 296] width 224 height 18
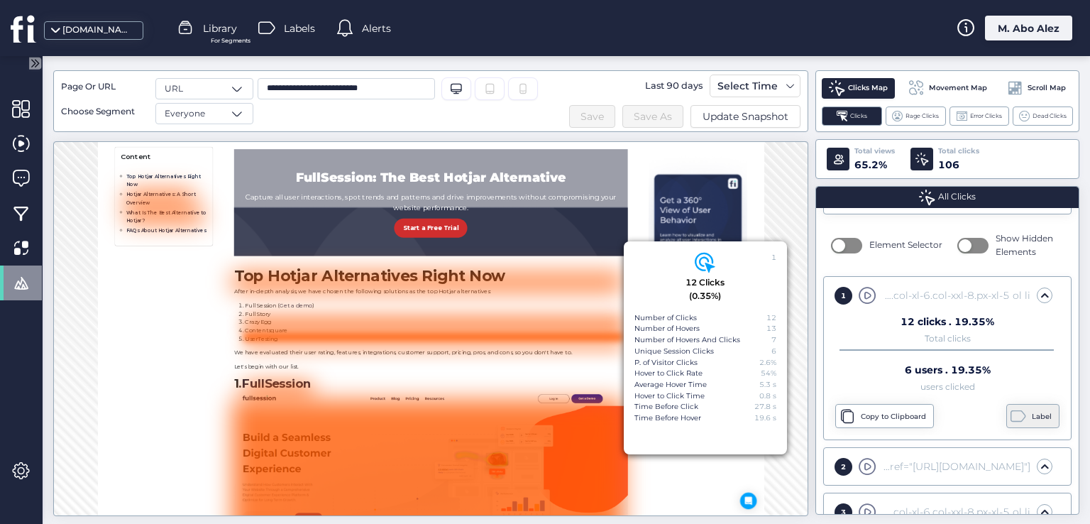
click at [1032, 412] on div "Label" at bounding box center [1043, 416] width 23 height 11
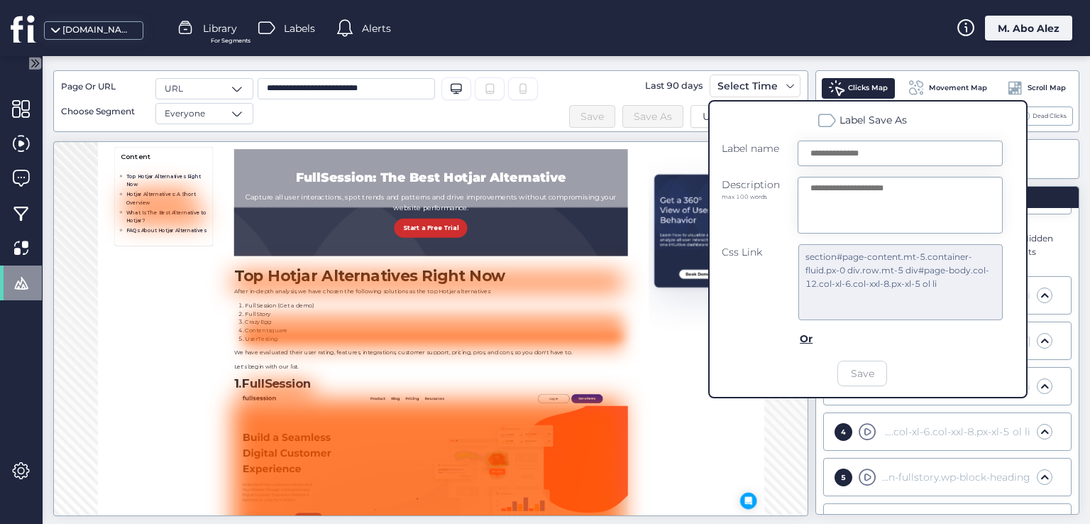
click at [812, 423] on div "**********" at bounding box center [566, 292] width 1026 height 444
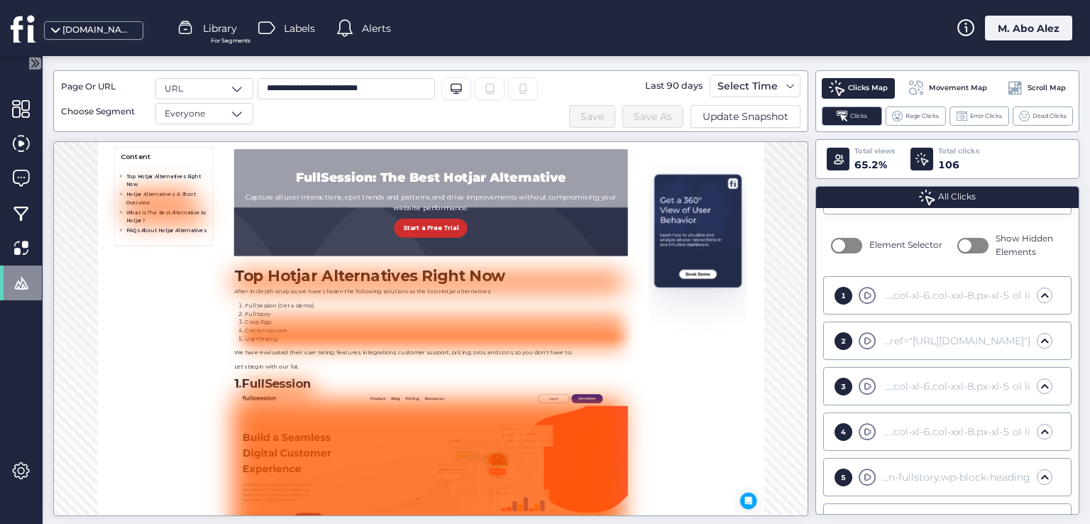
click at [1037, 386] on span at bounding box center [1044, 386] width 14 height 14
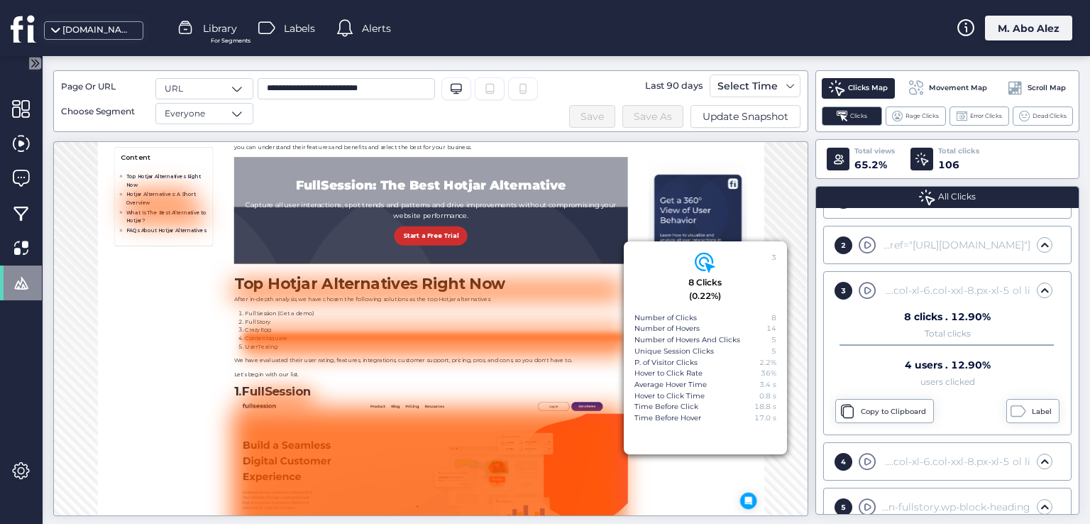
scroll to position [284, 0]
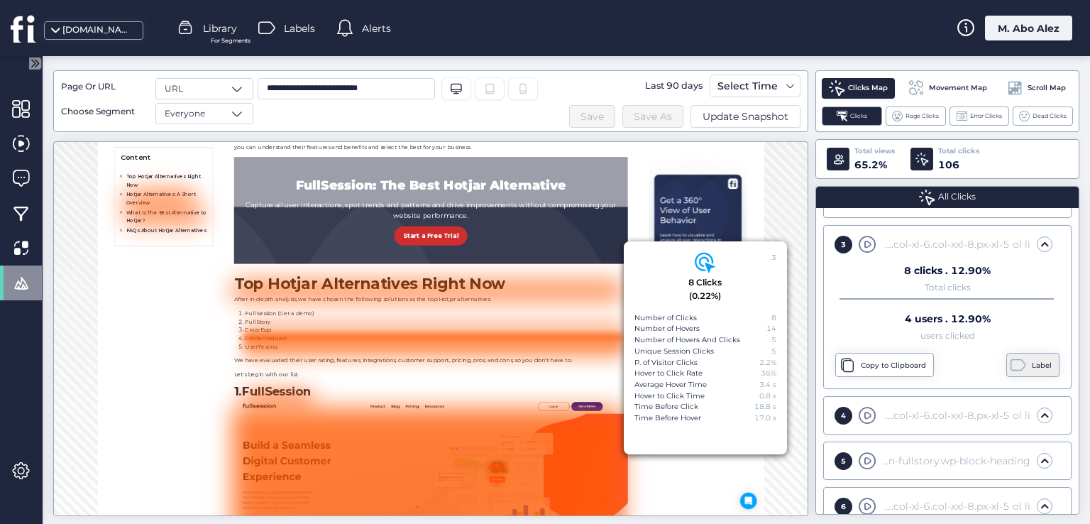
click at [1032, 360] on div "Label" at bounding box center [1043, 365] width 23 height 11
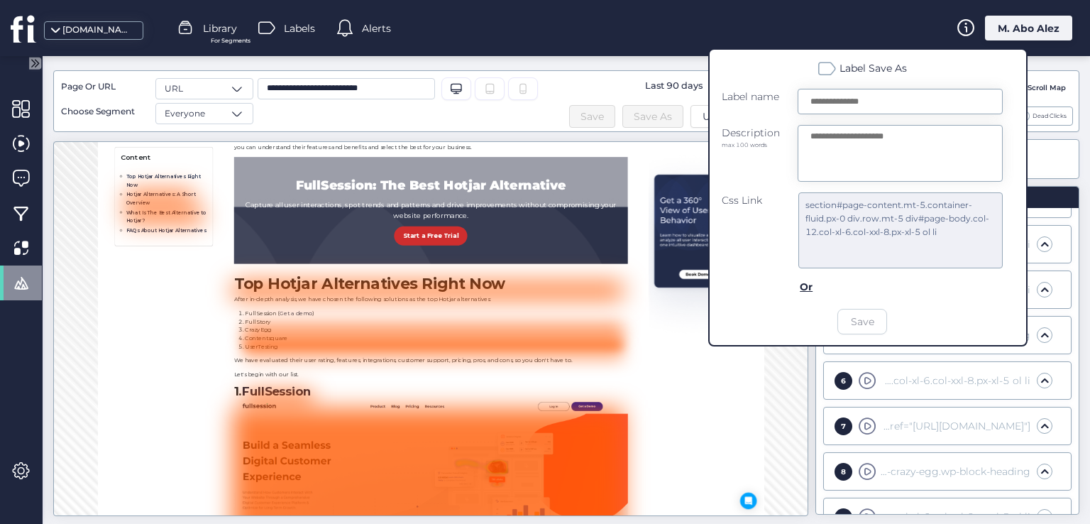
click at [812, 380] on div "**********" at bounding box center [566, 292] width 1026 height 444
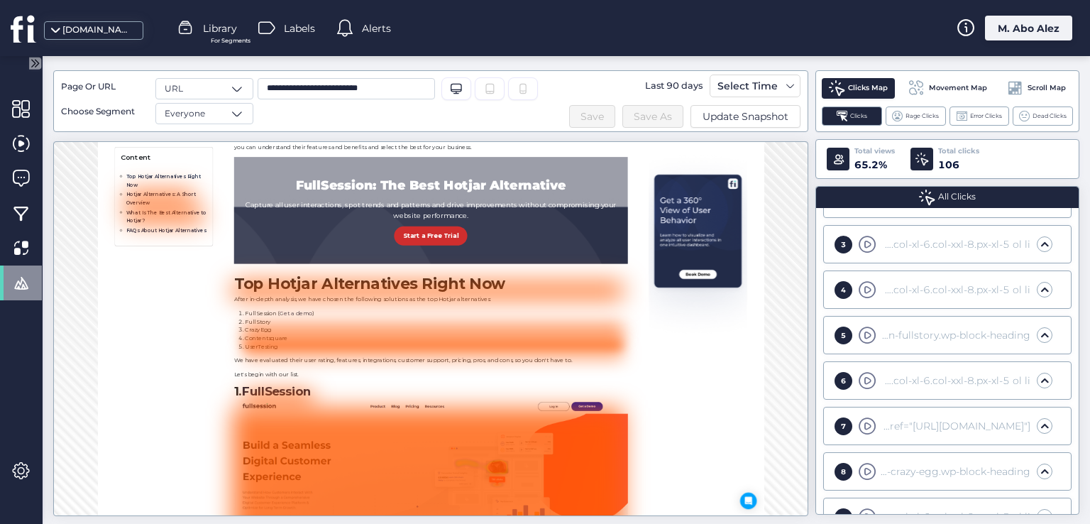
click at [840, 338] on div "5" at bounding box center [843, 335] width 18 height 18
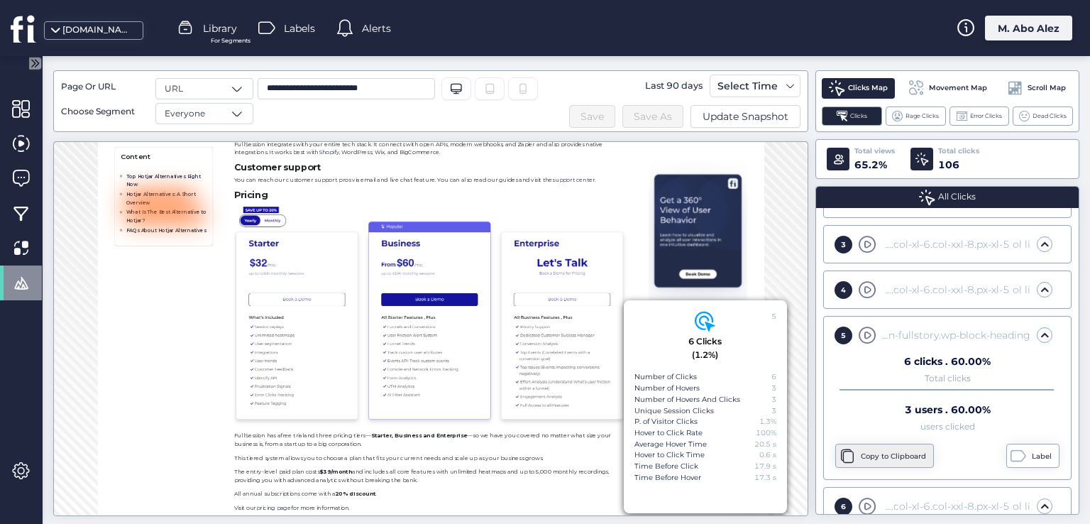
click at [858, 450] on div "Copy to Clipboard" at bounding box center [884, 455] width 99 height 24
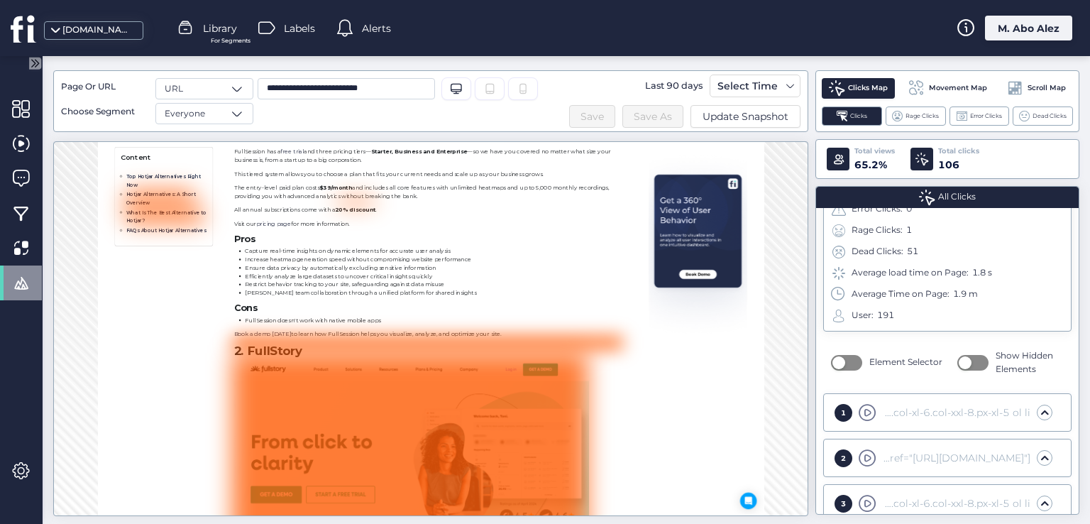
scroll to position [0, 0]
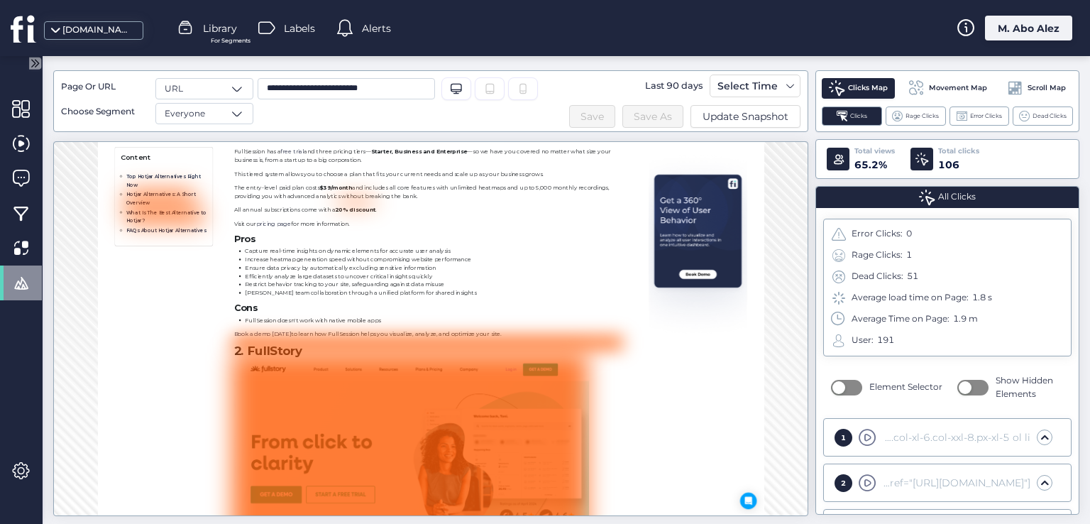
click at [841, 430] on div "1" at bounding box center [843, 438] width 18 height 18
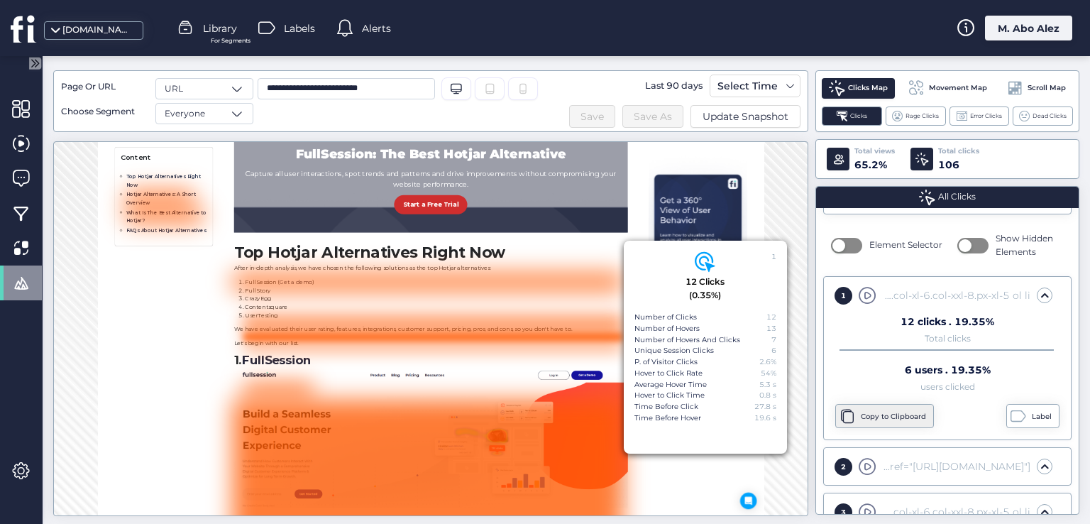
scroll to position [827, 0]
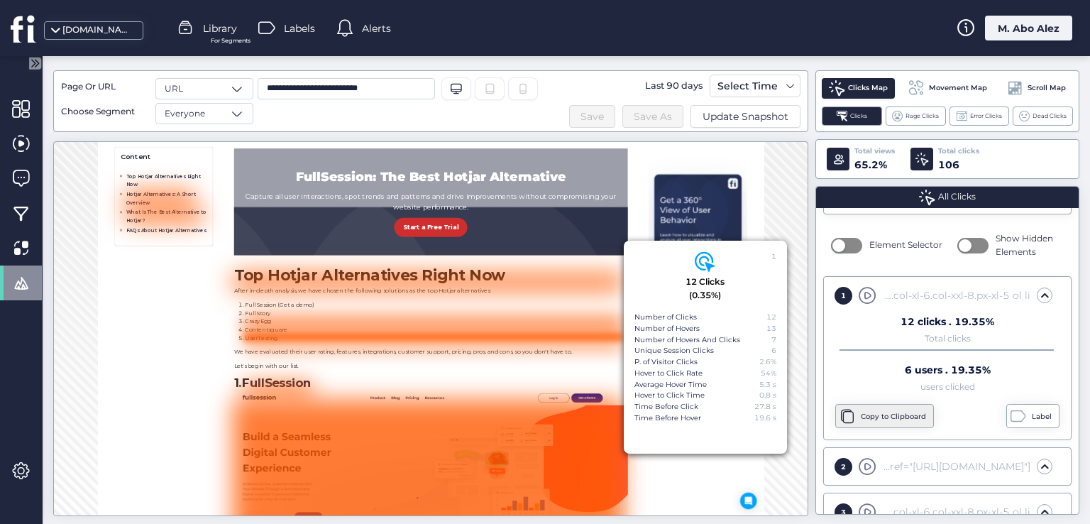
click at [864, 416] on div "Copy to Clipboard" at bounding box center [895, 416] width 69 height 11
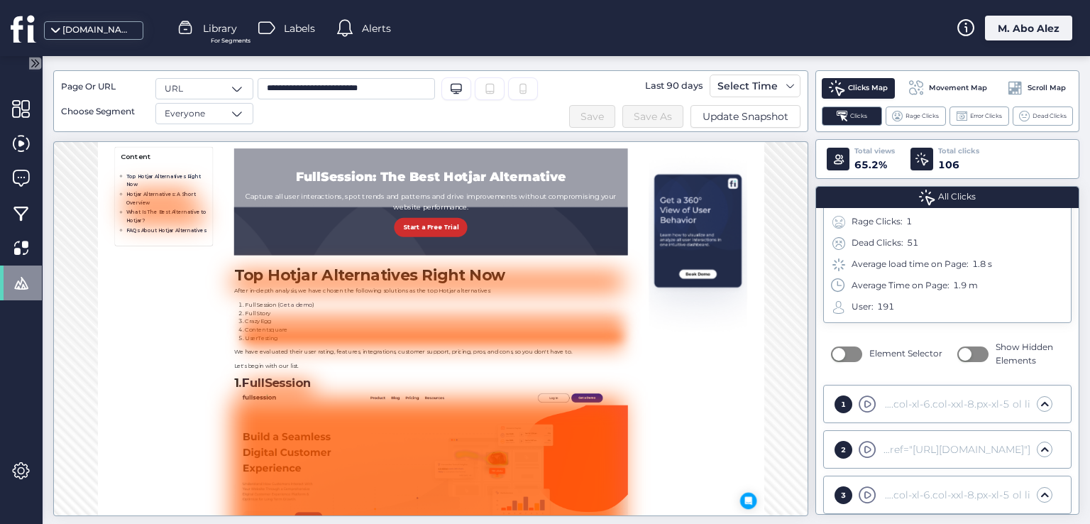
scroll to position [0, 0]
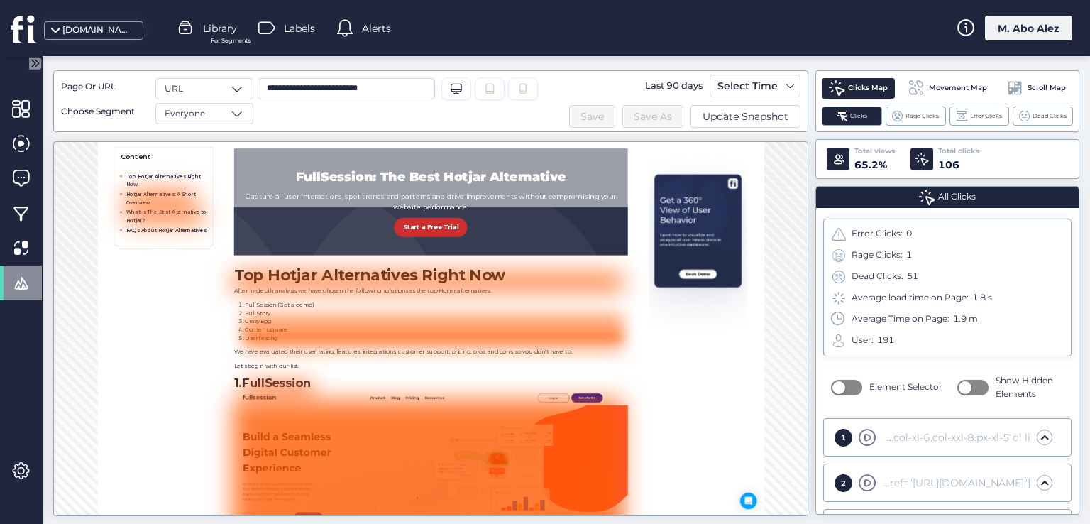
click at [927, 104] on div "Clicks Map Movement Map Scroll Map Clicks Rage Clicks Error Clicks Dead Clicks" at bounding box center [947, 101] width 264 height 62
click at [925, 109] on div "Rage Clicks" at bounding box center [915, 115] width 60 height 19
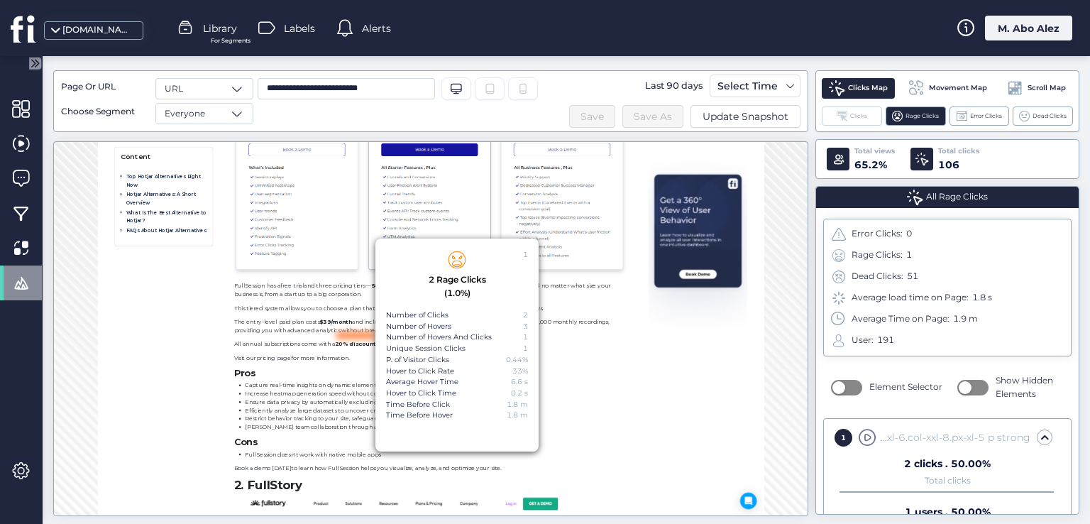
click at [853, 114] on span "Clicks" at bounding box center [858, 115] width 17 height 9
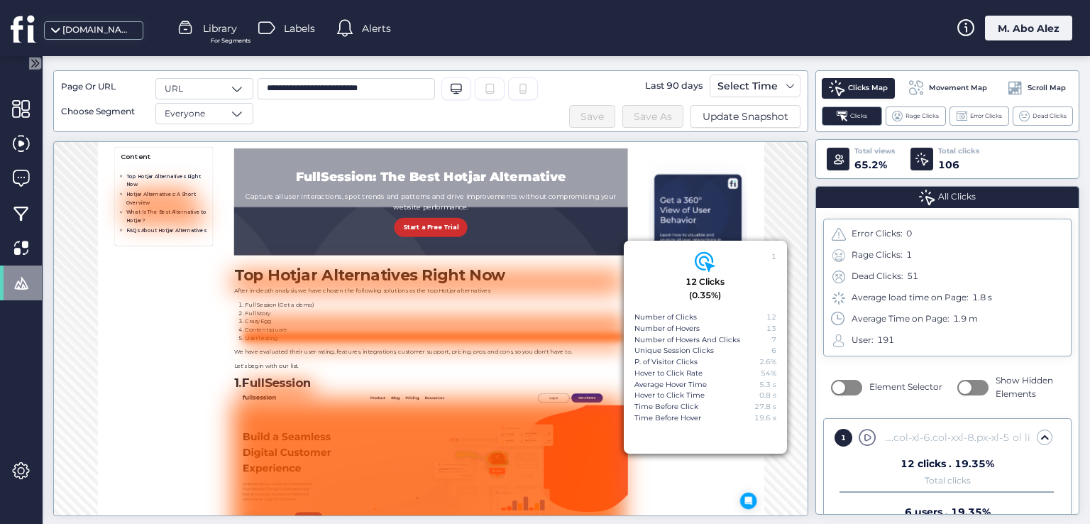
scroll to position [71, 0]
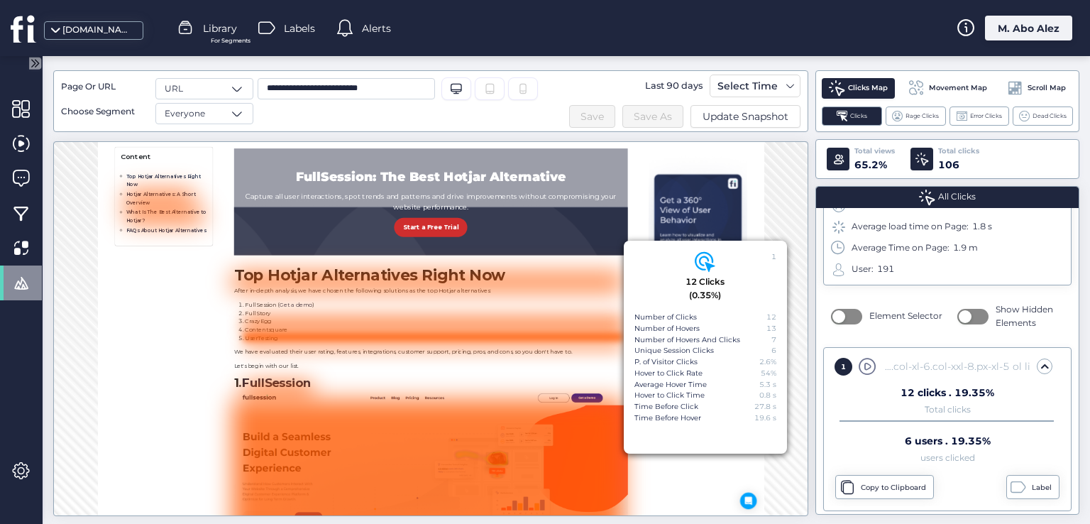
click at [1037, 363] on span at bounding box center [1044, 366] width 14 height 14
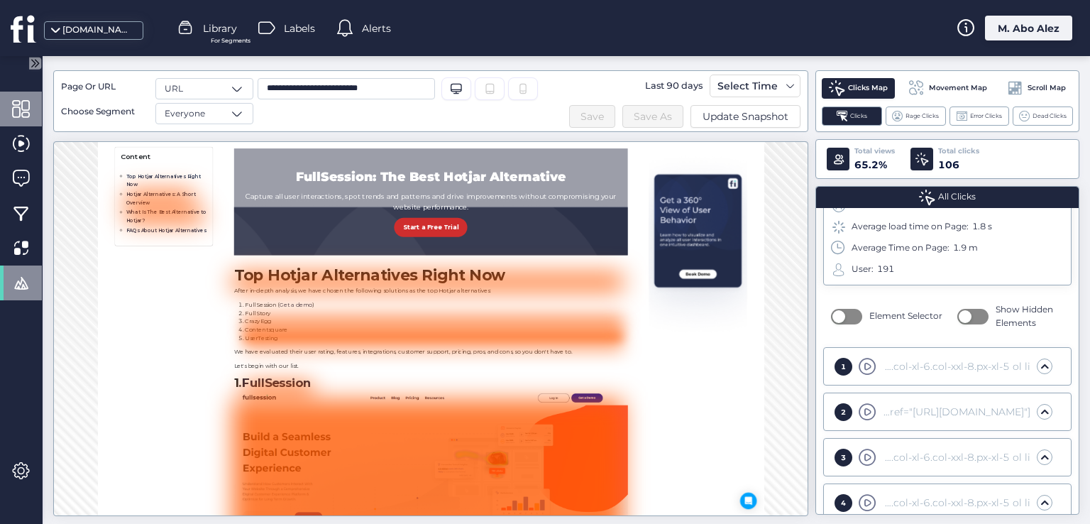
click at [15, 100] on span at bounding box center [21, 109] width 18 height 18
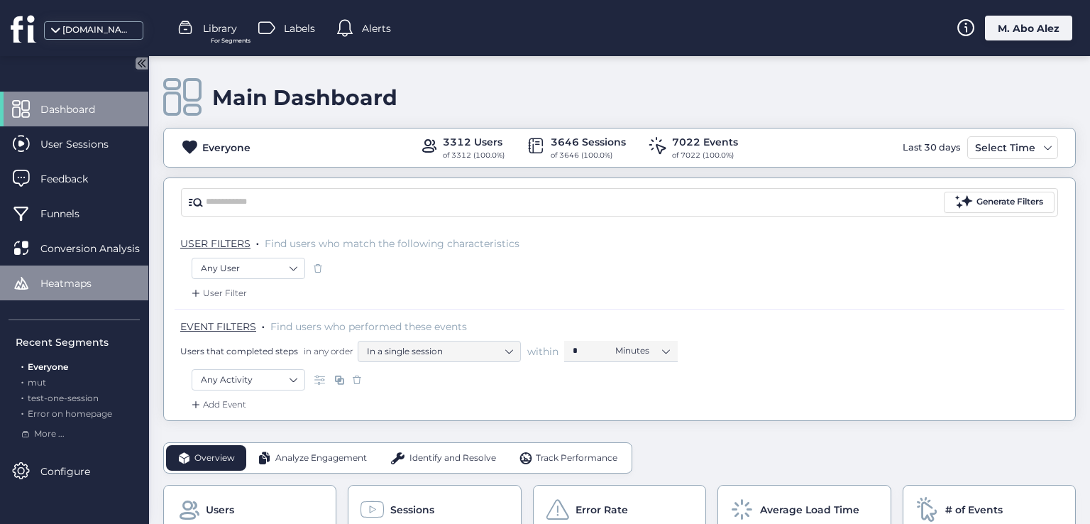
click at [58, 278] on span "Heatmaps" at bounding box center [76, 283] width 72 height 16
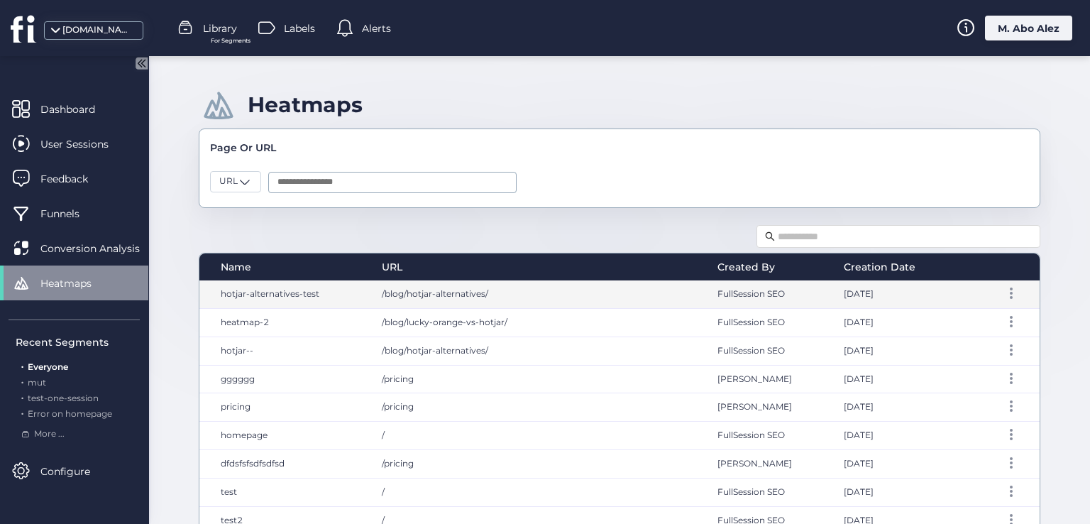
click at [445, 292] on span "/blog/hotjar-alternatives/" at bounding box center [435, 293] width 106 height 11
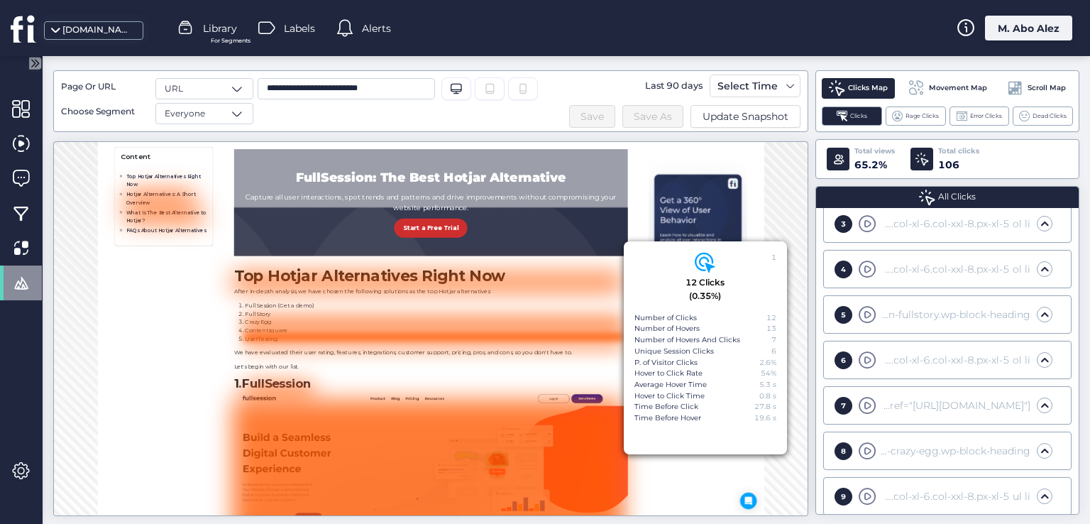
scroll to position [355, 0]
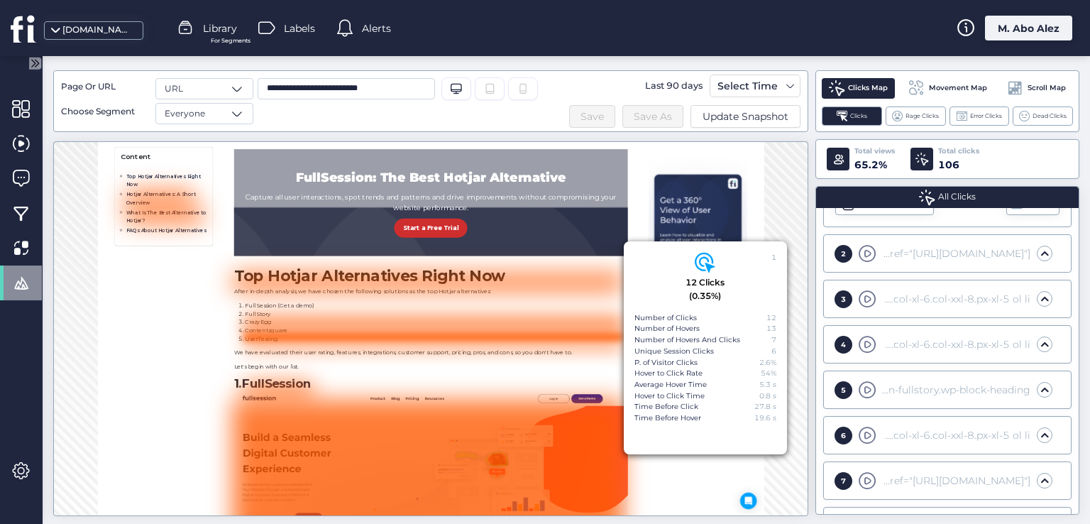
click at [842, 253] on div "2" at bounding box center [843, 254] width 18 height 18
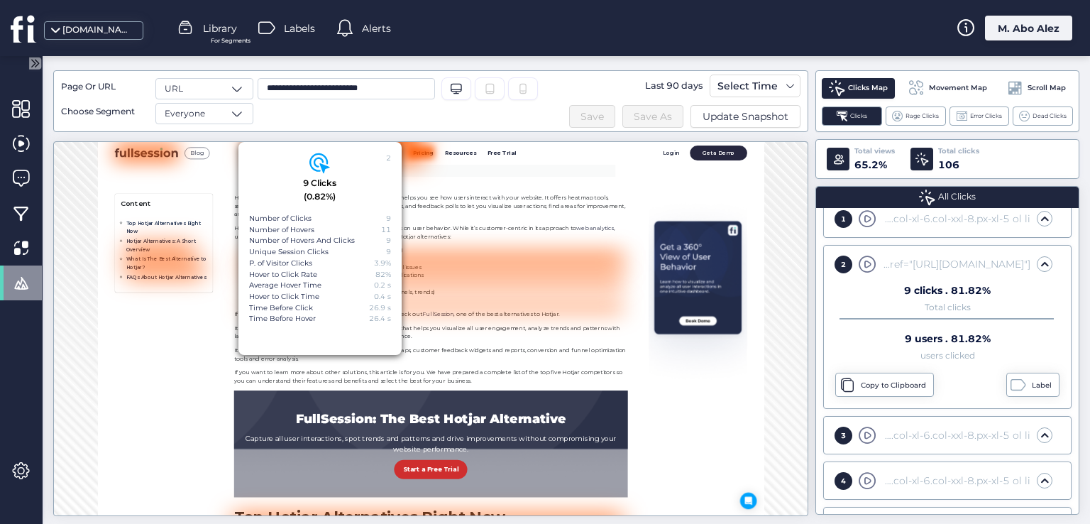
scroll to position [213, 0]
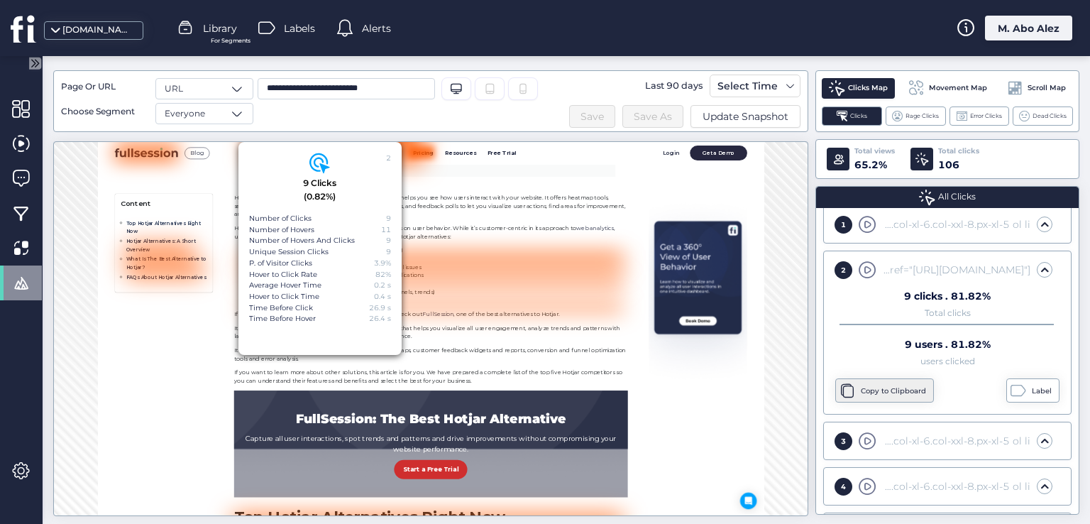
click at [863, 385] on div "Copy to Clipboard" at bounding box center [895, 390] width 69 height 11
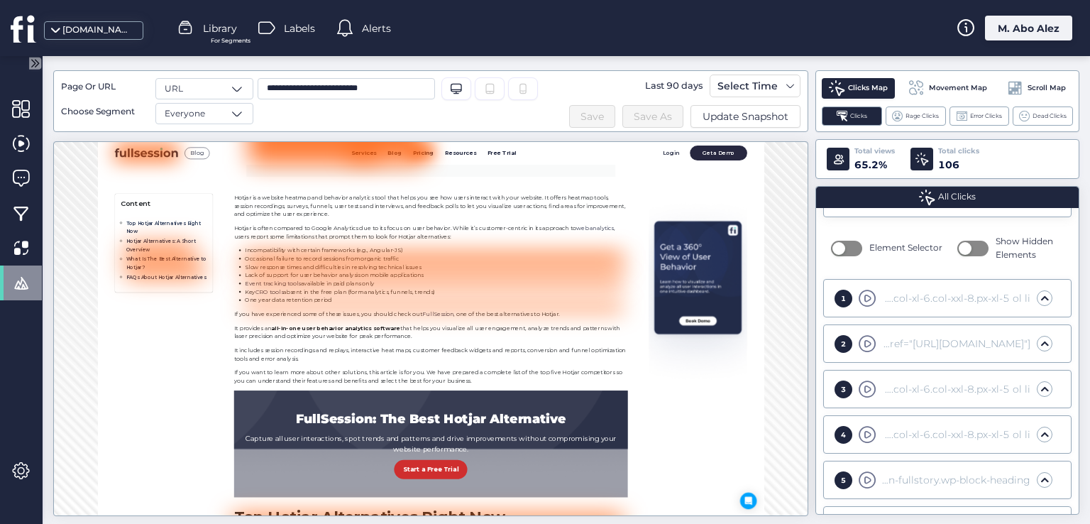
scroll to position [71, 0]
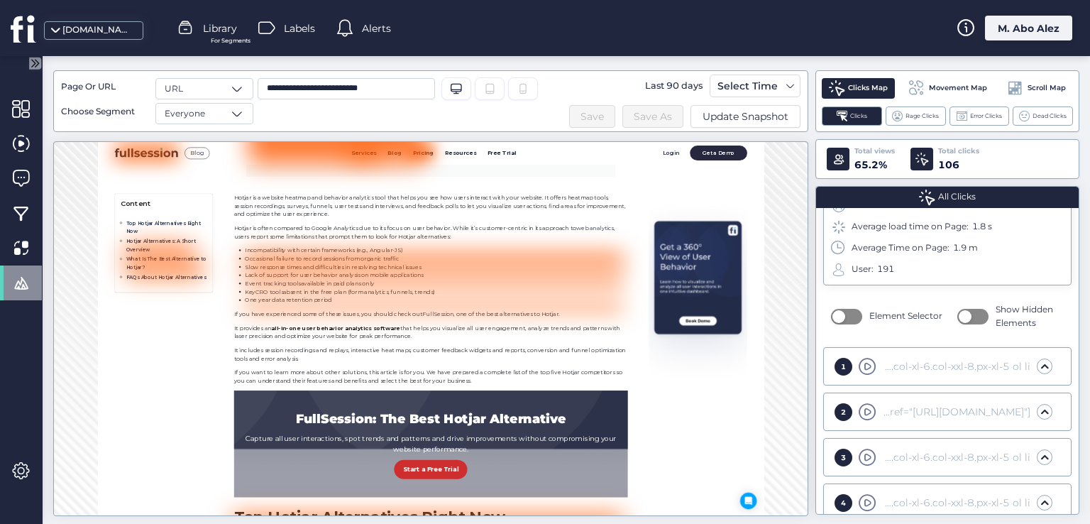
click at [846, 363] on div "1" at bounding box center [843, 367] width 18 height 18
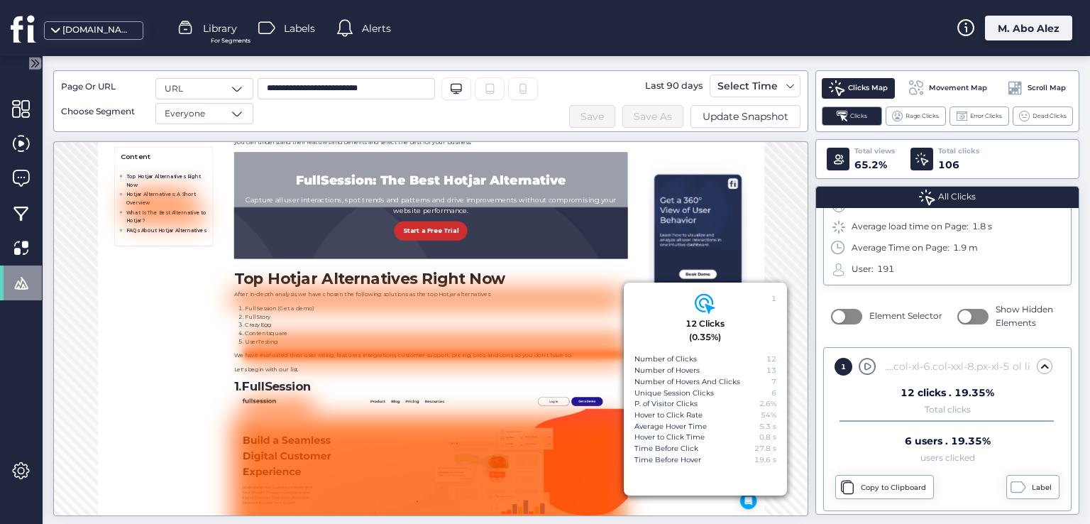
scroll to position [826, 0]
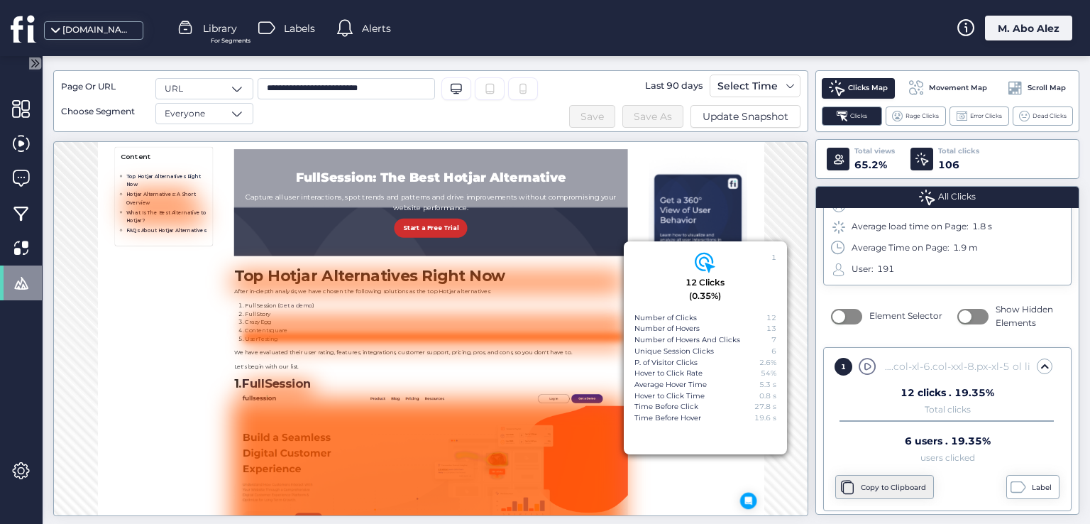
click at [878, 486] on div "Copy to Clipboard" at bounding box center [895, 487] width 69 height 11
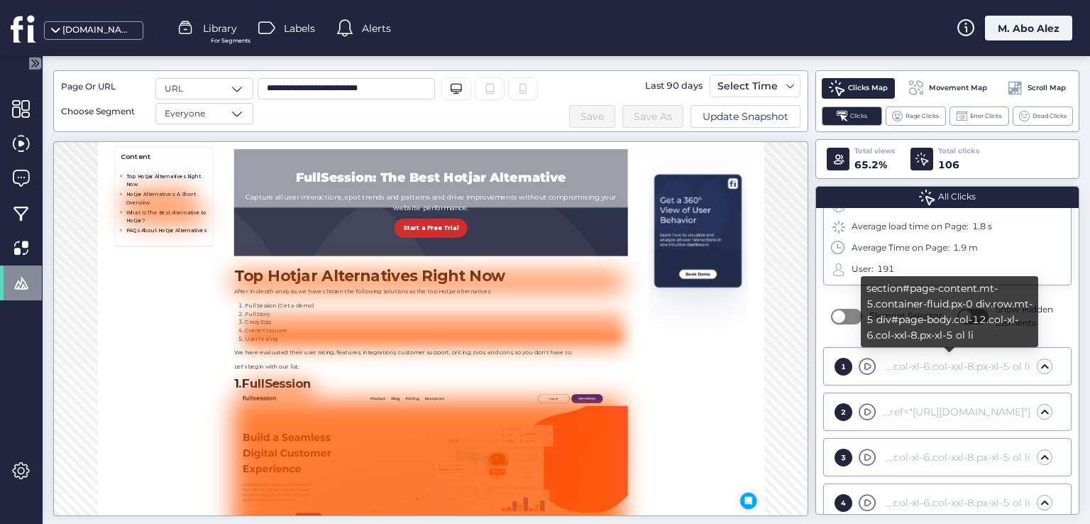
click at [886, 363] on div "section#page-content.mt-5.container-fluid.px-0 div.row.mt-5 div#page-body.col-1…" at bounding box center [954, 366] width 151 height 16
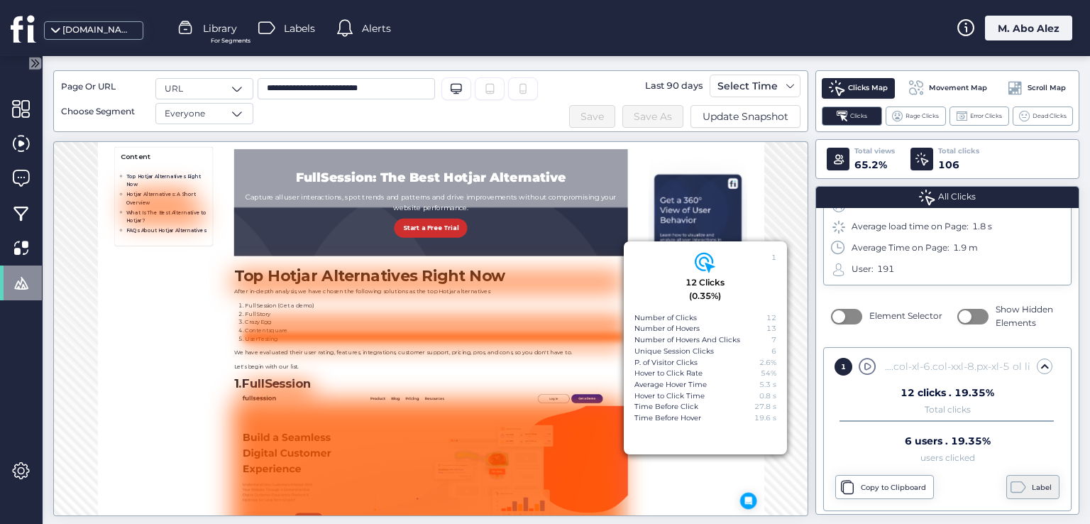
click at [1010, 481] on span at bounding box center [1018, 487] width 16 height 16
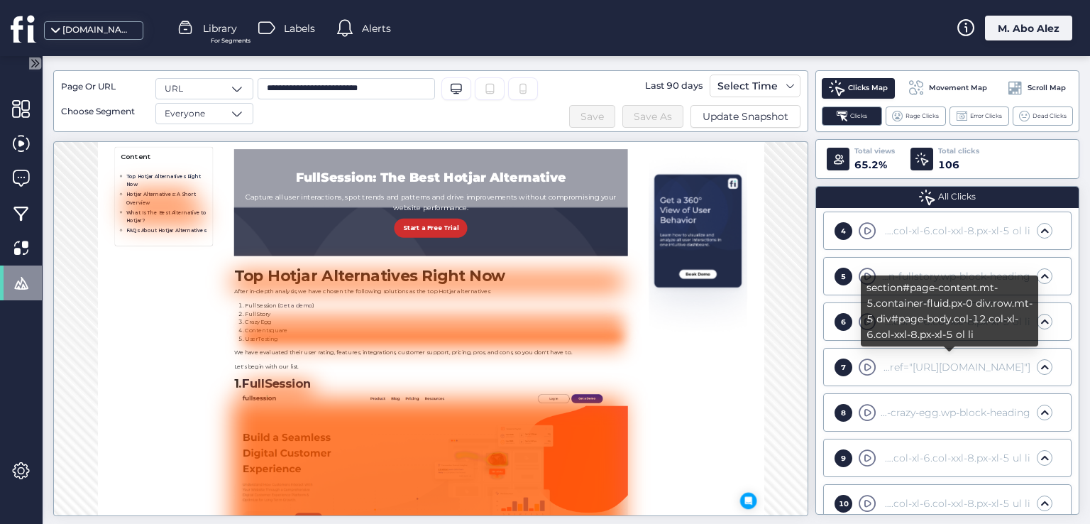
scroll to position [355, 0]
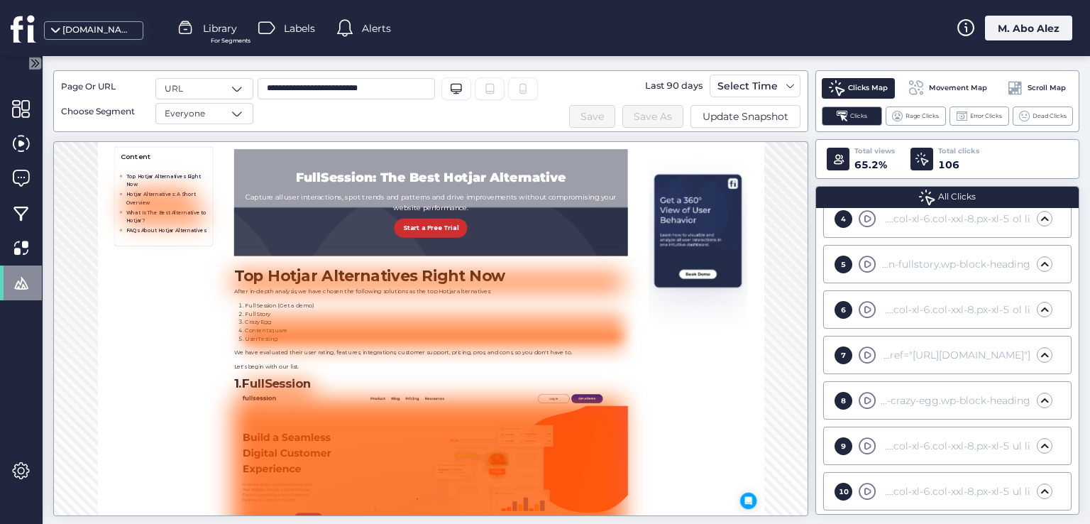
click at [840, 301] on div "6" at bounding box center [843, 310] width 18 height 18
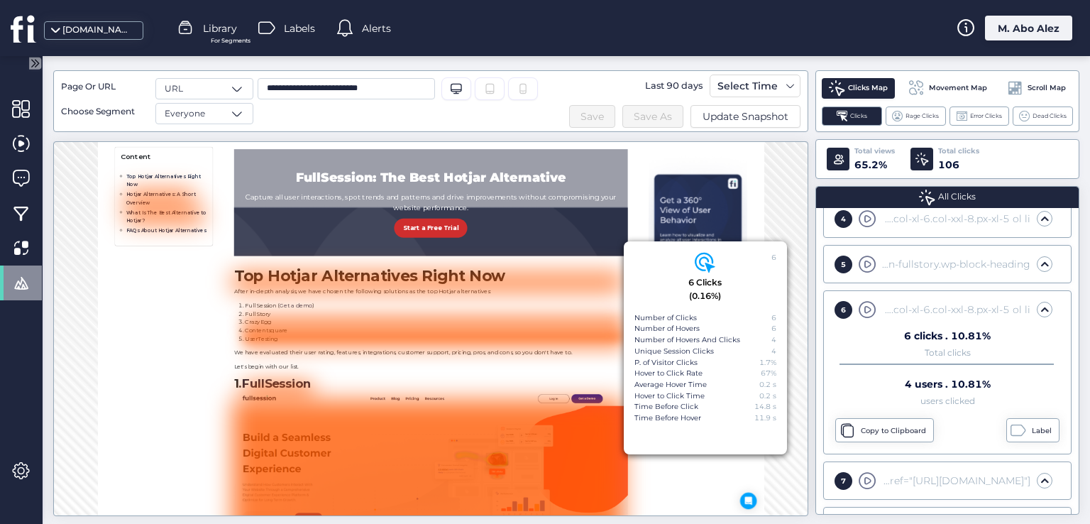
scroll to position [844, 0]
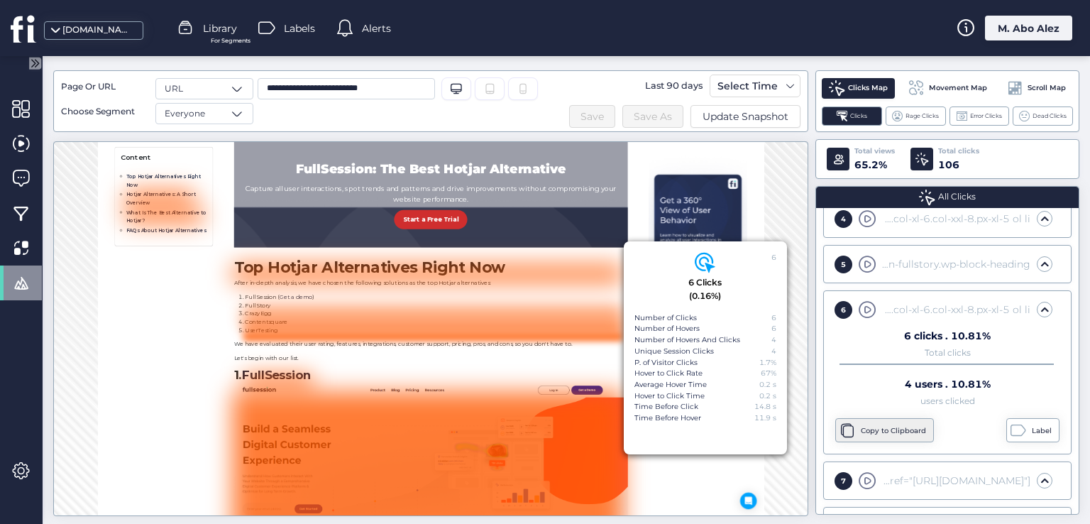
click at [874, 425] on div "Copy to Clipboard" at bounding box center [895, 430] width 69 height 11
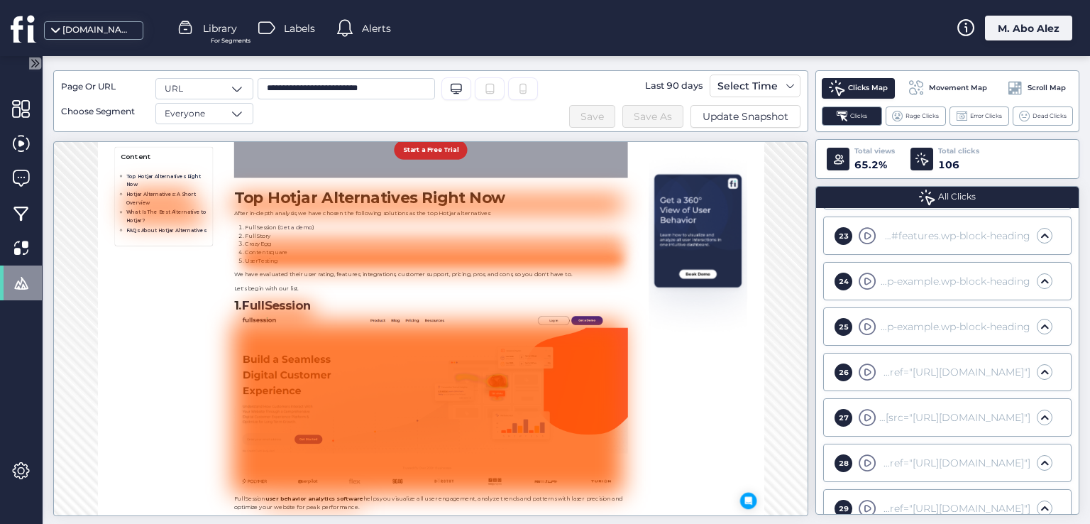
scroll to position [1277, 0]
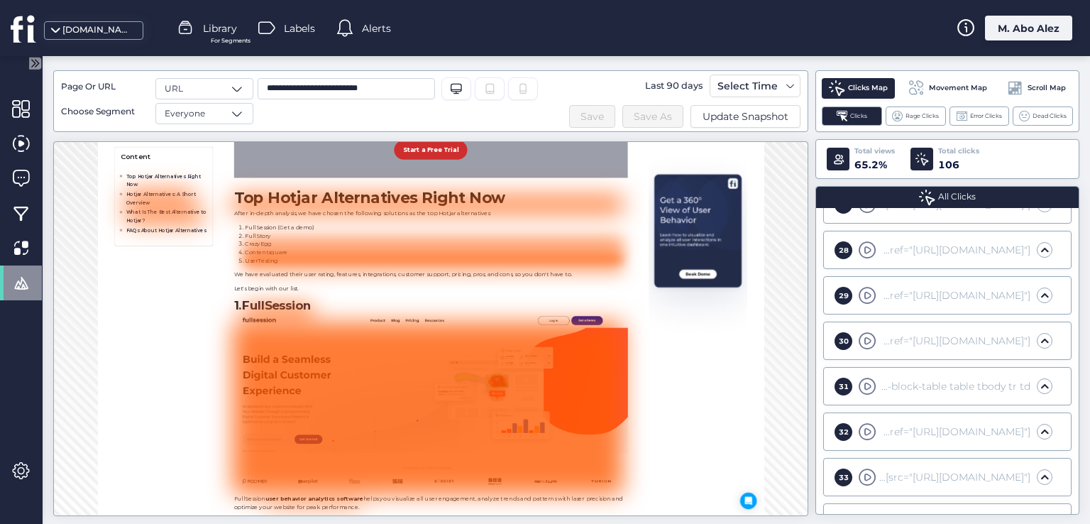
click at [1037, 333] on span at bounding box center [1044, 340] width 14 height 14
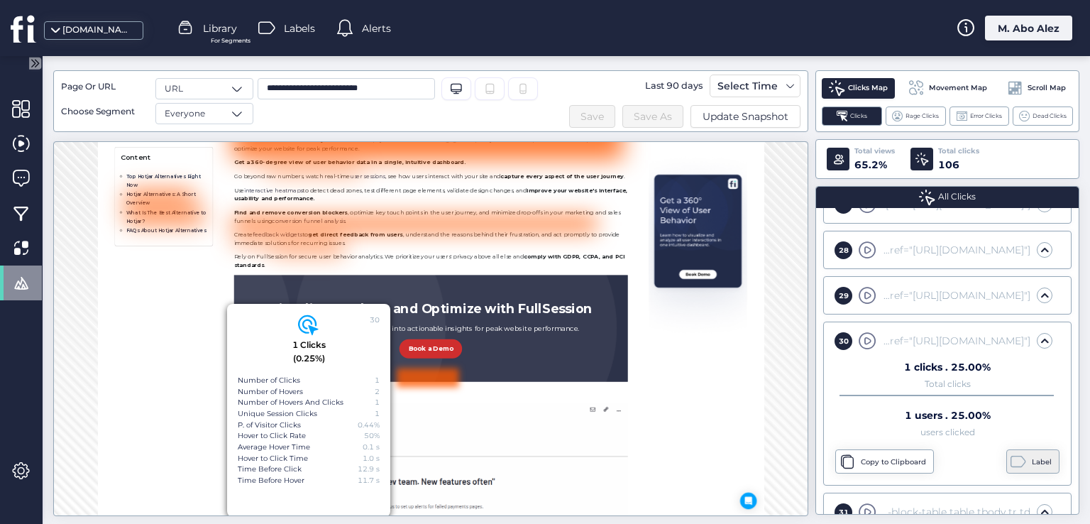
scroll to position [1731, 0]
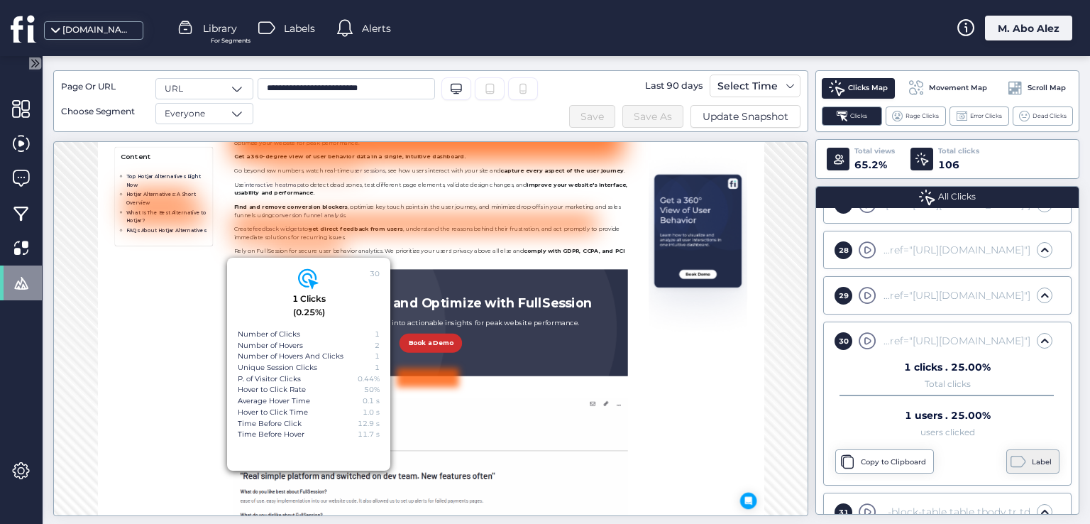
click at [1012, 455] on span at bounding box center [1018, 461] width 16 height 16
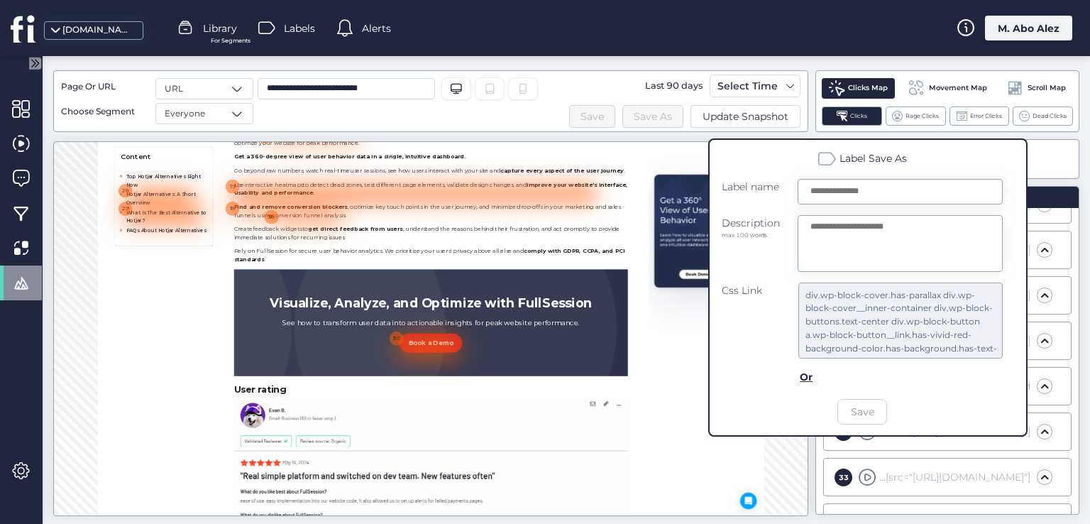
click at [605, 523] on span at bounding box center [778, 511] width 806 height 219
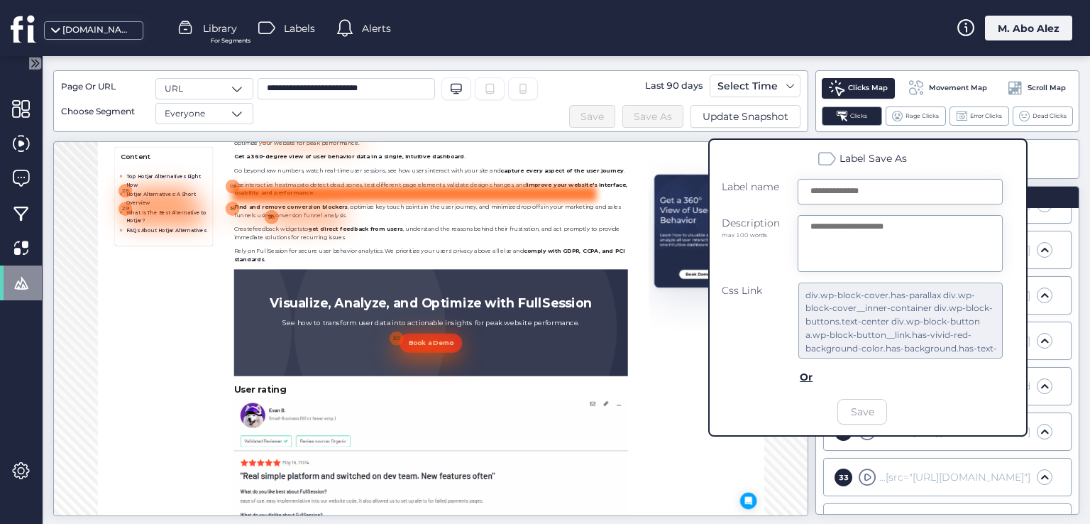
click at [518, 256] on div at bounding box center [744, 248] width 744 height 31
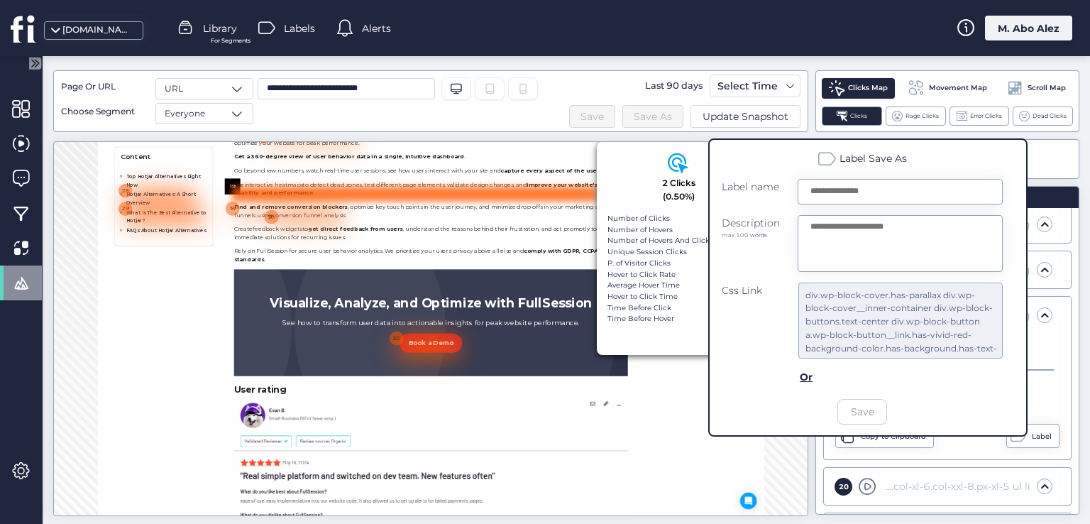
scroll to position [797, 0]
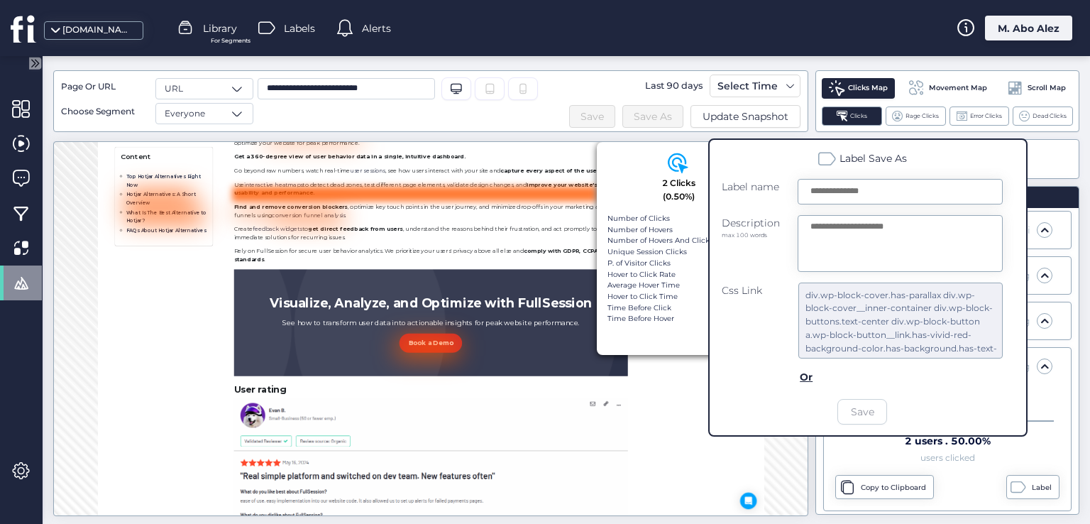
click at [726, 129] on div "**********" at bounding box center [430, 101] width 755 height 62
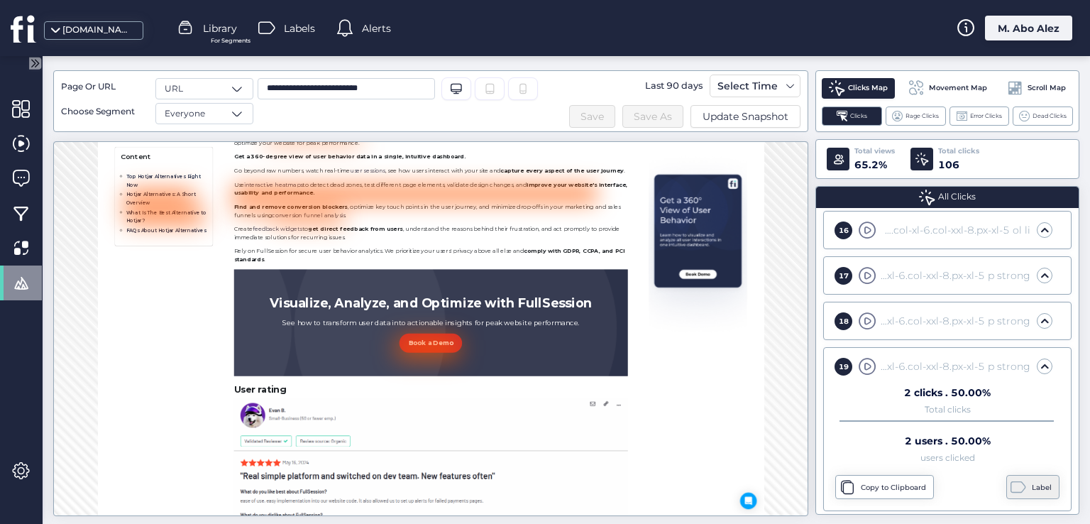
click at [1016, 485] on div "Label" at bounding box center [1032, 487] width 53 height 24
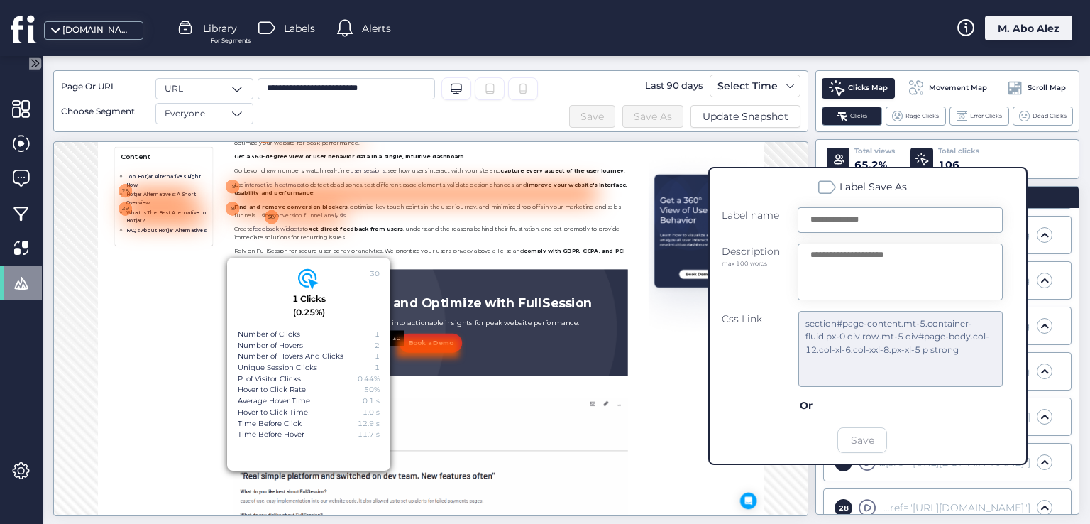
scroll to position [1249, 0]
click at [1089, 523] on span at bounding box center [778, 511] width 806 height 219
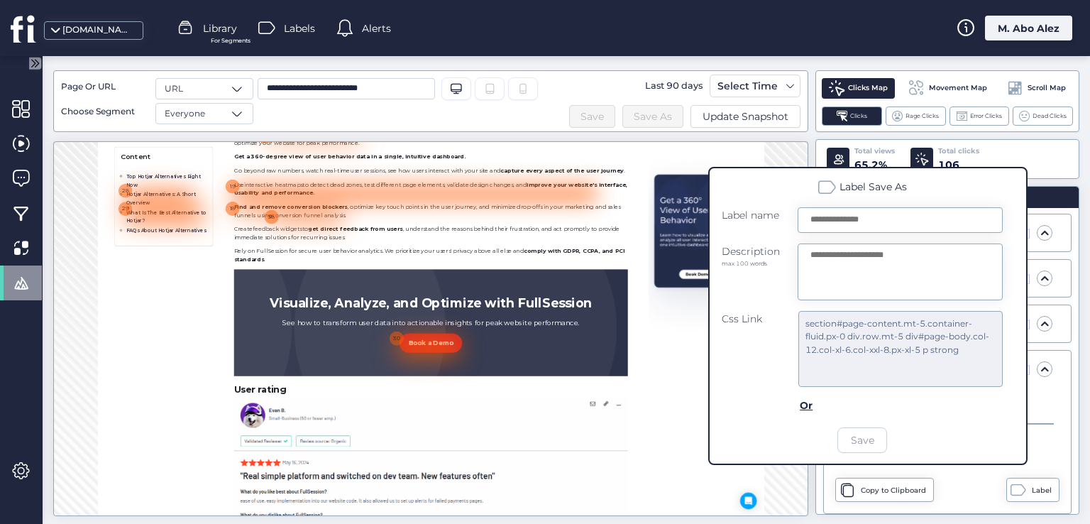
click at [389, 329] on p "Create feedback widgets to get direct feedback from users , understand the reas…" at bounding box center [778, 328] width 806 height 34
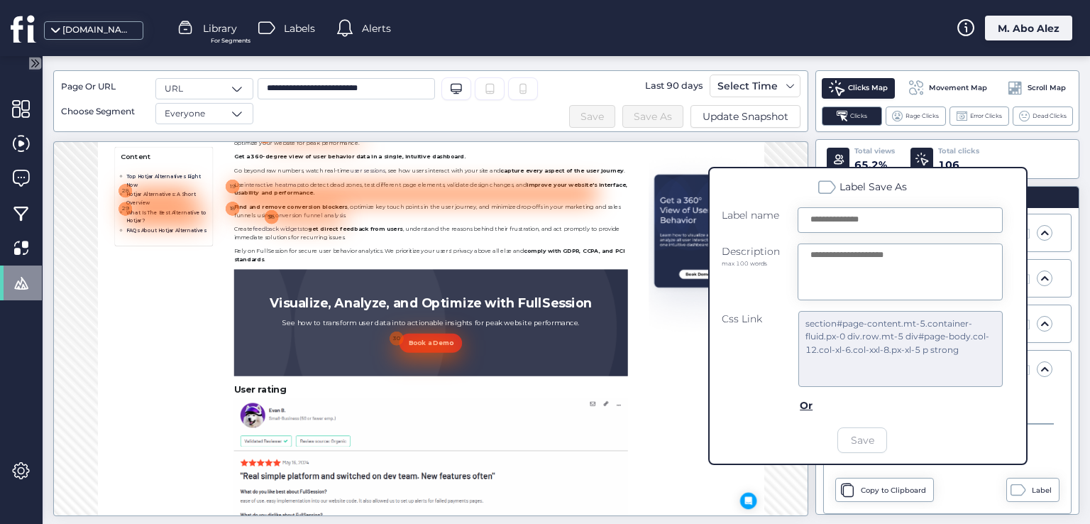
click at [377, 269] on div "18" at bounding box center [373, 278] width 32 height 32
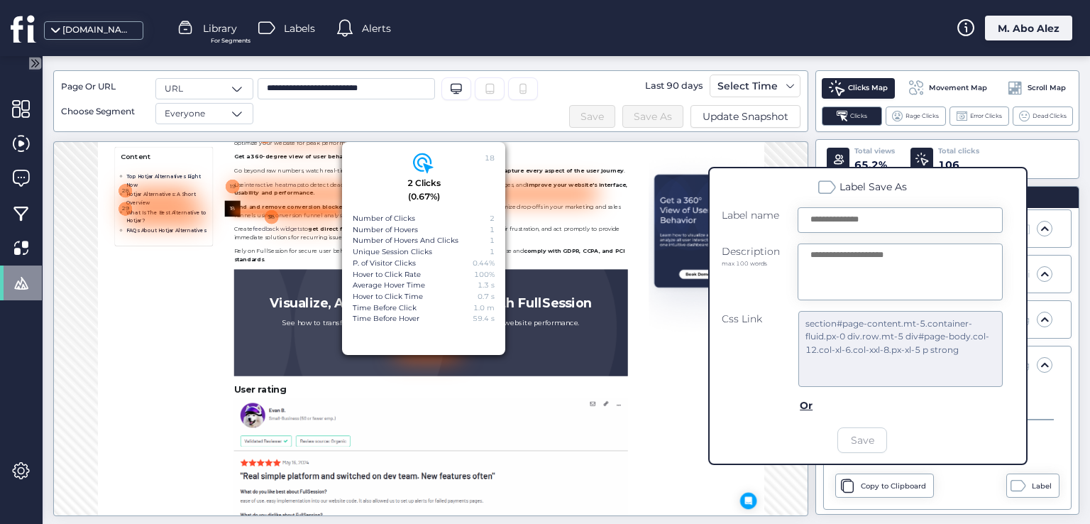
scroll to position [752, 0]
click at [813, 492] on div "**********" at bounding box center [566, 292] width 1026 height 444
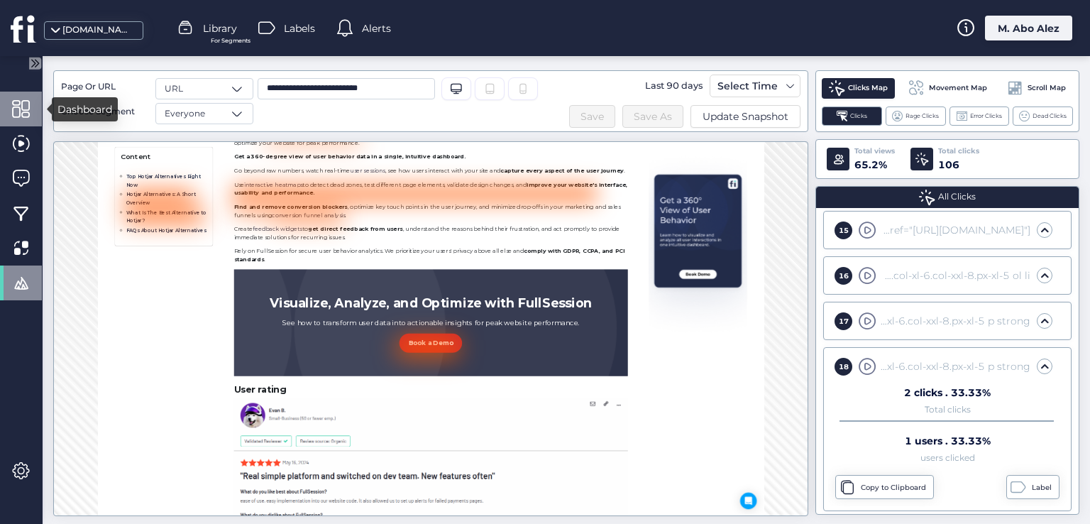
click at [17, 103] on span at bounding box center [21, 109] width 18 height 18
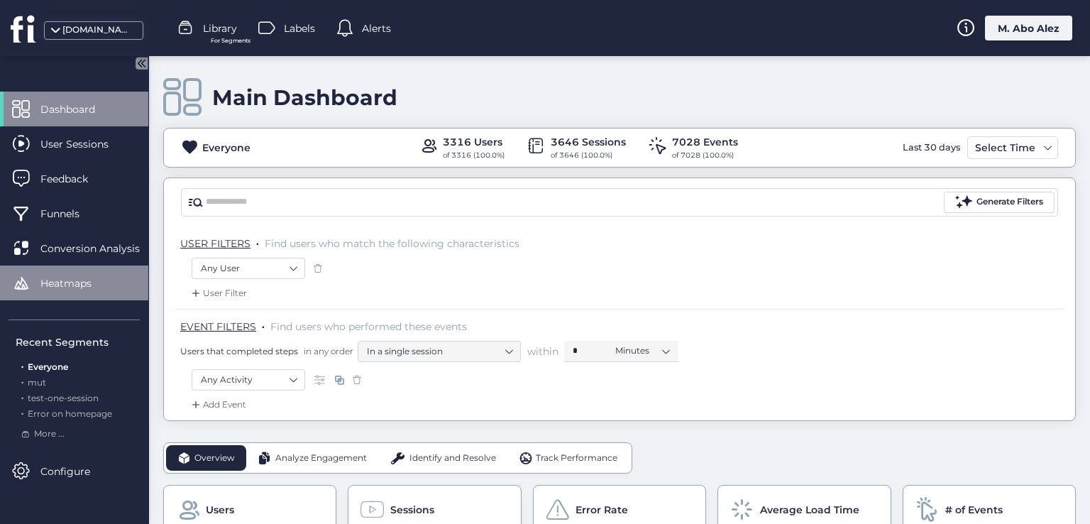
click at [88, 284] on span "Heatmaps" at bounding box center [76, 283] width 72 height 16
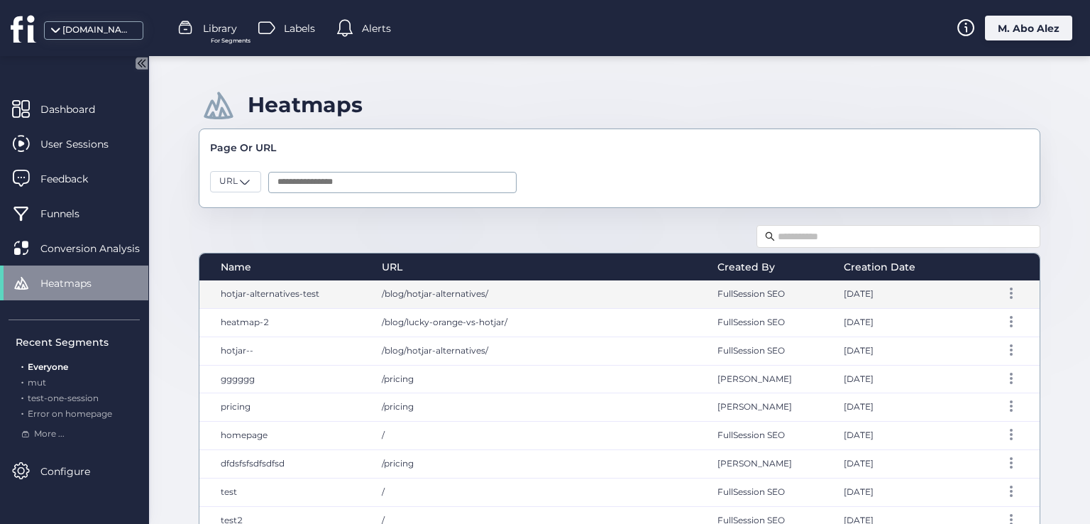
click at [420, 289] on span "/blog/hotjar-alternatives/" at bounding box center [435, 293] width 106 height 11
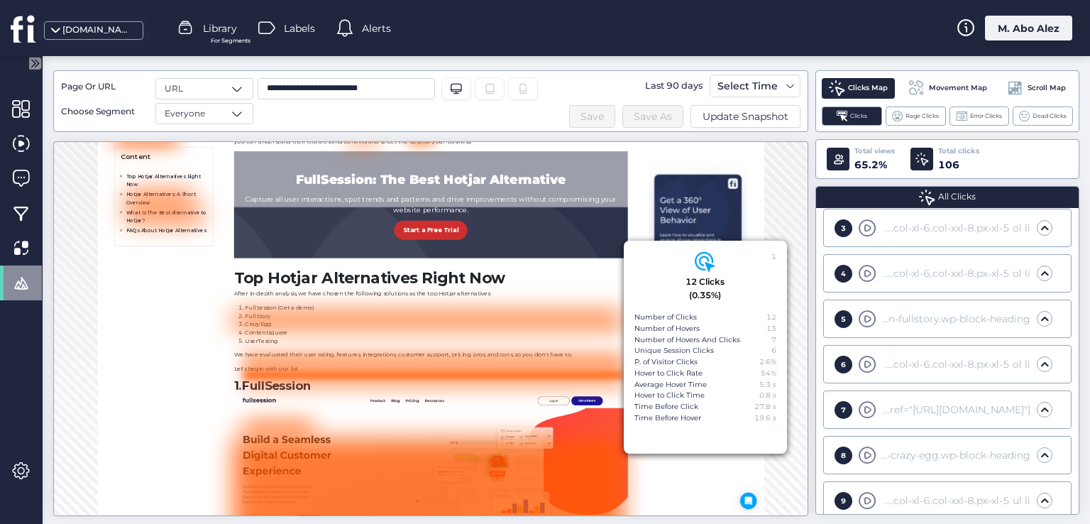
scroll to position [827, 0]
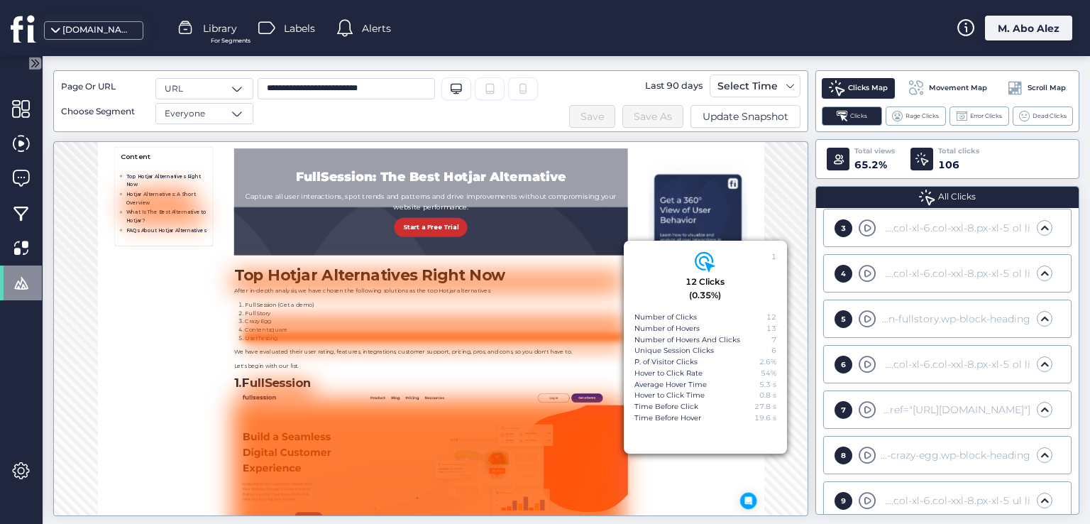
click at [1037, 272] on span at bounding box center [1044, 273] width 14 height 14
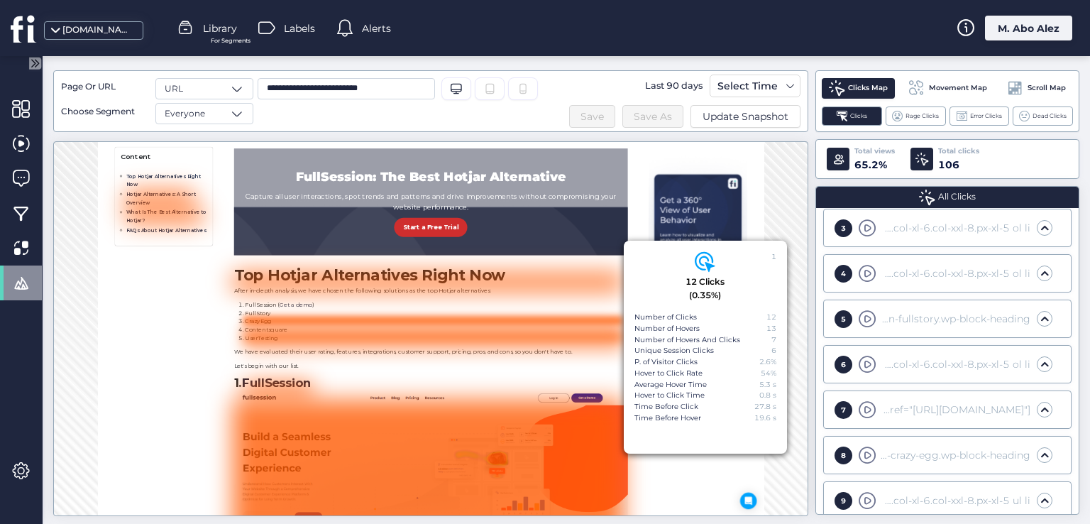
scroll to position [793, 0]
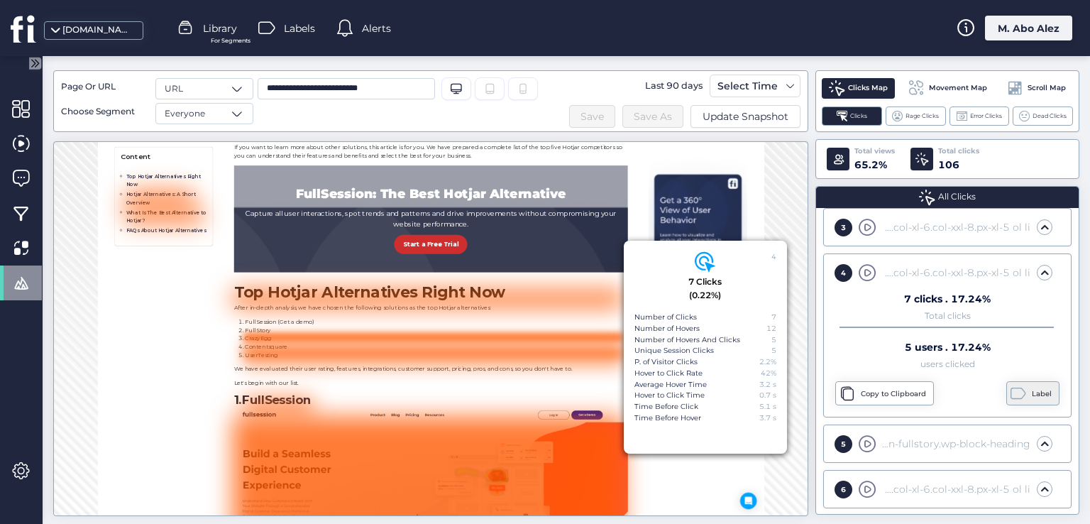
click at [1032, 392] on div "Label" at bounding box center [1043, 393] width 23 height 11
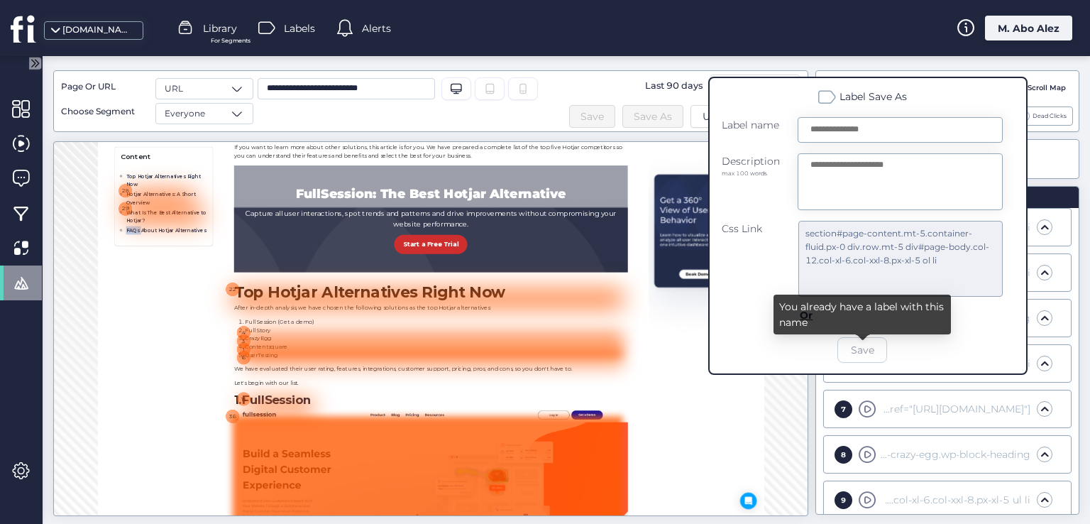
drag, startPoint x: 167, startPoint y: 587, endPoint x: 1102, endPoint y: 717, distance: 944.0
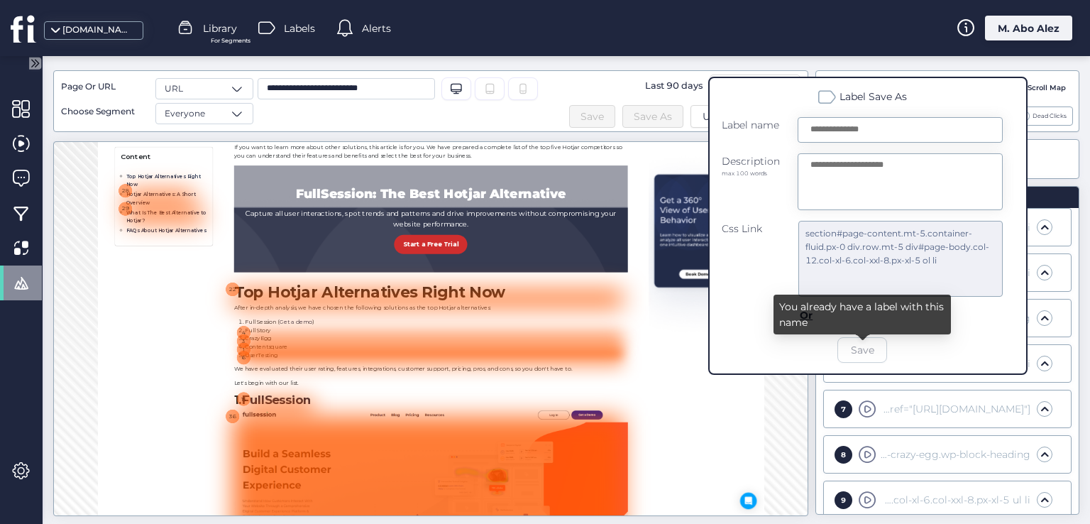
drag, startPoint x: 1391, startPoint y: 714, endPoint x: 1420, endPoint y: 680, distance: 44.2
click at [1000, 101] on div "Label Save As" at bounding box center [861, 98] width 281 height 18
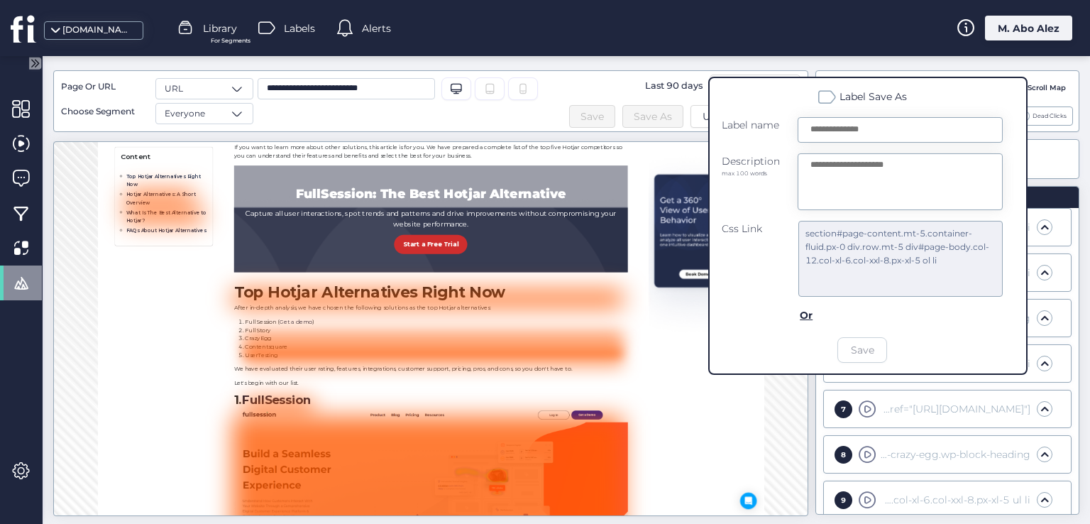
click at [780, 93] on div "Label Save As" at bounding box center [861, 98] width 281 height 18
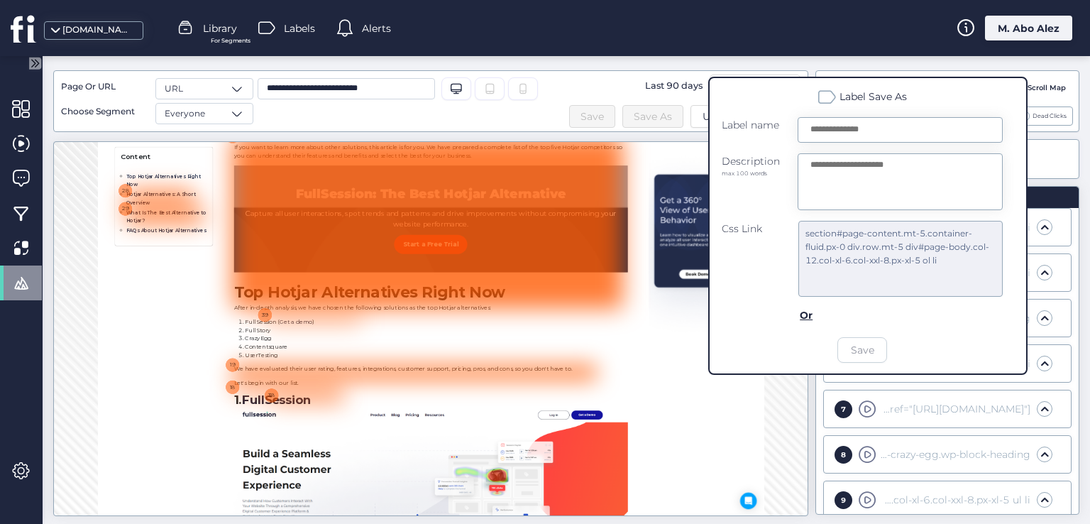
scroll to position [1366, 0]
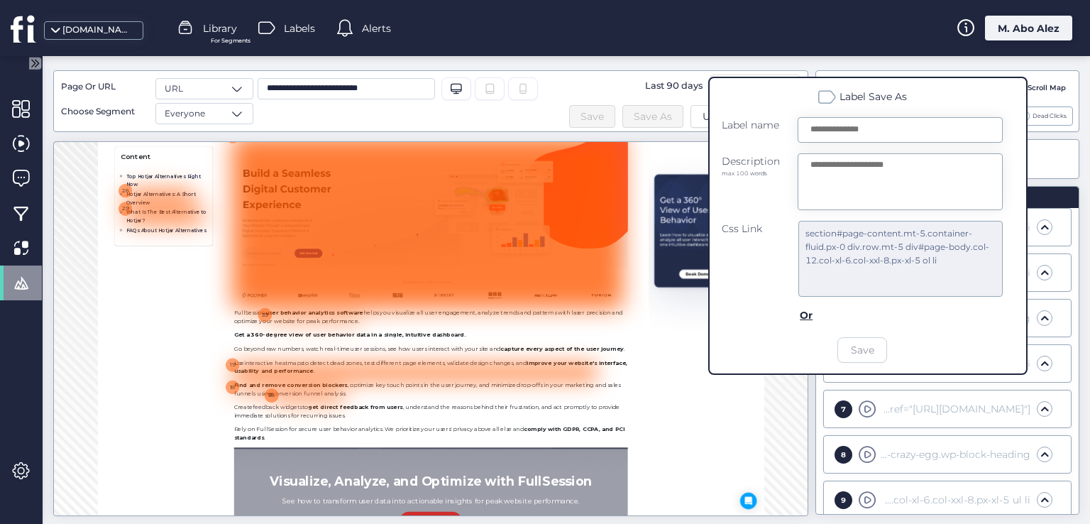
drag, startPoint x: 1340, startPoint y: 699, endPoint x: 1281, endPoint y: 602, distance: 113.6
drag, startPoint x: 1442, startPoint y: 668, endPoint x: 1442, endPoint y: 651, distance: 16.3
click at [727, 293] on div "Css Link" at bounding box center [752, 259] width 62 height 76
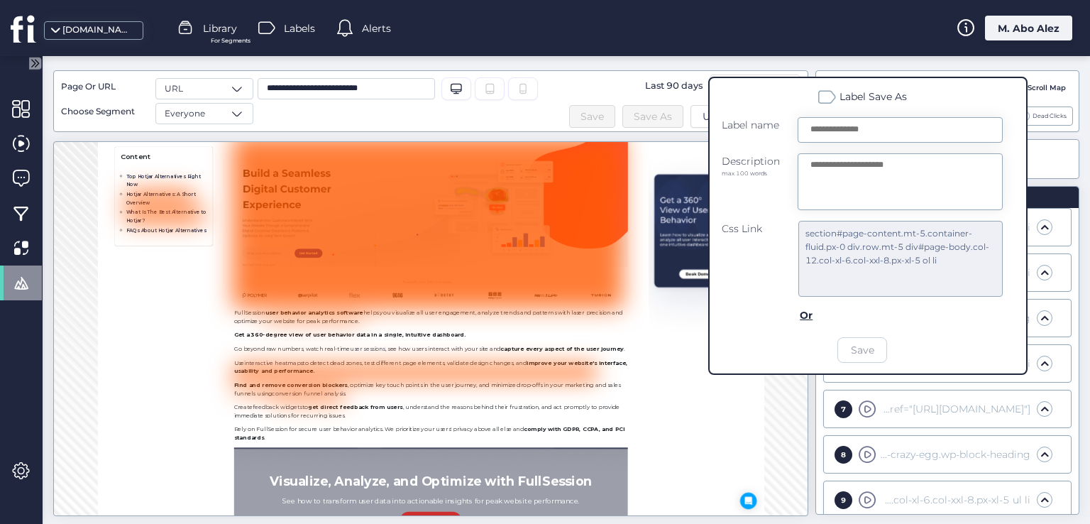
click at [734, 282] on div "Css Link" at bounding box center [752, 259] width 62 height 76
click at [743, 250] on div "Css Link" at bounding box center [752, 259] width 62 height 76
click at [735, 339] on form "Label name Description max 100 words Css Link section#page-content.mt-5.contain…" at bounding box center [861, 239] width 281 height 245
click at [730, 60] on div "**********" at bounding box center [566, 290] width 1047 height 468
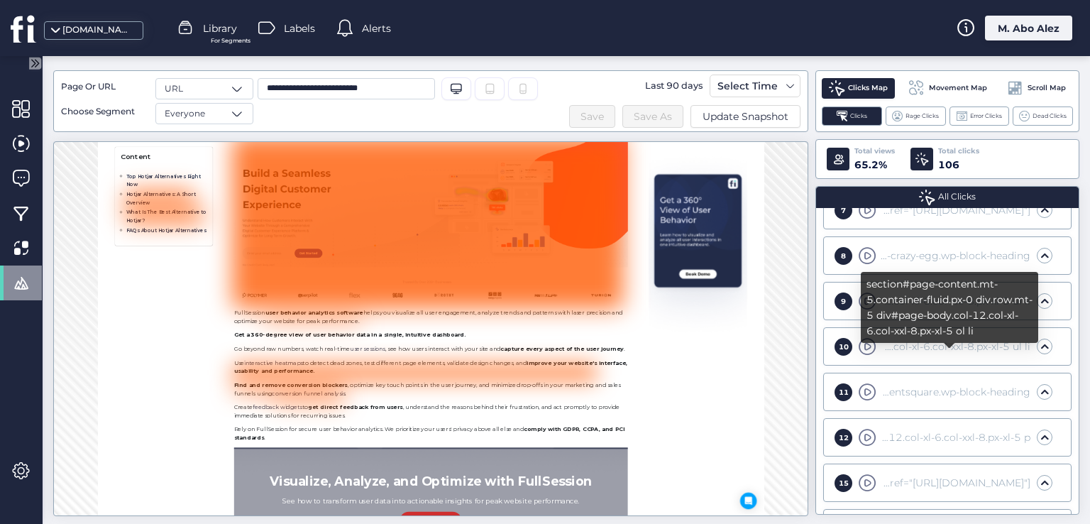
scroll to position [514, 0]
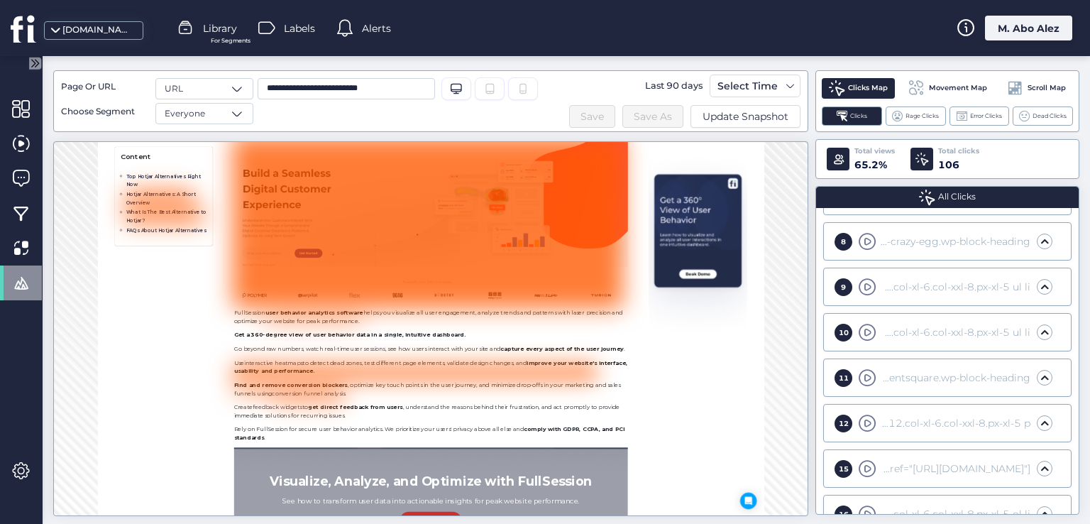
click at [1040, 375] on span at bounding box center [1044, 377] width 14 height 14
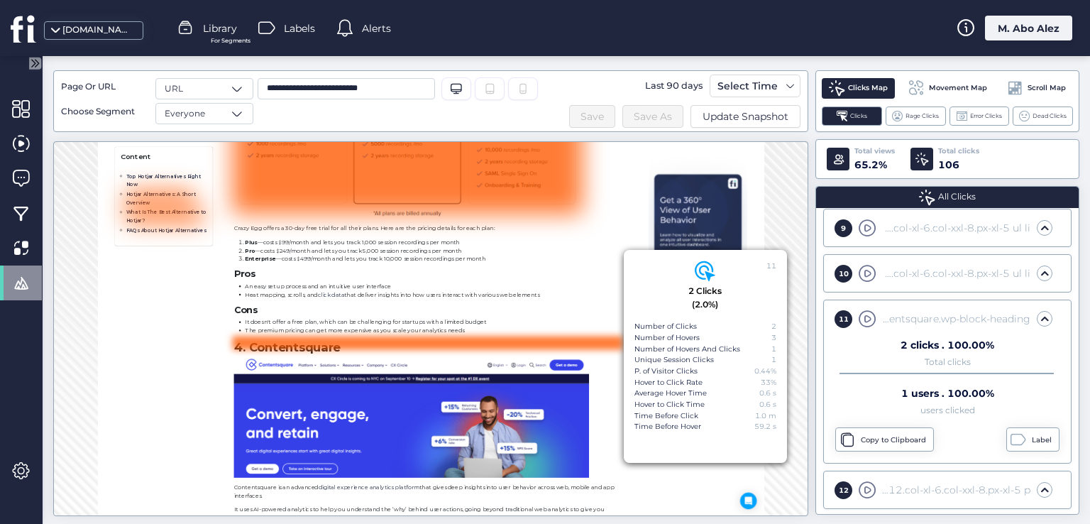
scroll to position [585, 0]
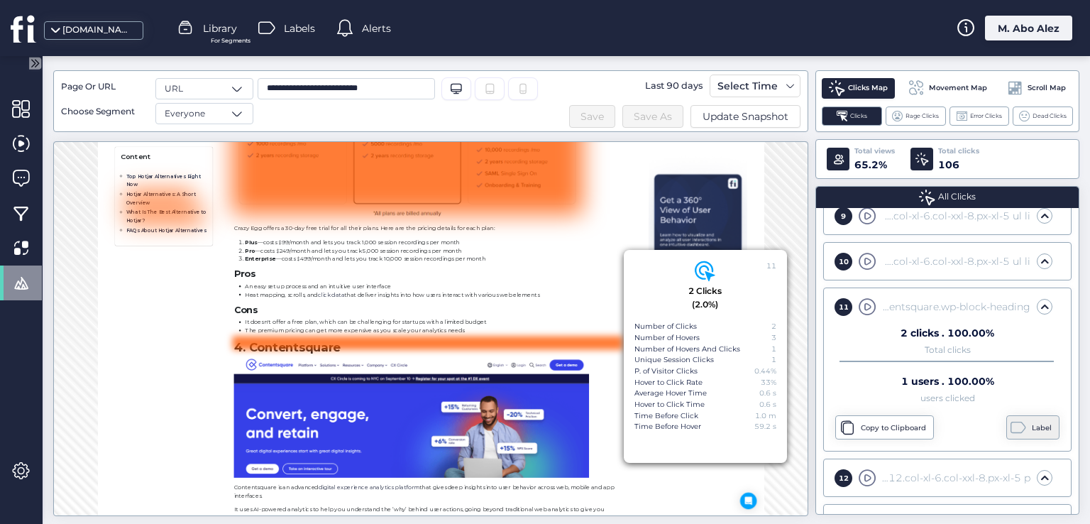
click at [1011, 426] on span at bounding box center [1018, 427] width 16 height 16
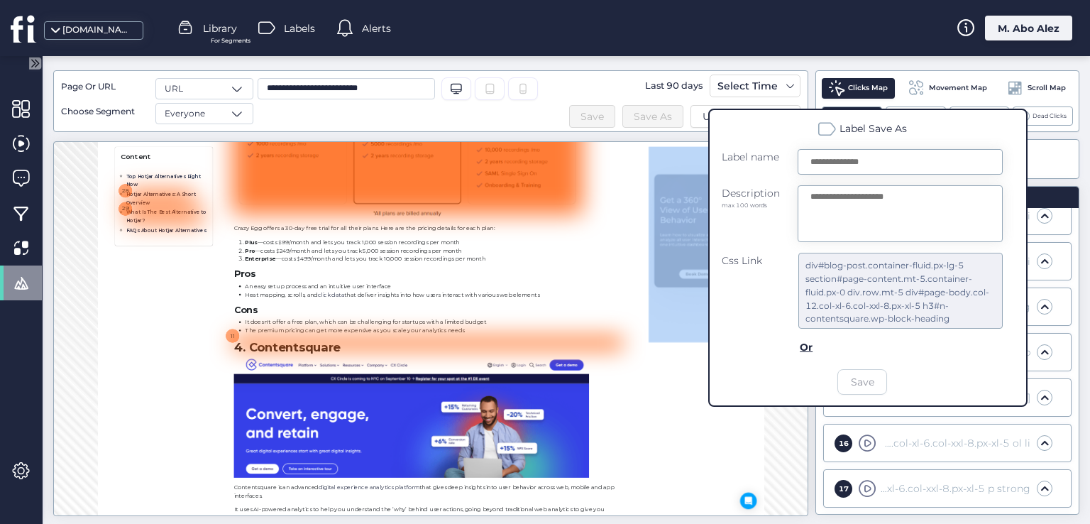
drag, startPoint x: 1427, startPoint y: 773, endPoint x: 1295, endPoint y: 611, distance: 209.7
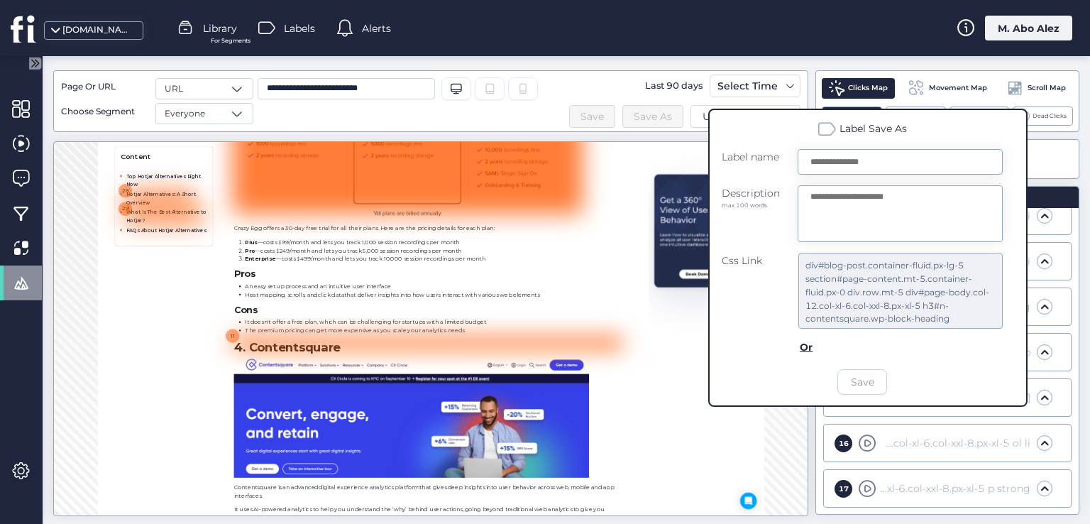
drag, startPoint x: 1358, startPoint y: 830, endPoint x: 1452, endPoint y: 806, distance: 96.7
click at [773, 458] on div "11 2 Clicks (2.0%) Number of Clicks 2 Number of Hovers 3 Number of Hovers And C…" at bounding box center [430, 328] width 755 height 375
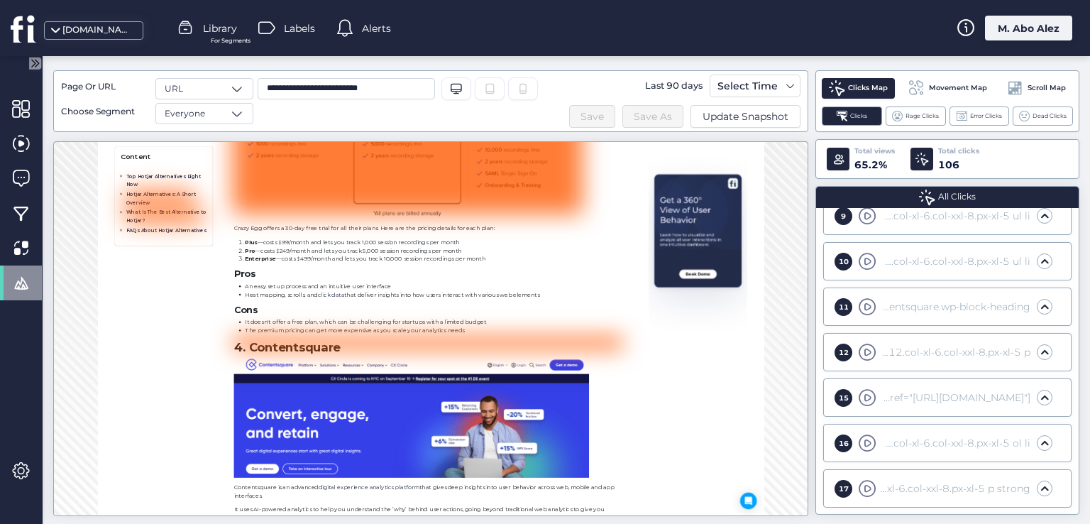
click at [1037, 436] on span at bounding box center [1044, 443] width 14 height 14
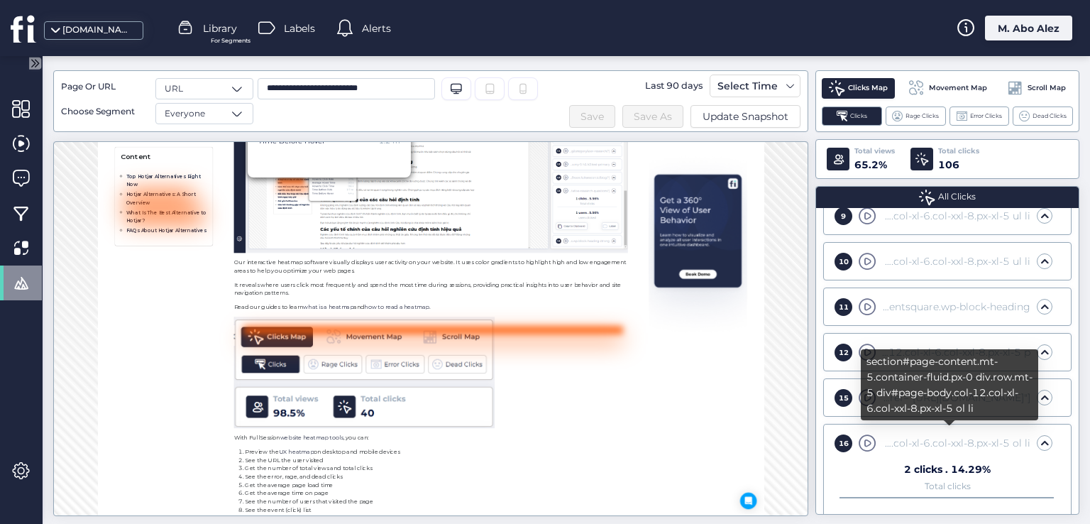
scroll to position [3481, 0]
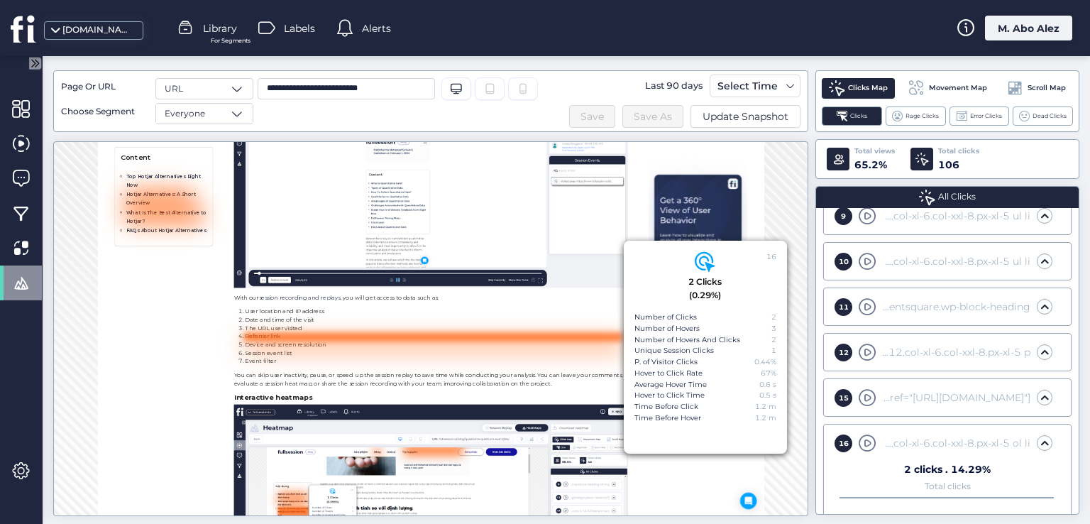
click at [1037, 353] on span at bounding box center [1044, 352] width 14 height 14
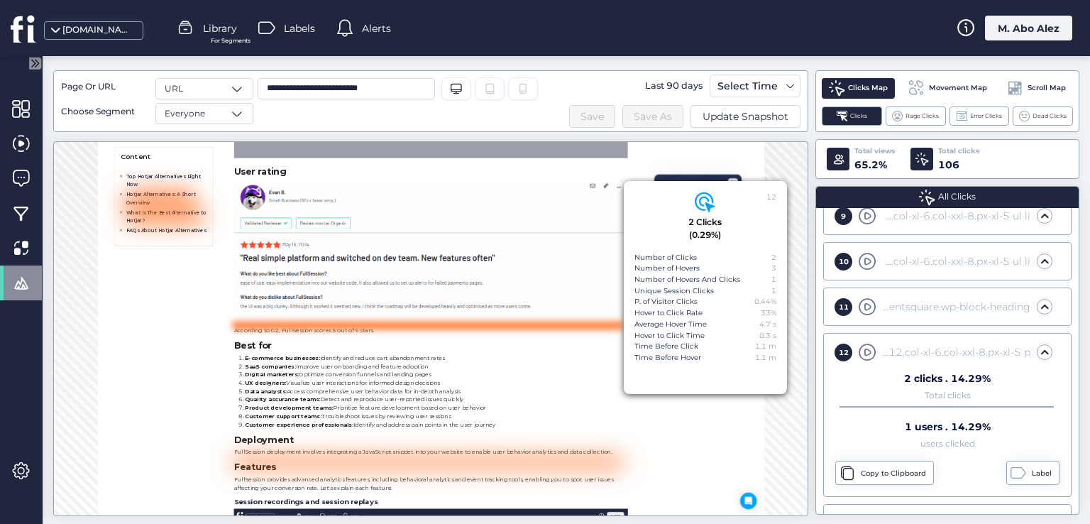
scroll to position [2171, 0]
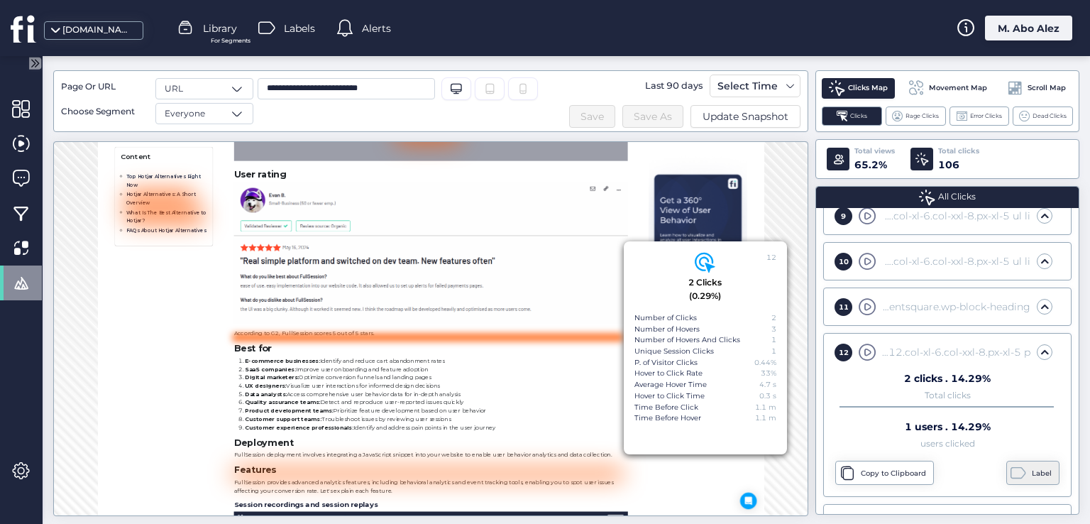
click at [1016, 461] on div "Label" at bounding box center [1032, 472] width 53 height 24
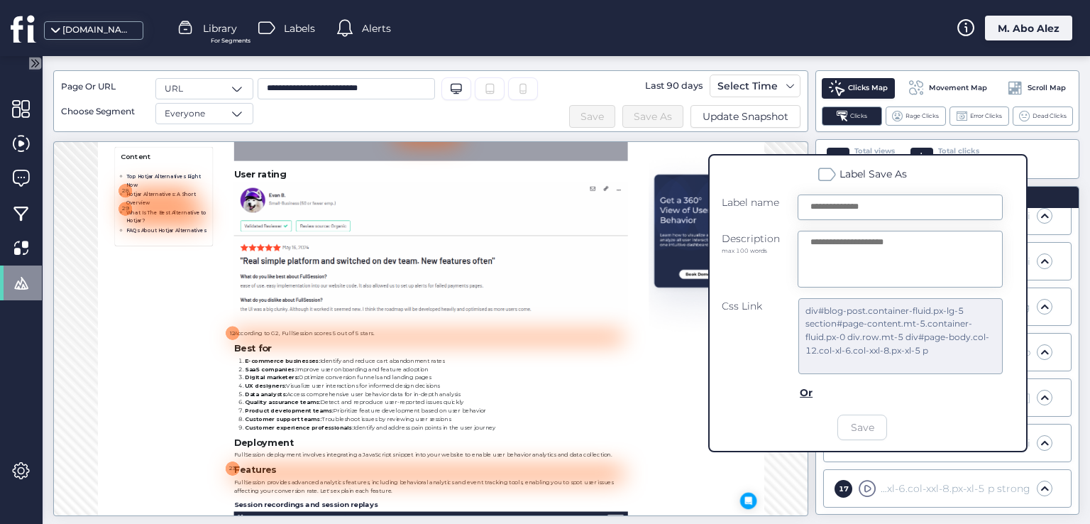
drag, startPoint x: 1268, startPoint y: 790, endPoint x: 1274, endPoint y: 746, distance: 44.3
drag, startPoint x: 1283, startPoint y: 687, endPoint x: 1276, endPoint y: 668, distance: 20.4
drag, startPoint x: 1272, startPoint y: 663, endPoint x: 1260, endPoint y: 656, distance: 14.0
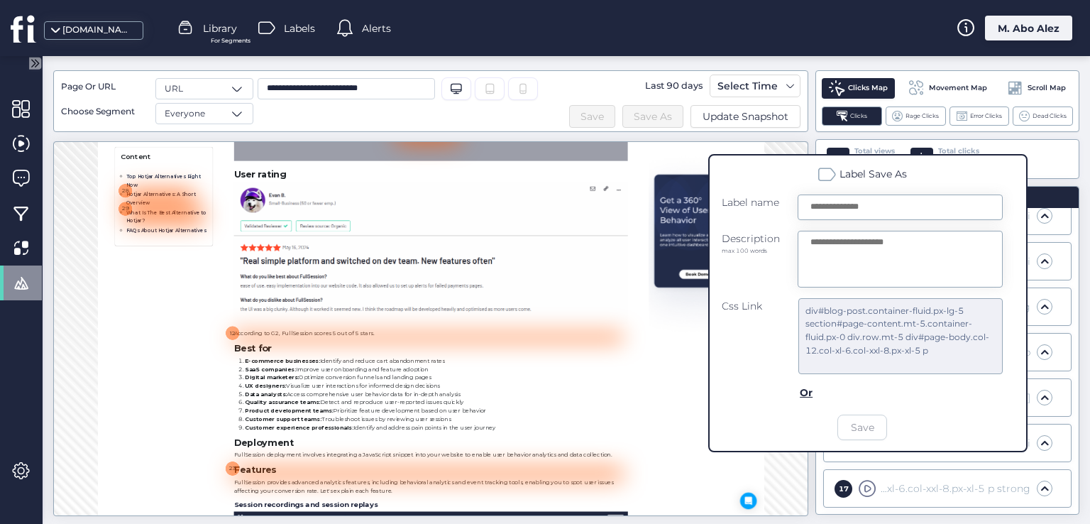
drag, startPoint x: 1260, startPoint y: 656, endPoint x: 1172, endPoint y: 650, distance: 88.2
drag, startPoint x: 1165, startPoint y: 651, endPoint x: 1122, endPoint y: 649, distance: 43.3
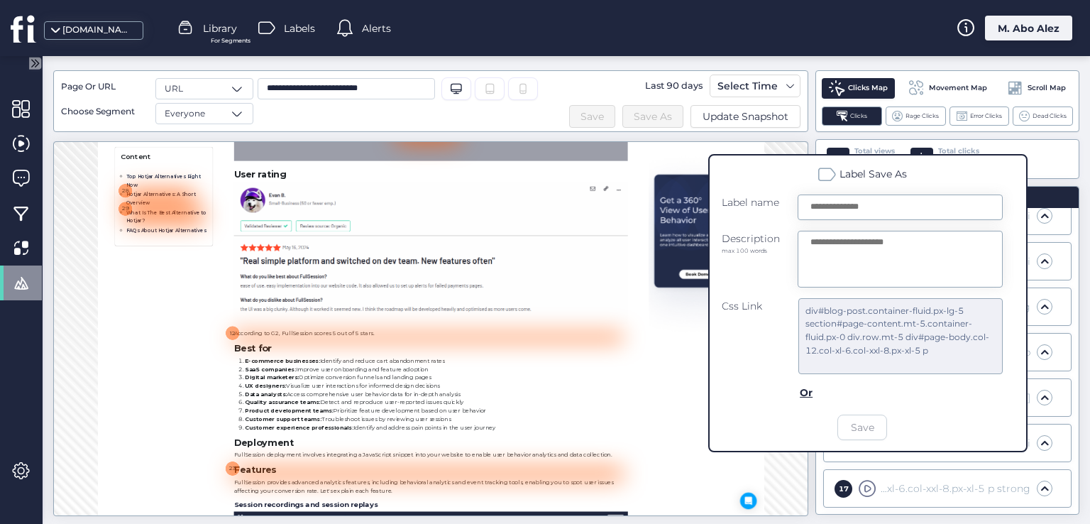
drag, startPoint x: 1117, startPoint y: 649, endPoint x: 931, endPoint y: 650, distance: 185.9
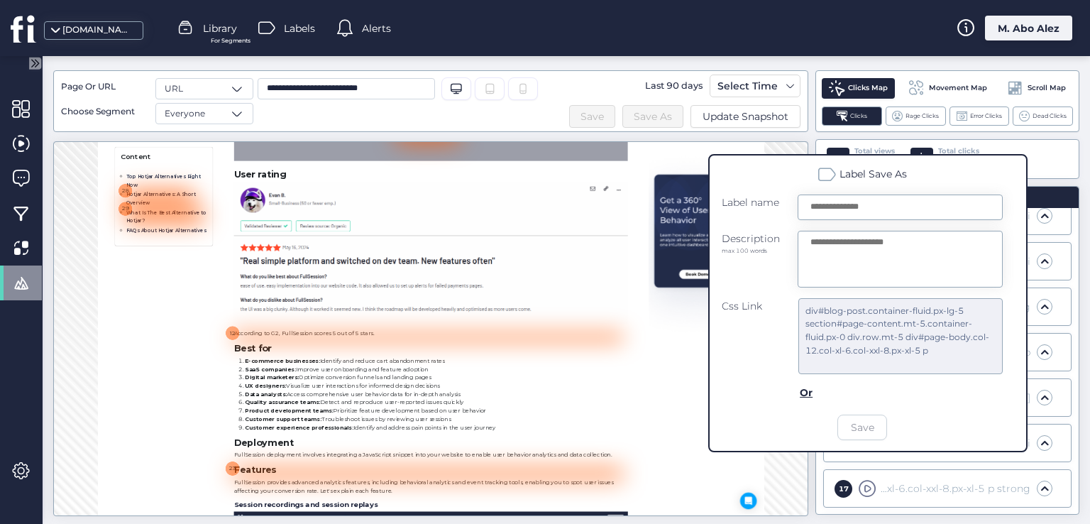
drag, startPoint x: 851, startPoint y: 681, endPoint x: 844, endPoint y: 688, distance: 10.0
click at [659, 37] on div "fullsession.io Library For Segments Labels Alerts M. Abo Alez" at bounding box center [545, 28] width 1090 height 56
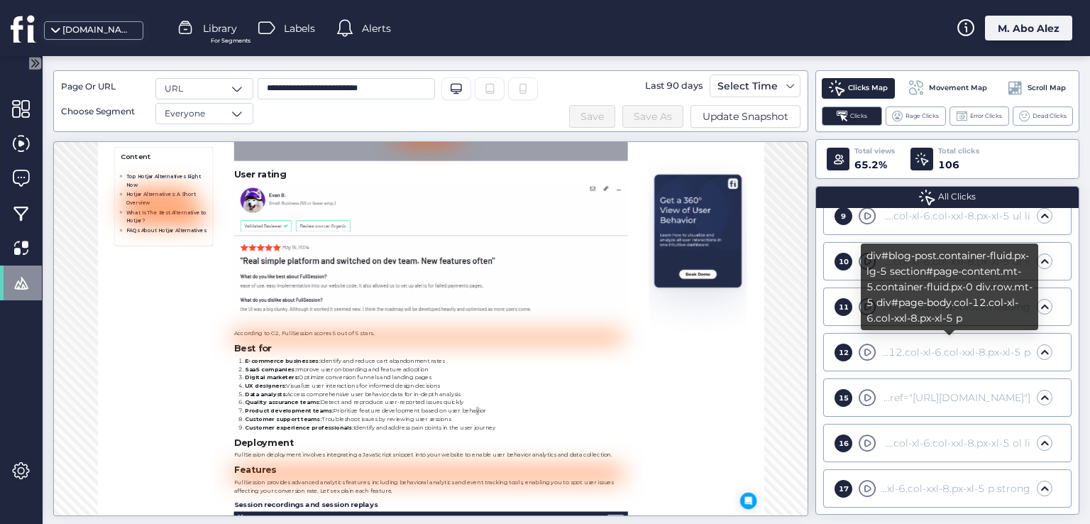
click at [1039, 348] on span at bounding box center [1044, 352] width 14 height 14
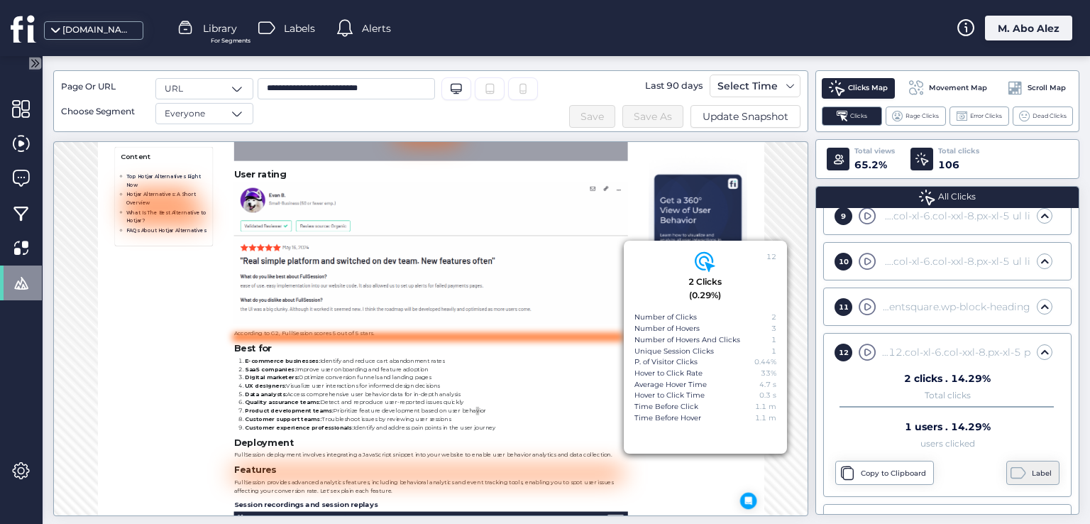
click at [1010, 471] on span at bounding box center [1018, 473] width 16 height 16
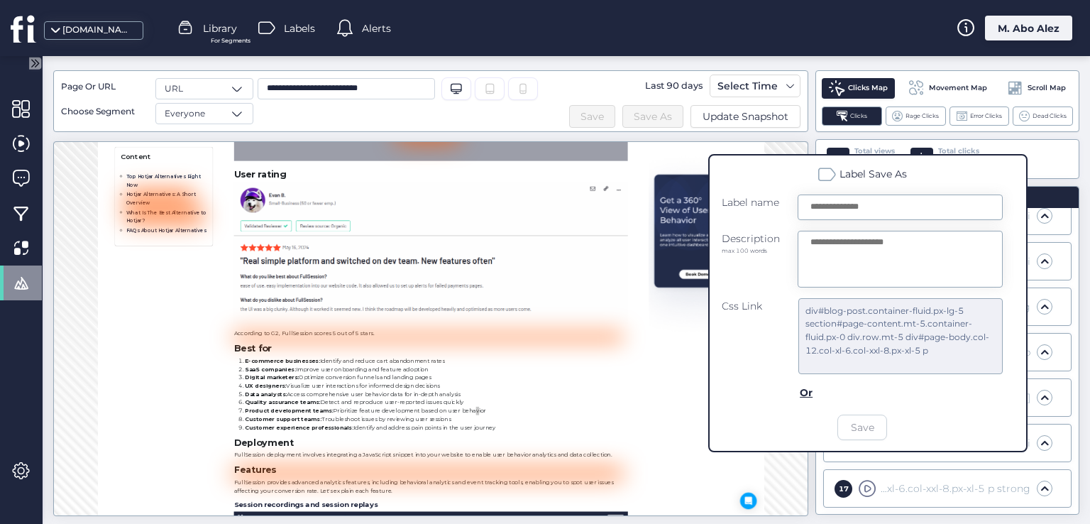
click at [773, 426] on form "Label name Description max 100 words Css Link div#blog-post.container-fluid.px-…" at bounding box center [861, 316] width 281 height 245
click at [746, 382] on form "Label name Description max 100 words Css Link div#blog-post.container-fluid.px-…" at bounding box center [861, 316] width 281 height 245
click at [802, 398] on div "Or" at bounding box center [807, 393] width 14 height 16
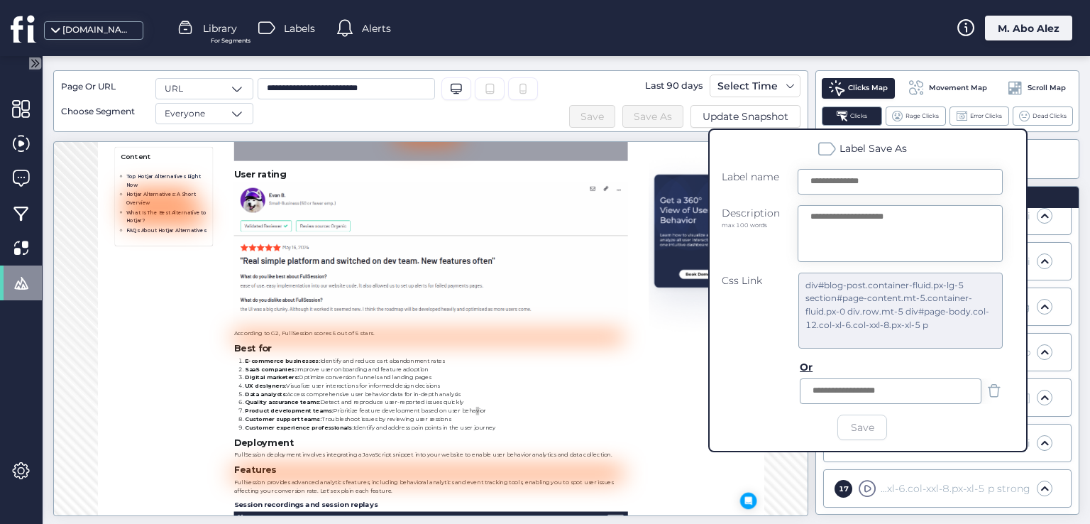
click at [807, 375] on div "Or" at bounding box center [901, 381] width 203 height 45
click at [806, 368] on div "Or" at bounding box center [807, 367] width 14 height 16
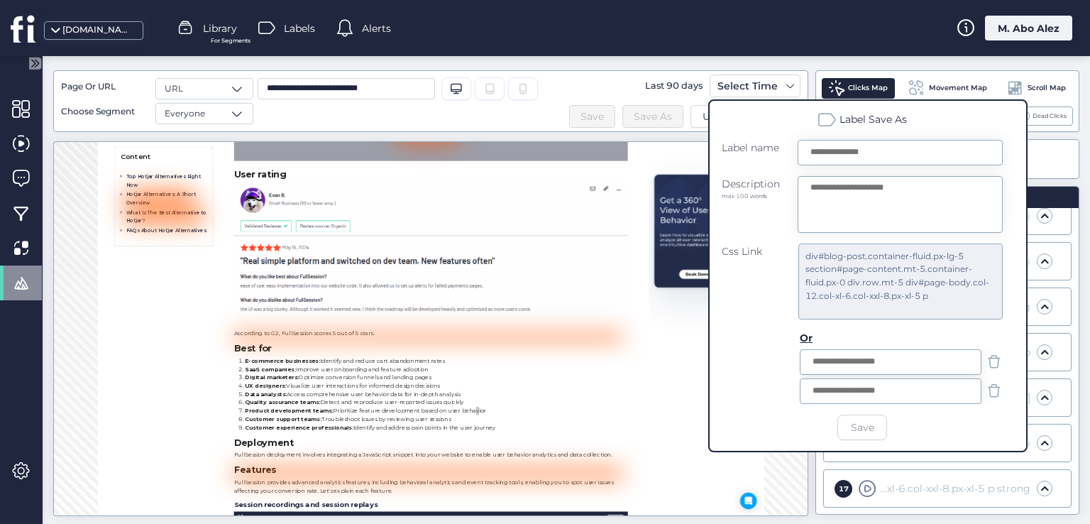
click at [806, 336] on div "Or" at bounding box center [807, 338] width 14 height 16
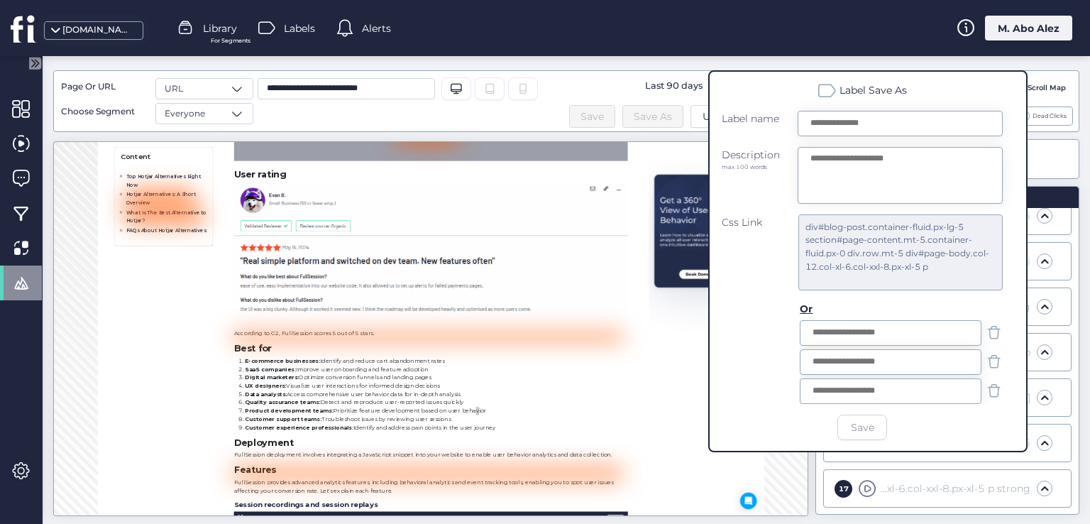
click at [806, 302] on div "Or" at bounding box center [807, 309] width 14 height 16
click at [802, 307] on div "Or" at bounding box center [807, 307] width 14 height 16
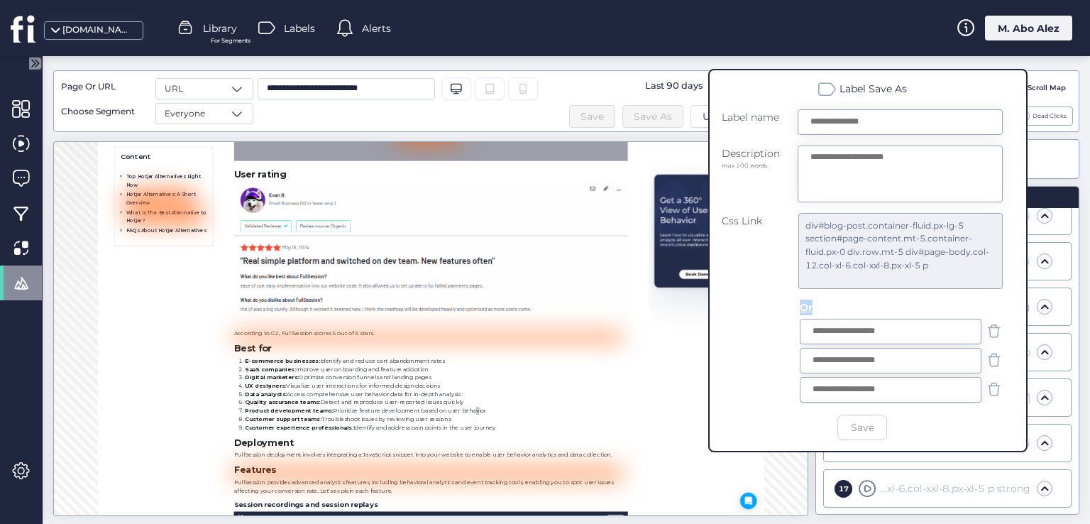
click at [802, 307] on div "Or" at bounding box center [807, 307] width 14 height 16
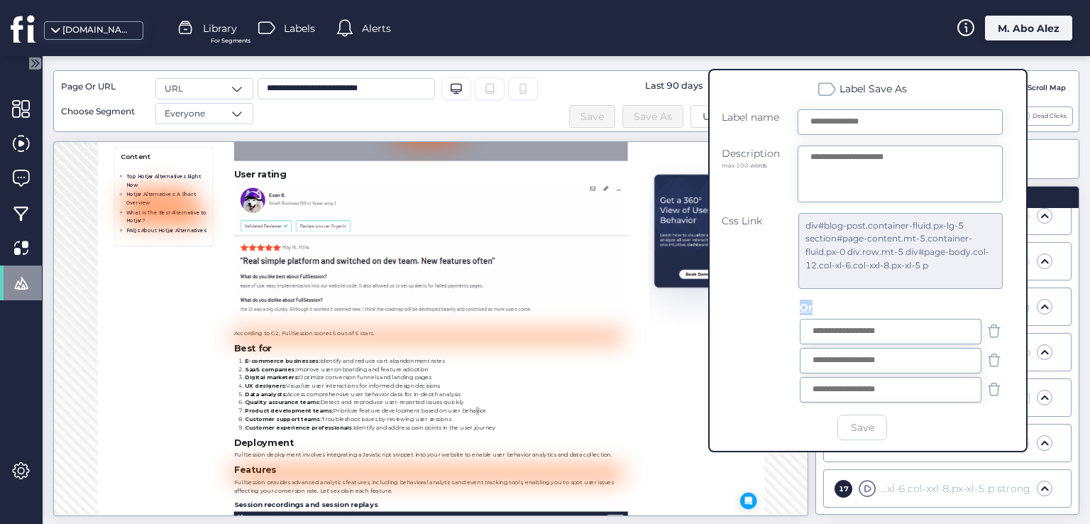
click at [802, 307] on div "Or" at bounding box center [807, 307] width 14 height 16
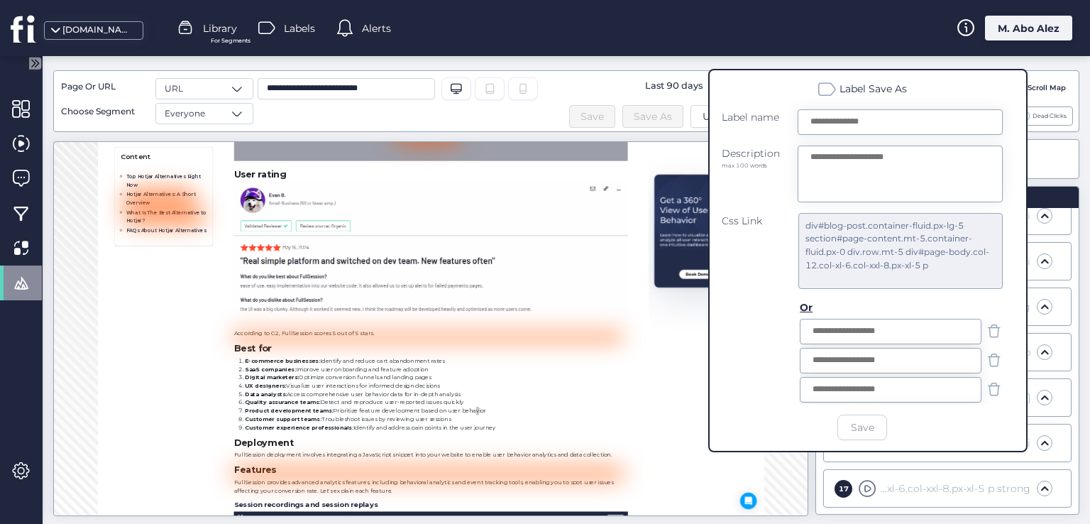
click at [985, 333] on span at bounding box center [994, 331] width 18 height 18
click at [985, 351] on span at bounding box center [994, 360] width 18 height 18
click at [985, 333] on span at bounding box center [994, 331] width 18 height 18
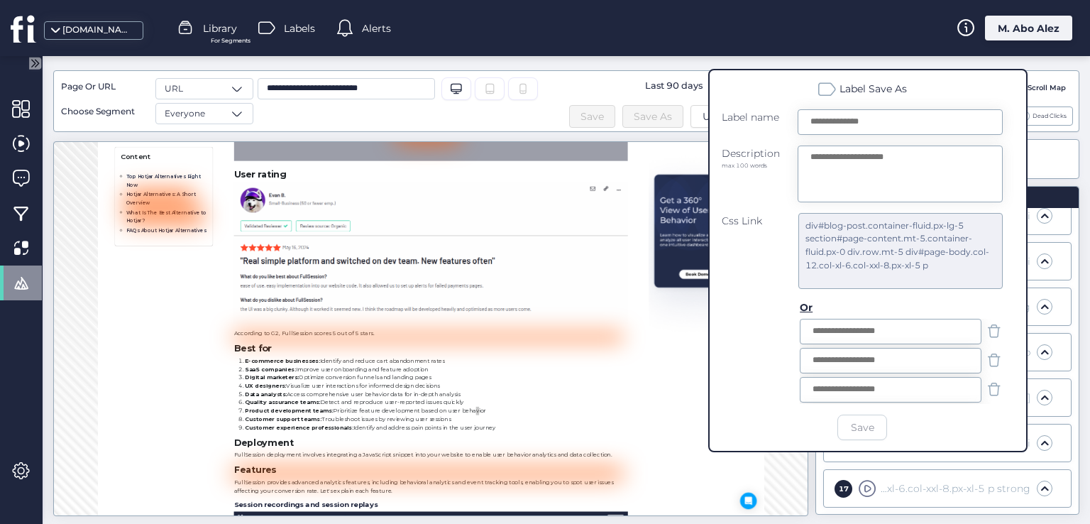
click at [985, 336] on span at bounding box center [994, 331] width 18 height 18
click at [985, 351] on span at bounding box center [994, 360] width 18 height 18
click at [985, 336] on span at bounding box center [994, 331] width 18 height 18
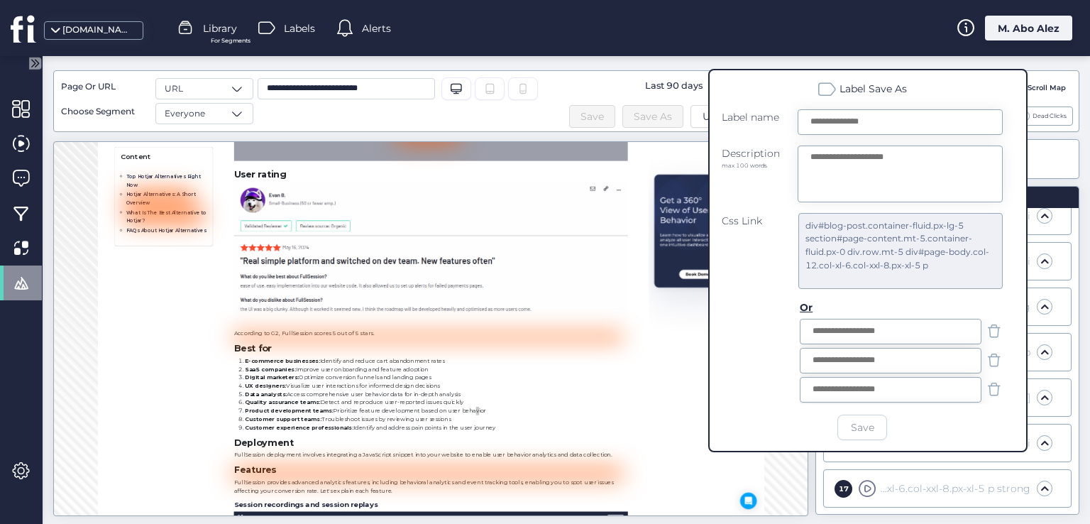
click at [985, 351] on span at bounding box center [994, 360] width 18 height 18
click at [985, 336] on span at bounding box center [994, 331] width 18 height 18
click at [985, 351] on span at bounding box center [994, 360] width 18 height 18
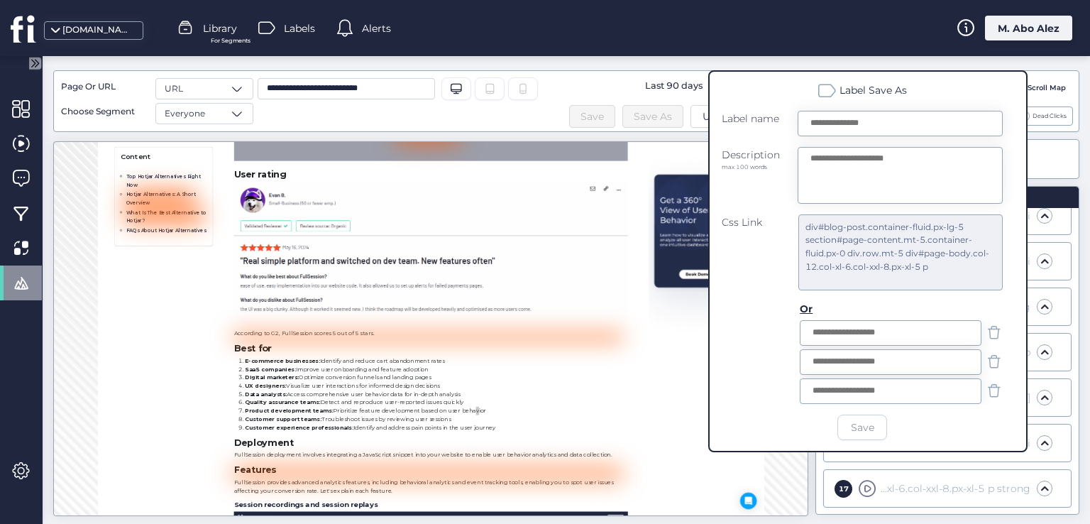
click at [982, 336] on div at bounding box center [901, 333] width 203 height 26
click at [988, 336] on span at bounding box center [994, 333] width 18 height 18
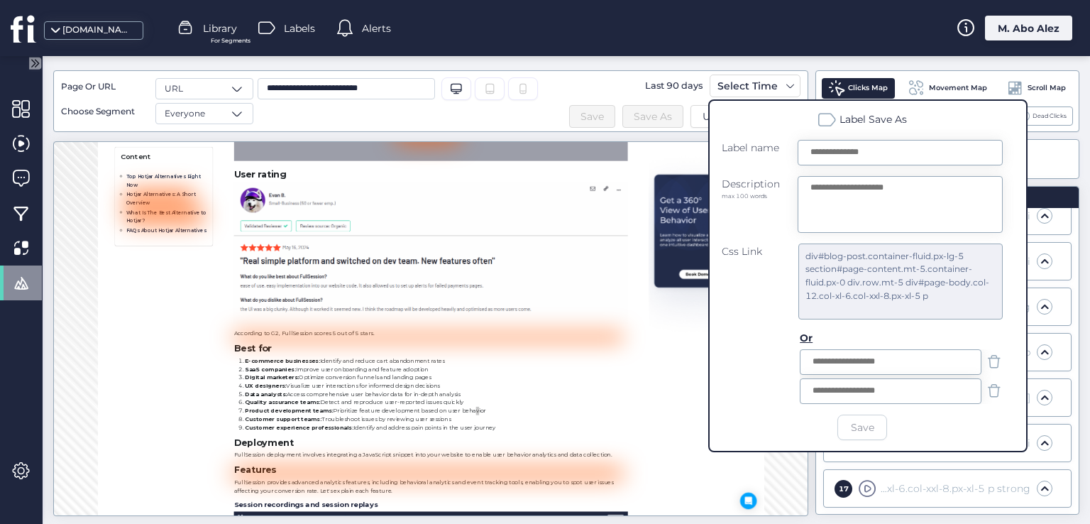
click at [990, 361] on span at bounding box center [994, 362] width 18 height 18
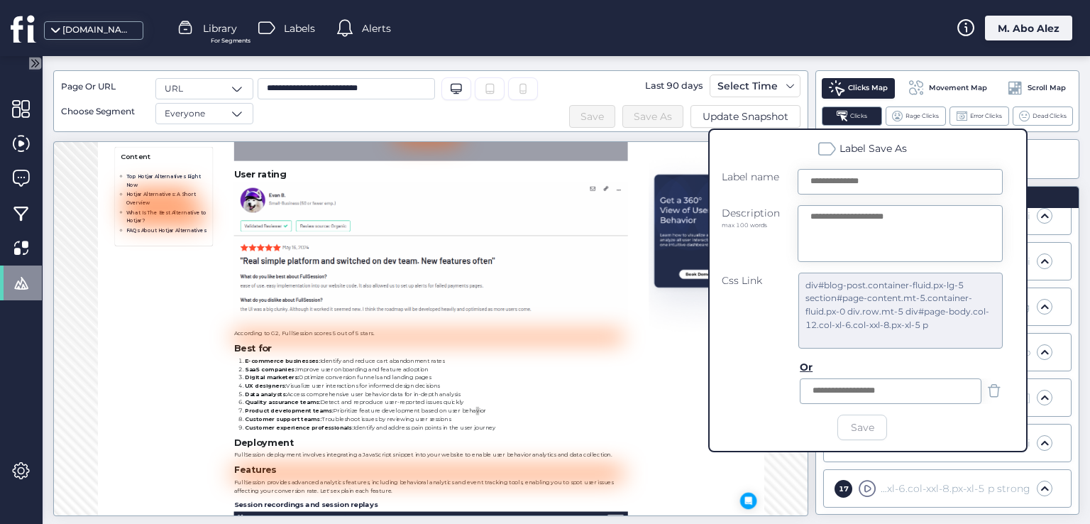
click at [992, 387] on span at bounding box center [994, 391] width 18 height 18
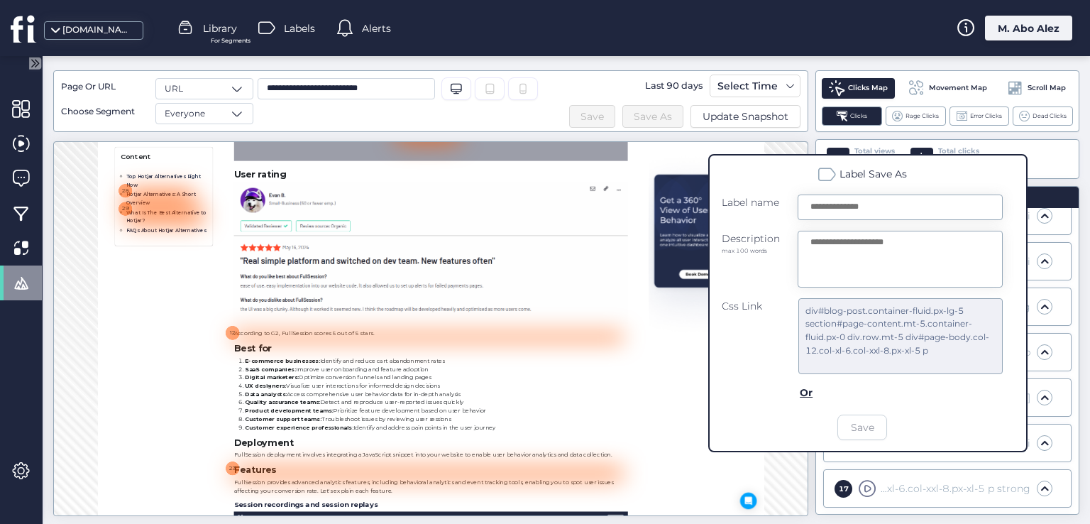
click at [745, 35] on div "fullsession.io Library For Segments Labels Alerts M. Abo Alez" at bounding box center [545, 28] width 1090 height 56
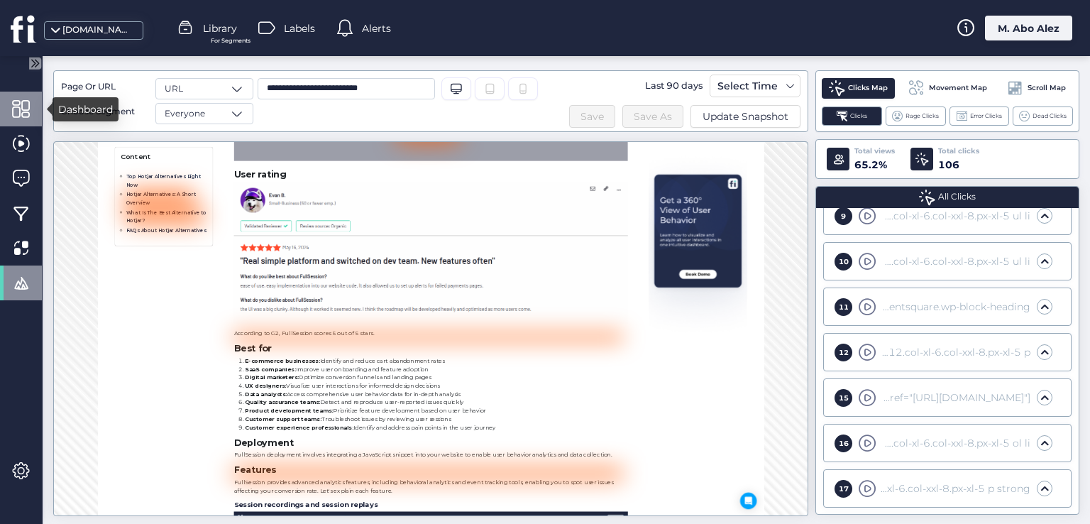
click at [28, 109] on span at bounding box center [21, 109] width 18 height 18
